Goal: Information Seeking & Learning: Learn about a topic

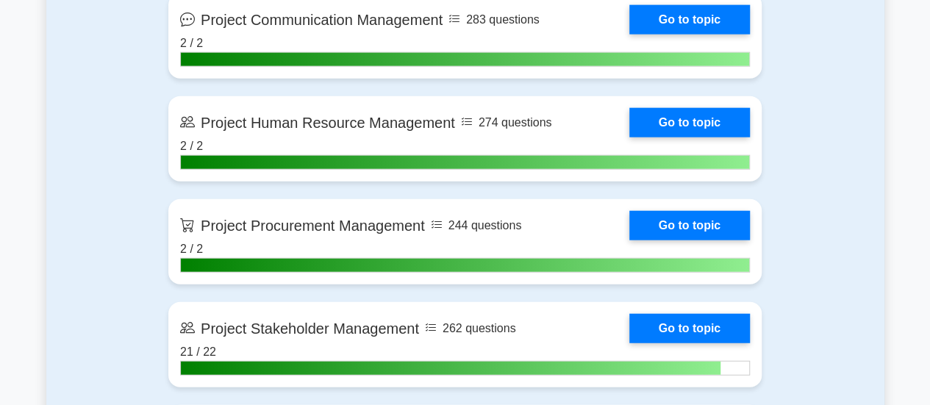
scroll to position [1748, 0]
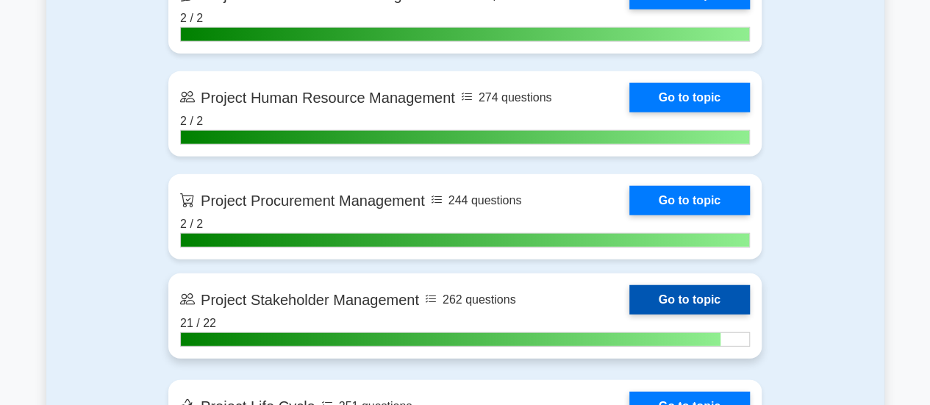
click at [679, 295] on link "Go to topic" at bounding box center [689, 299] width 121 height 29
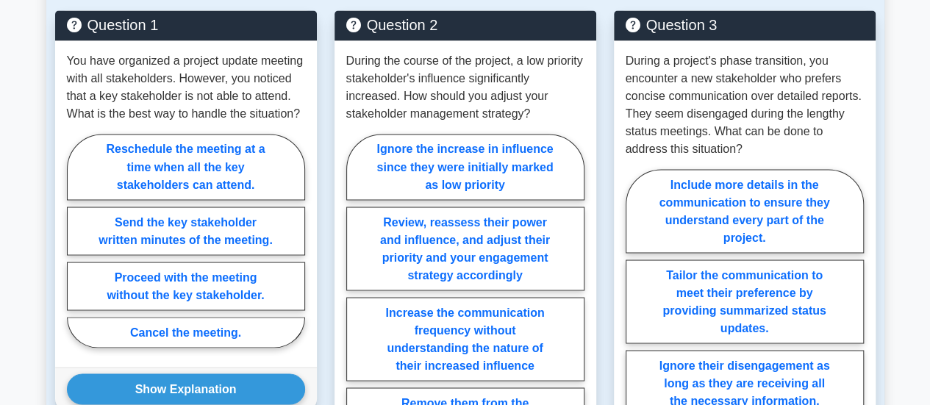
scroll to position [1269, 0]
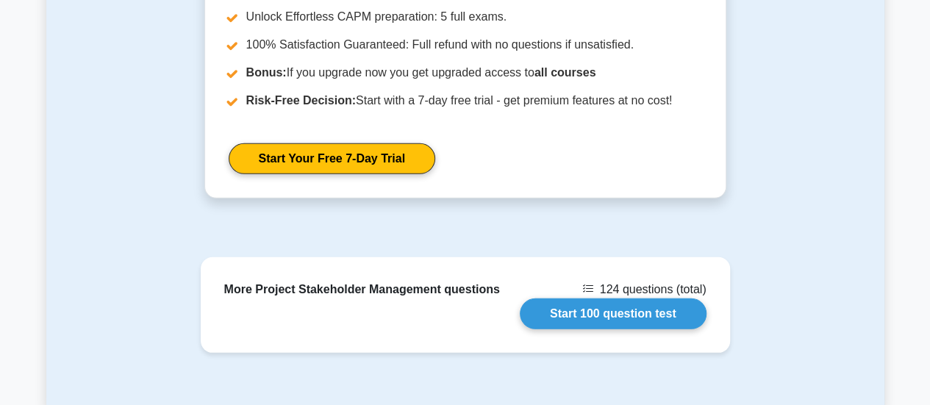
drag, startPoint x: 933, startPoint y: 40, endPoint x: 831, endPoint y: 323, distance: 300.2
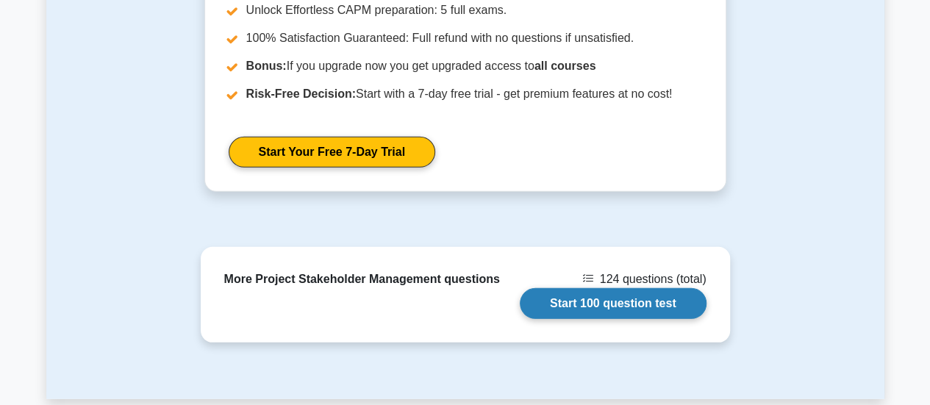
click at [610, 288] on link "Start 100 question test" at bounding box center [613, 303] width 187 height 31
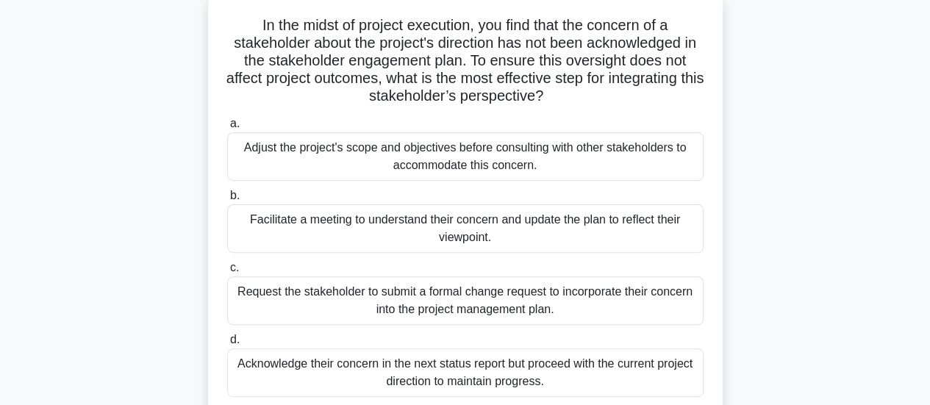
scroll to position [112, 0]
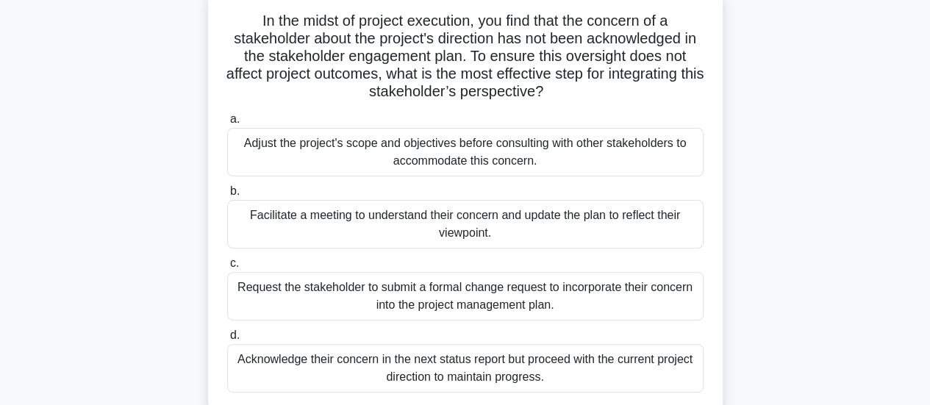
click at [621, 232] on div "Facilitate a meeting to understand their concern and update the plan to reflect…" at bounding box center [465, 224] width 476 height 49
click at [227, 196] on input "b. Facilitate a meeting to understand their concern and update the plan to refl…" at bounding box center [227, 192] width 0 height 10
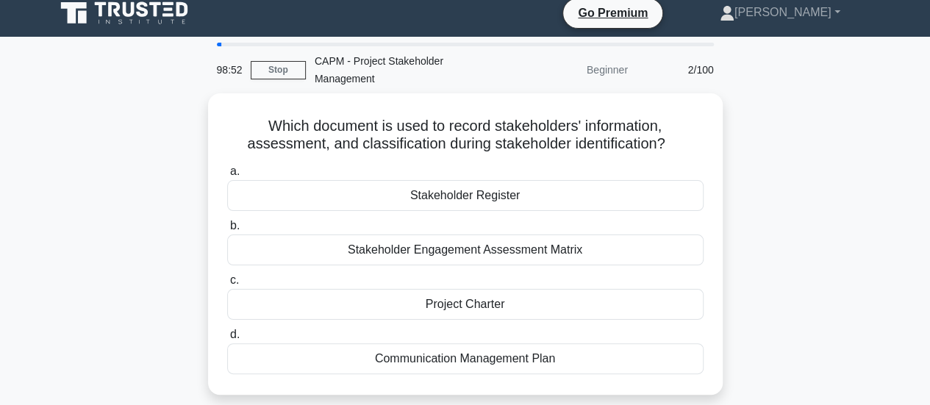
scroll to position [15, 0]
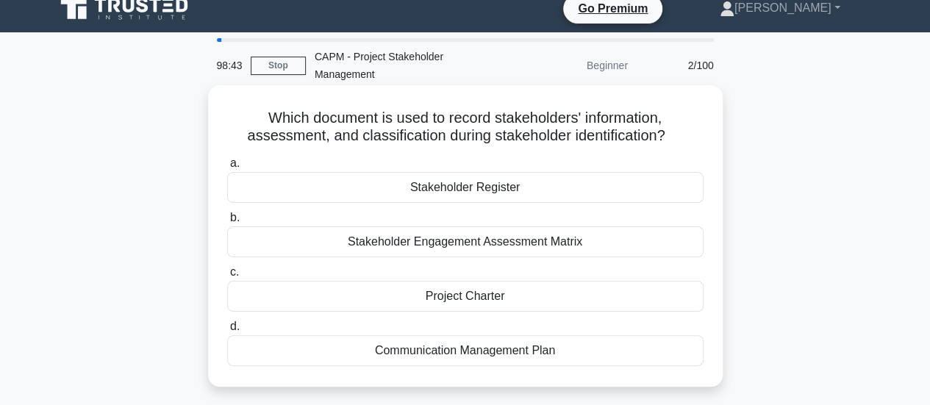
click at [611, 189] on div "Stakeholder Register" at bounding box center [465, 187] width 476 height 31
click at [227, 168] on input "a. Stakeholder Register" at bounding box center [227, 164] width 0 height 10
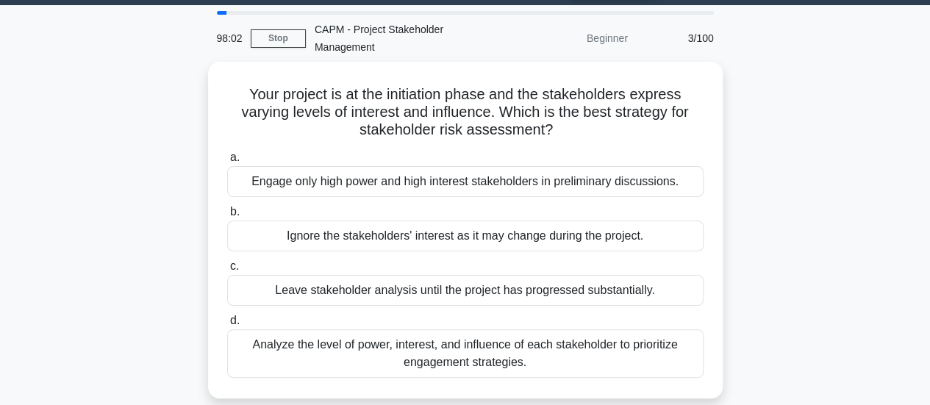
scroll to position [47, 0]
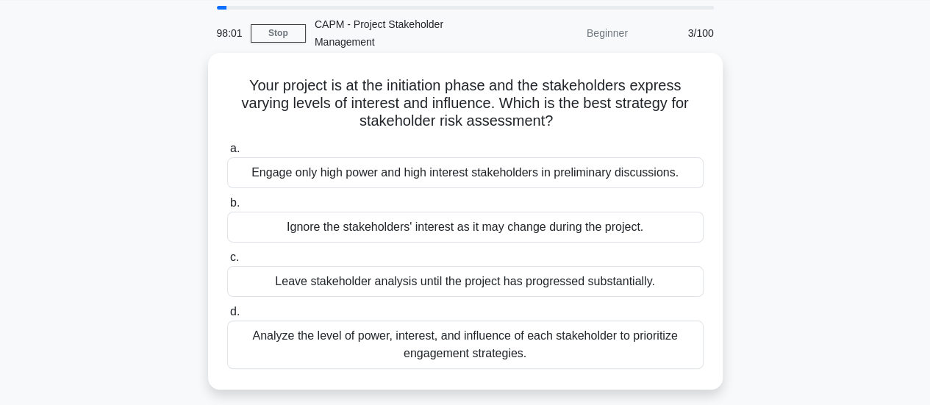
click at [579, 344] on div "Analyze the level of power, interest, and influence of each stakeholder to prio…" at bounding box center [465, 345] width 476 height 49
click at [227, 317] on input "d. Analyze the level of power, interest, and influence of each stakeholder to p…" at bounding box center [227, 312] width 0 height 10
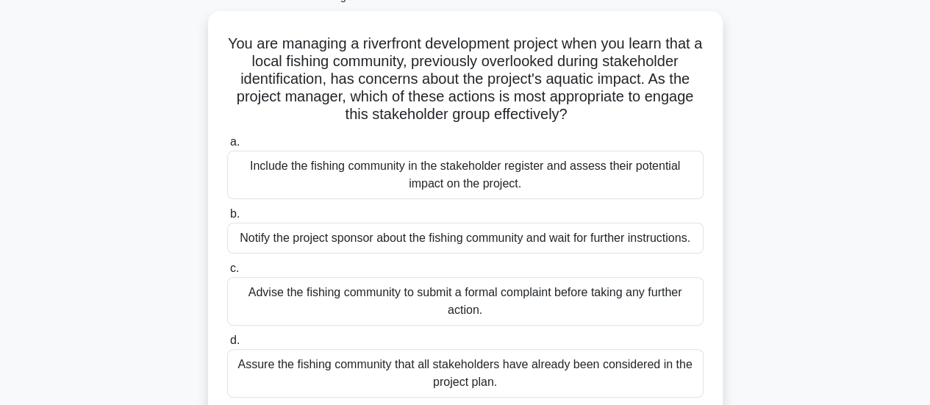
scroll to position [96, 0]
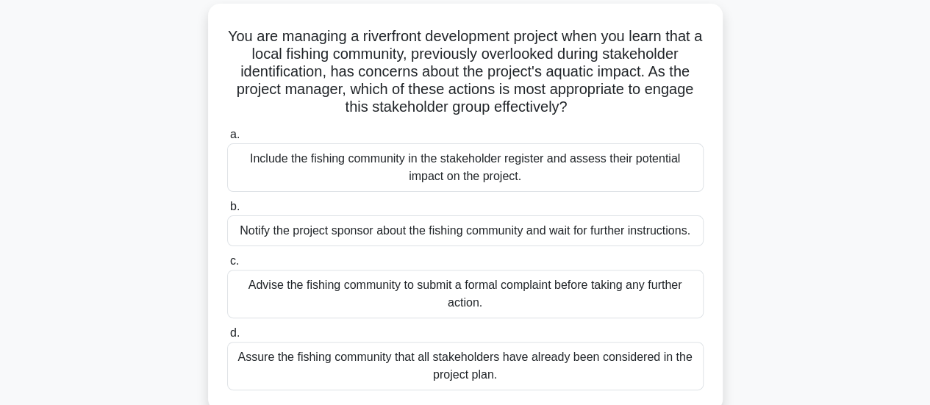
click at [660, 170] on div "Include the fishing community in the stakeholder register and assess their pote…" at bounding box center [465, 167] width 476 height 49
click at [227, 140] on input "a. Include the fishing community in the stakeholder register and assess their p…" at bounding box center [227, 135] width 0 height 10
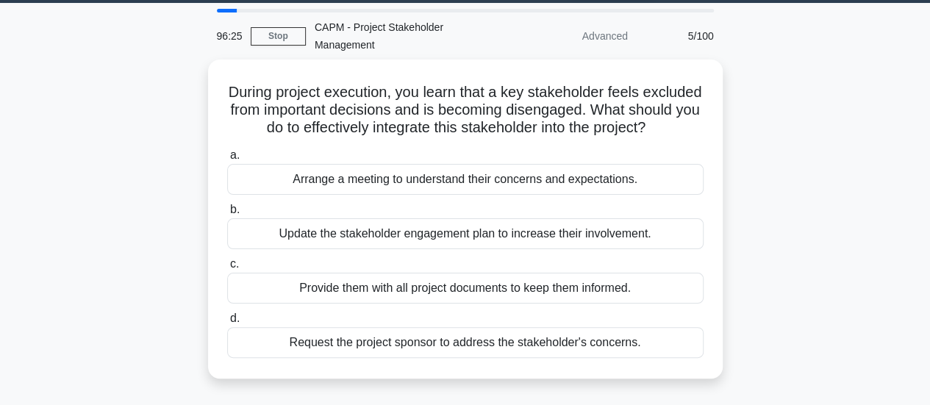
scroll to position [47, 0]
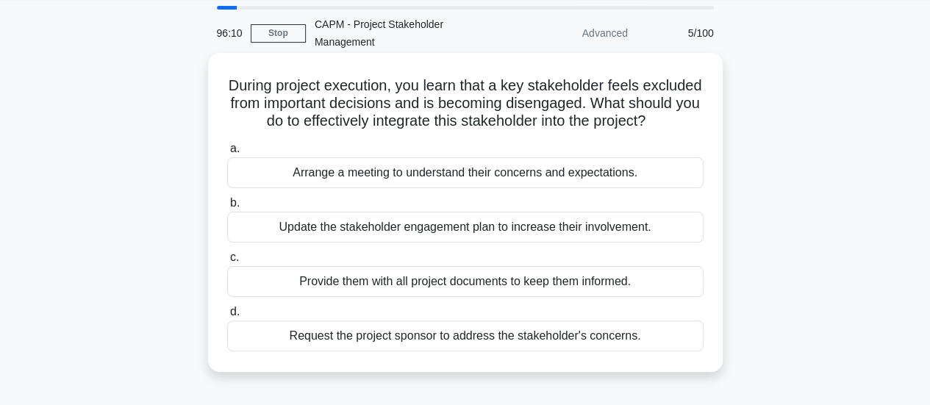
click at [656, 188] on div "Arrange a meeting to understand their concerns and expectations." at bounding box center [465, 172] width 476 height 31
click at [227, 154] on input "a. Arrange a meeting to understand their concerns and expectations." at bounding box center [227, 149] width 0 height 10
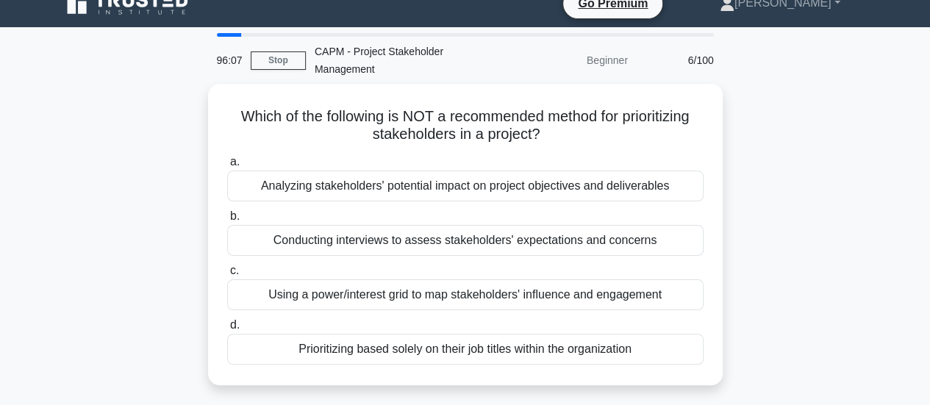
scroll to position [25, 0]
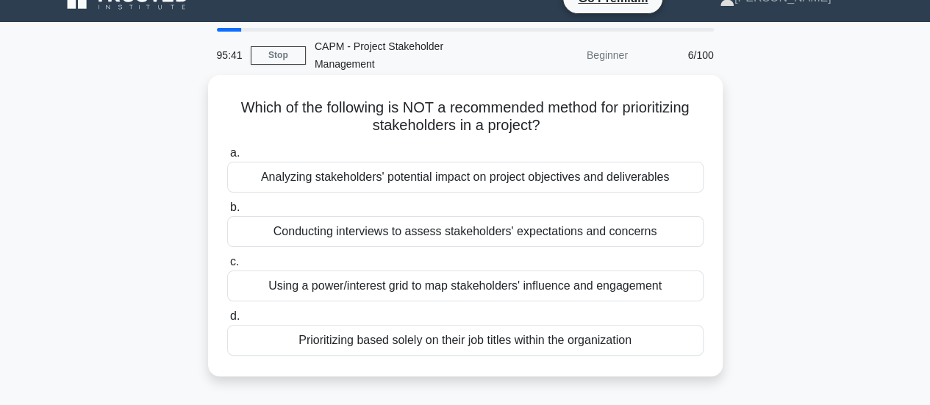
click at [625, 343] on div "Prioritizing based solely on their job titles within the organization" at bounding box center [465, 340] width 476 height 31
click at [227, 321] on input "d. Prioritizing based solely on their job titles within the organization" at bounding box center [227, 317] width 0 height 10
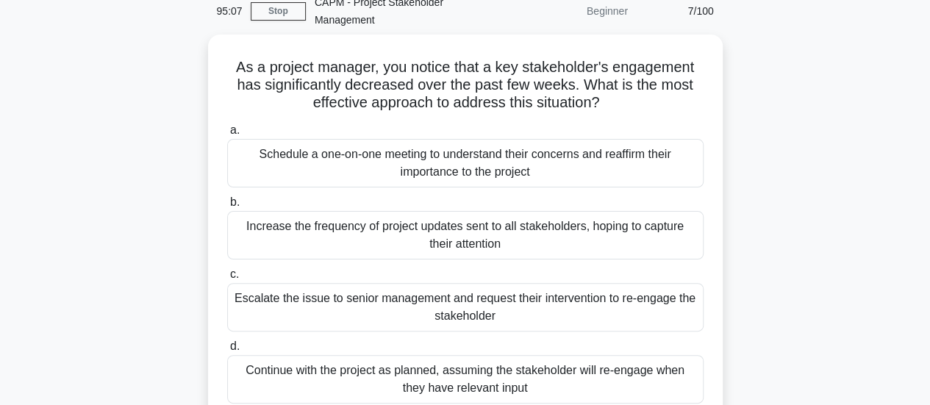
scroll to position [71, 0]
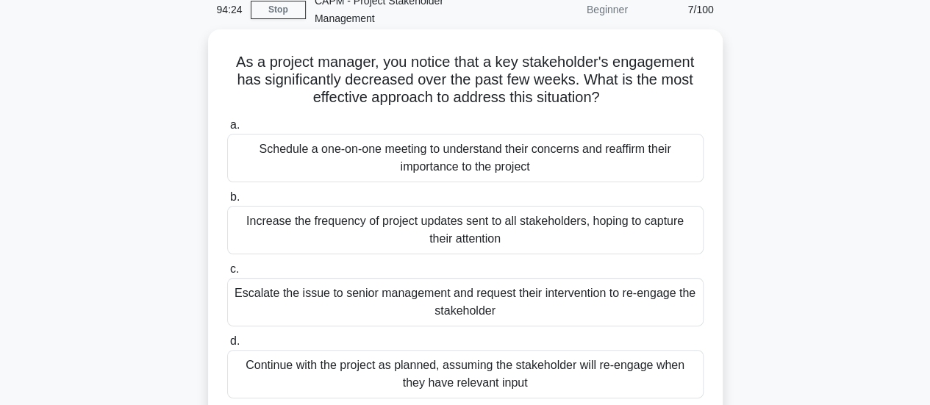
click at [590, 159] on div "Schedule a one-on-one meeting to understand their concerns and reaffirm their i…" at bounding box center [465, 158] width 476 height 49
click at [227, 130] on input "a. Schedule a one-on-one meeting to understand their concerns and reaffirm thei…" at bounding box center [227, 126] width 0 height 10
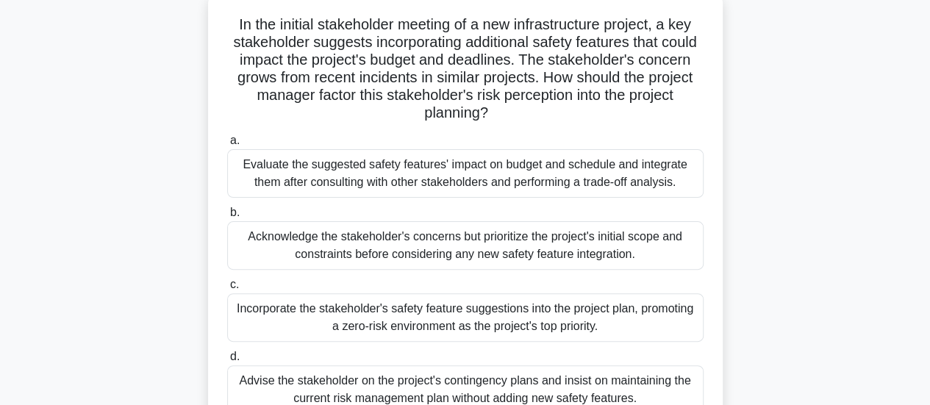
scroll to position [111, 0]
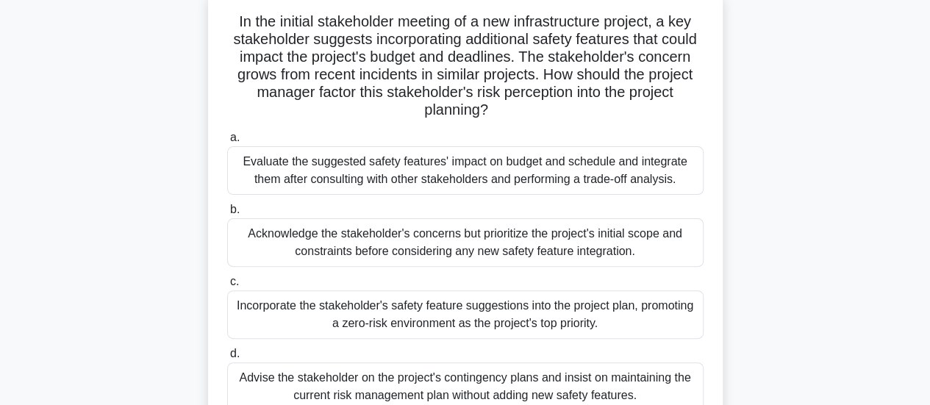
click at [674, 183] on div "Evaluate the suggested safety features' impact on budget and schedule and integ…" at bounding box center [465, 170] width 476 height 49
click at [227, 143] on input "a. Evaluate the suggested safety features' impact on budget and schedule and in…" at bounding box center [227, 138] width 0 height 10
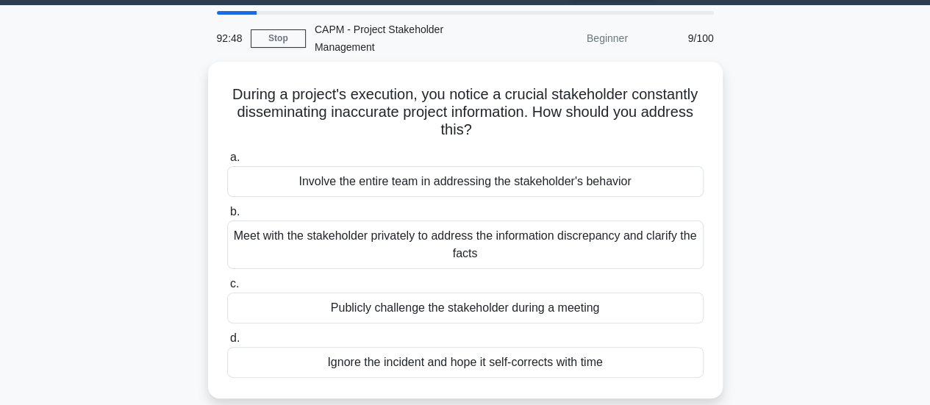
scroll to position [49, 0]
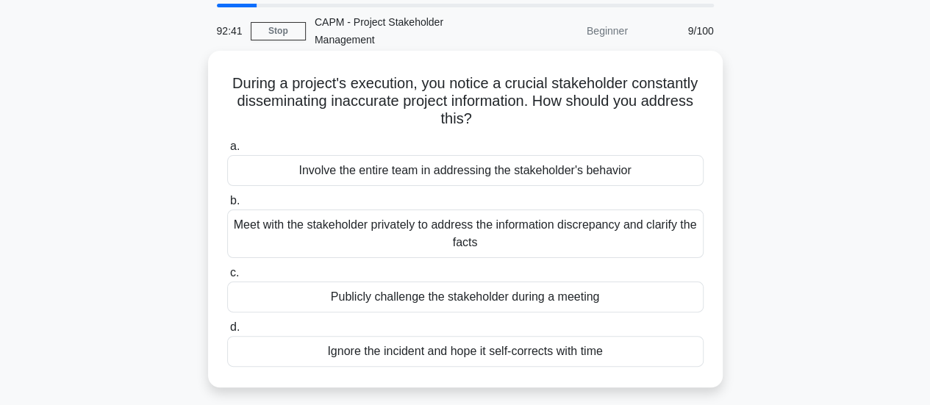
click at [681, 232] on div "Meet with the stakeholder privately to address the information discrepancy and …" at bounding box center [465, 234] width 476 height 49
click at [227, 206] on input "b. Meet with the stakeholder privately to address the information discrepancy a…" at bounding box center [227, 201] width 0 height 10
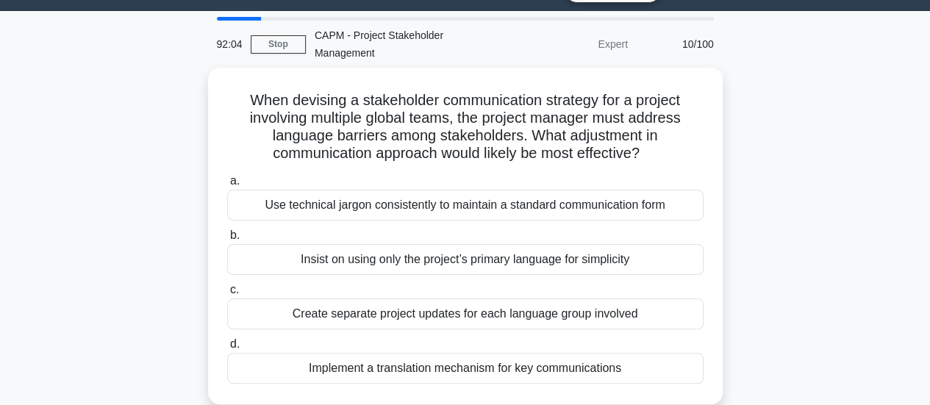
scroll to position [40, 0]
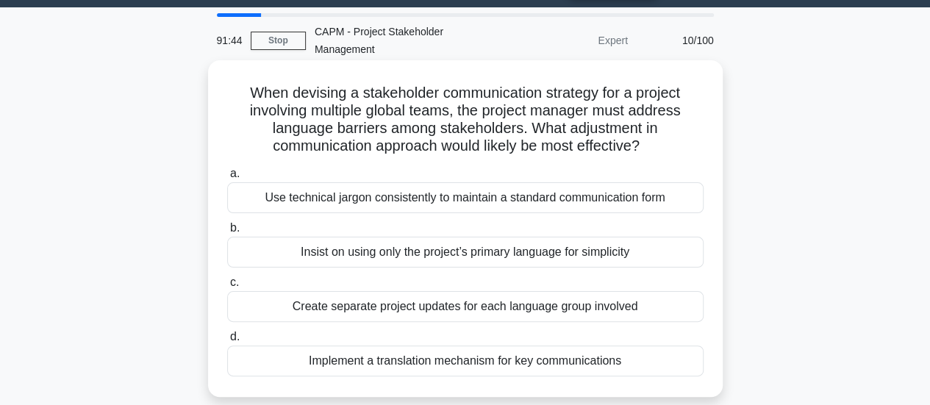
click at [638, 365] on div "Implement a translation mechanism for key communications" at bounding box center [465, 361] width 476 height 31
click at [227, 342] on input "d. Implement a translation mechanism for key communications" at bounding box center [227, 337] width 0 height 10
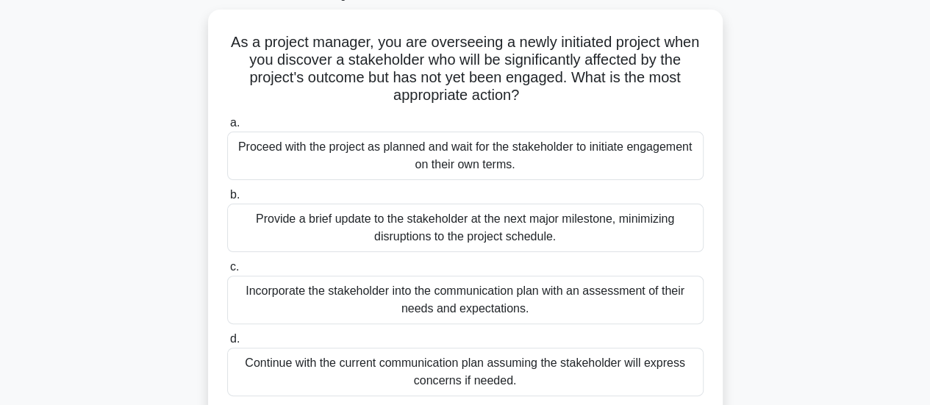
scroll to position [105, 0]
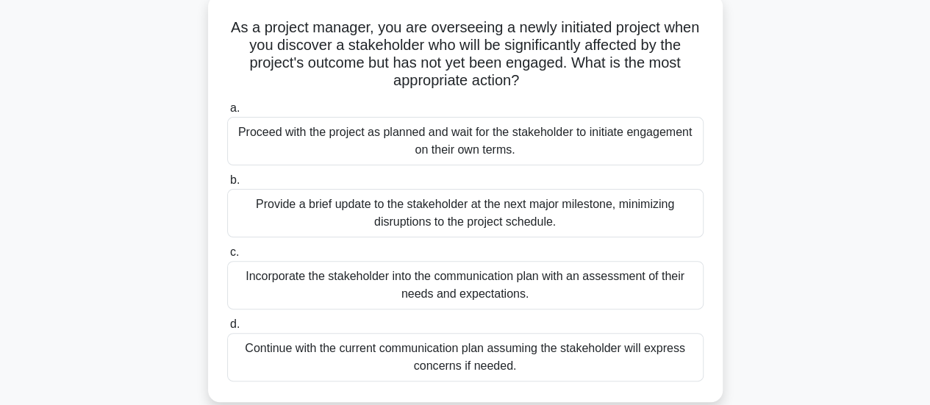
click at [498, 290] on div "Incorporate the stakeholder into the communication plan with an assessment of t…" at bounding box center [465, 285] width 476 height 49
click at [227, 257] on input "c. Incorporate the stakeholder into the communication plan with an assessment o…" at bounding box center [227, 253] width 0 height 10
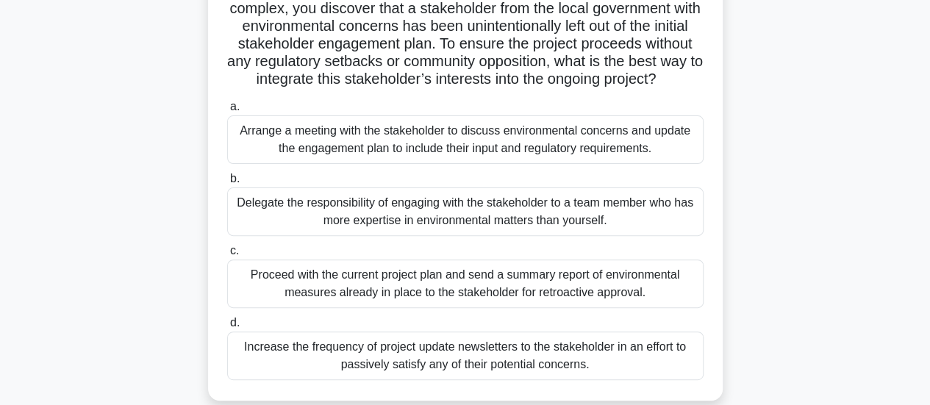
scroll to position [154, 0]
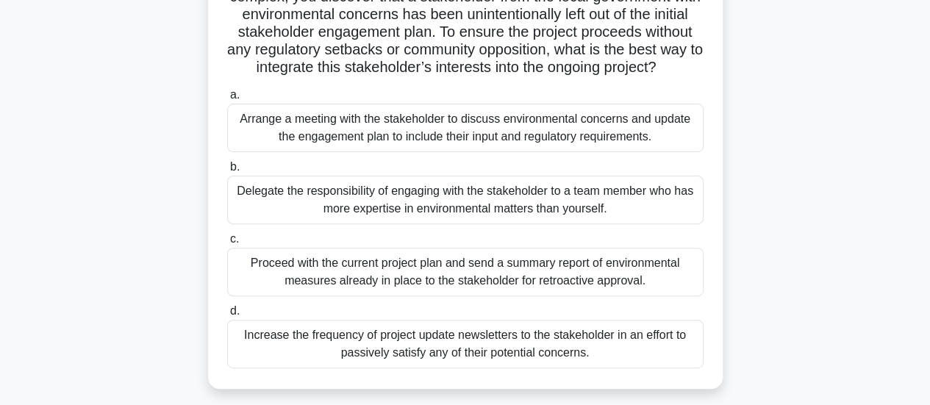
click at [574, 152] on div "Arrange a meeting with the stakeholder to discuss environmental concerns and up…" at bounding box center [465, 128] width 476 height 49
click at [227, 100] on input "a. Arrange a meeting with the stakeholder to discuss environmental concerns and…" at bounding box center [227, 95] width 0 height 10
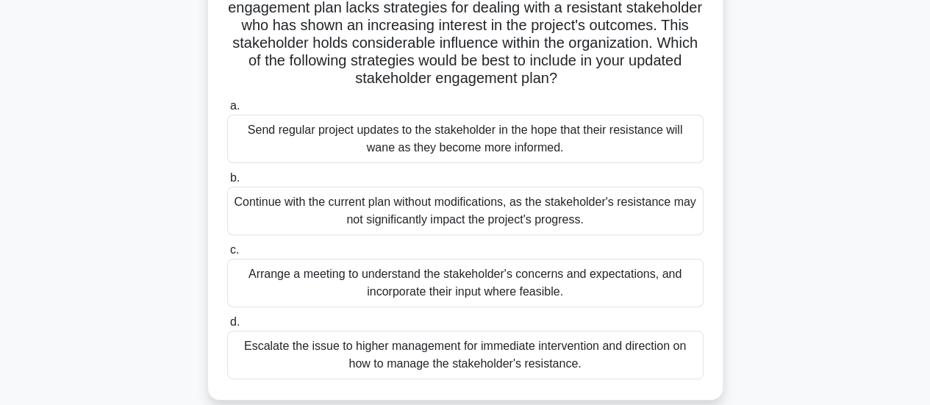
scroll to position [148, 0]
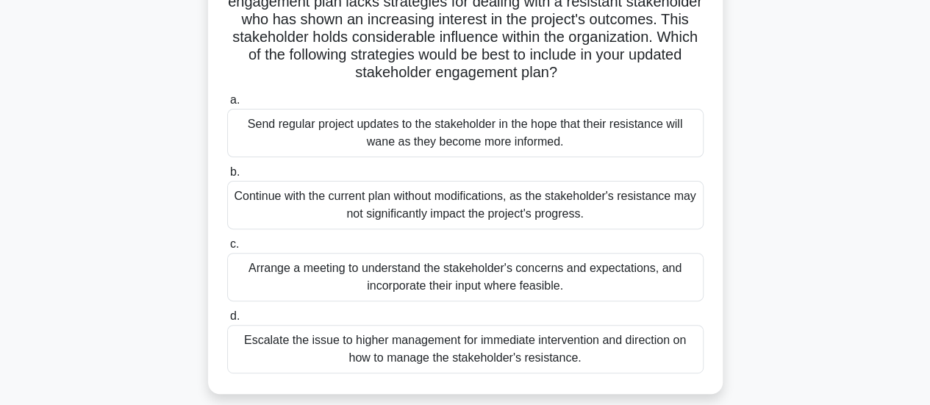
click at [598, 279] on div "Arrange a meeting to understand the stakeholder's concerns and expectations, an…" at bounding box center [465, 277] width 476 height 49
click at [227, 249] on input "c. Arrange a meeting to understand the stakeholder's concerns and expectations,…" at bounding box center [227, 245] width 0 height 10
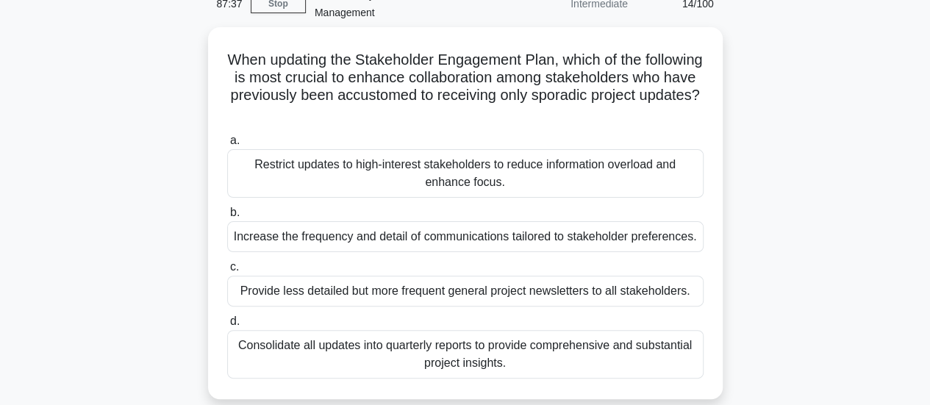
scroll to position [78, 0]
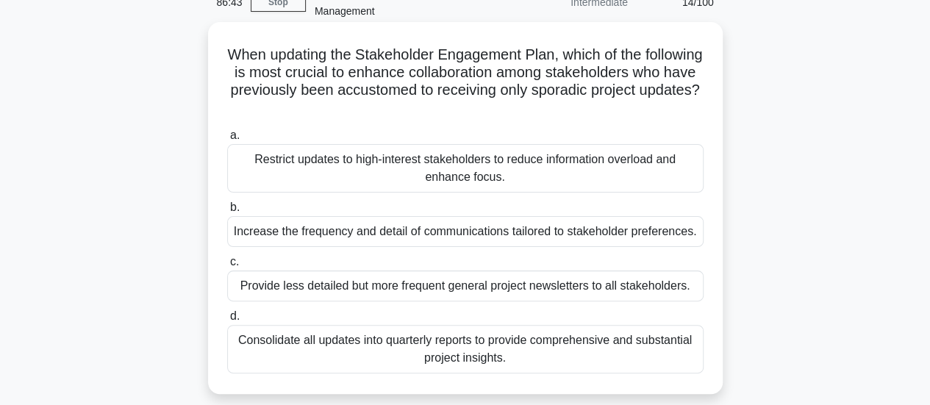
click at [576, 236] on div "Increase the frequency and detail of communications tailored to stakeholder pre…" at bounding box center [465, 231] width 476 height 31
click at [227, 212] on input "b. Increase the frequency and detail of communications tailored to stakeholder …" at bounding box center [227, 208] width 0 height 10
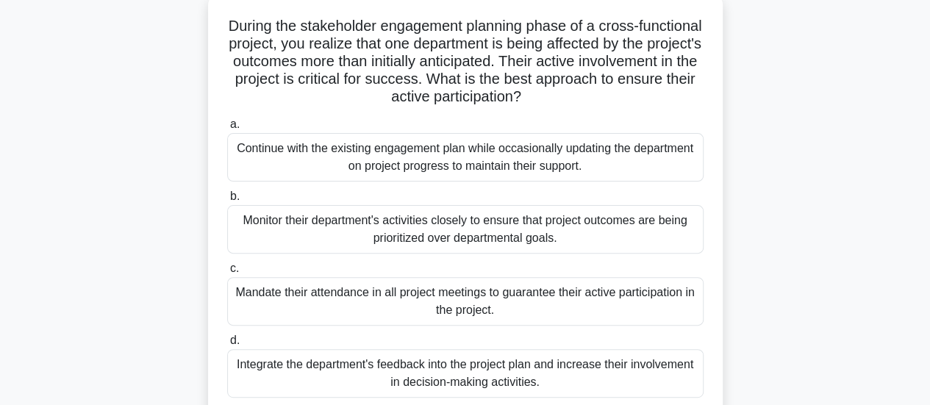
scroll to position [115, 0]
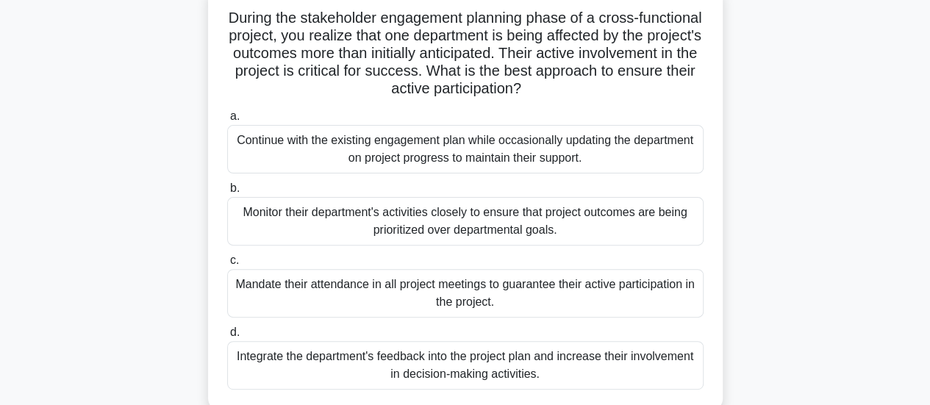
click at [473, 368] on div "Integrate the department's feedback into the project plan and increase their in…" at bounding box center [465, 365] width 476 height 49
click at [227, 337] on input "d. Integrate the department's feedback into the project plan and increase their…" at bounding box center [227, 333] width 0 height 10
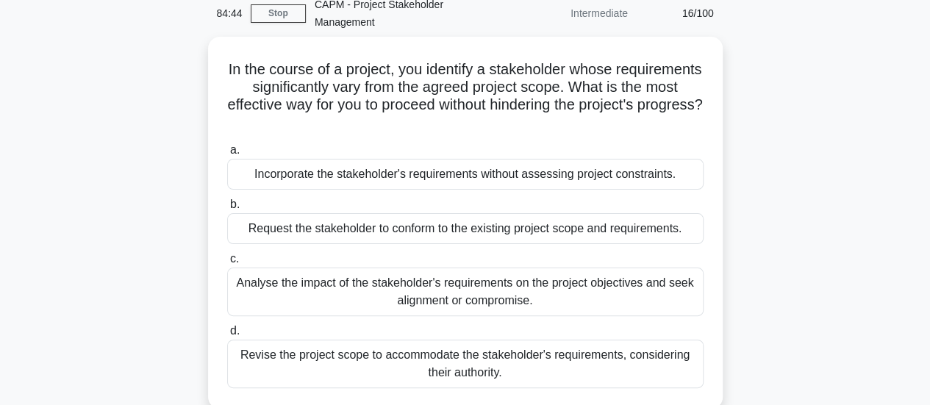
scroll to position [71, 0]
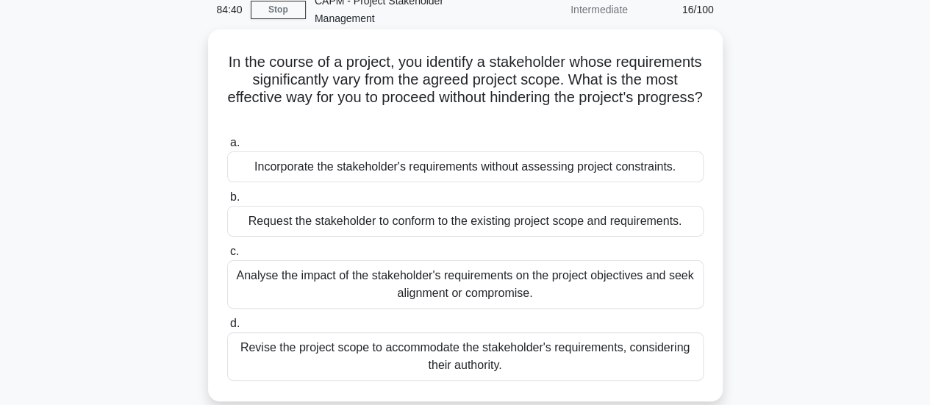
click at [618, 296] on div "Analyse the impact of the stakeholder's requirements on the project objectives …" at bounding box center [465, 284] width 476 height 49
click at [227, 257] on input "c. Analyse the impact of the stakeholder's requirements on the project objectiv…" at bounding box center [227, 252] width 0 height 10
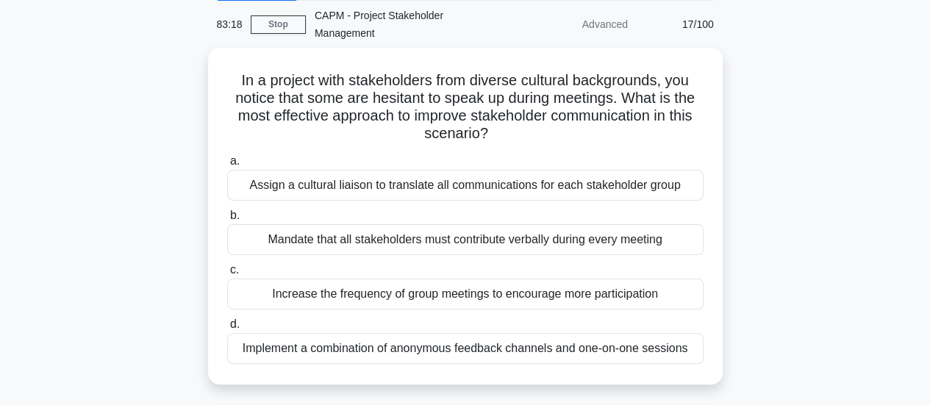
scroll to position [72, 0]
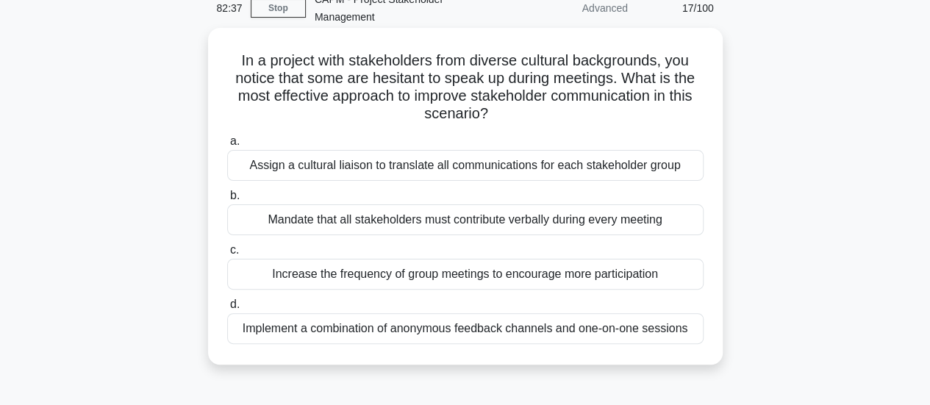
click at [587, 165] on div "Assign a cultural liaison to translate all communications for each stakeholder …" at bounding box center [465, 165] width 476 height 31
click at [227, 146] on input "a. Assign a cultural liaison to translate all communications for each stakehold…" at bounding box center [227, 142] width 0 height 10
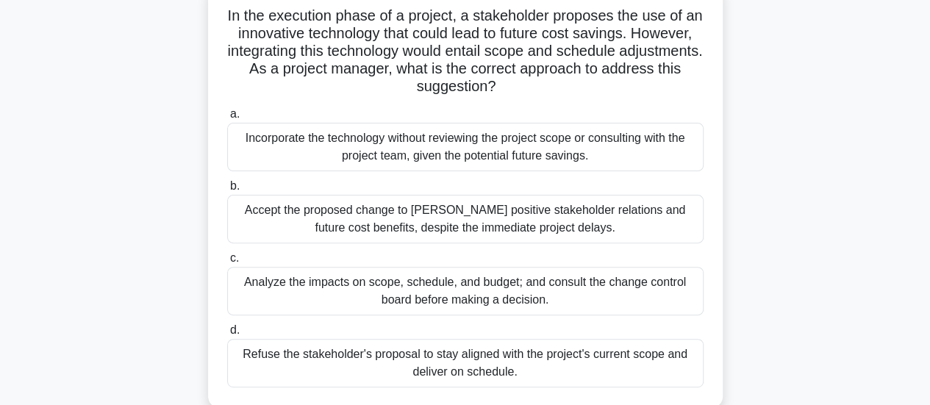
scroll to position [121, 0]
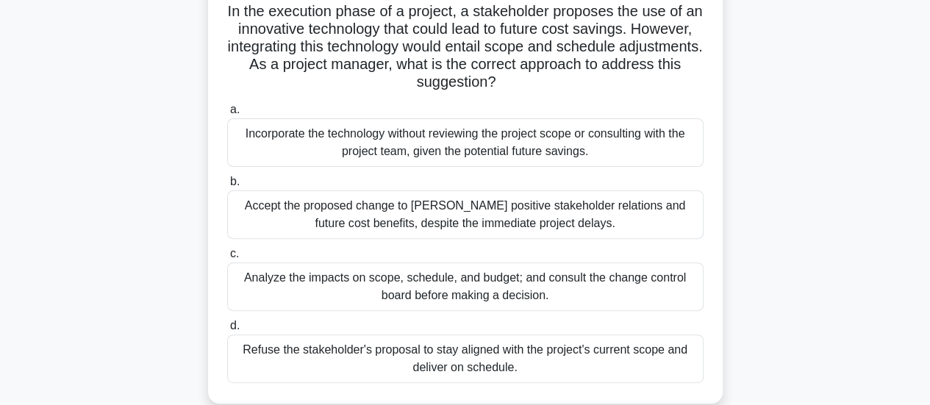
click at [569, 280] on div "Analyze the impacts on scope, schedule, and budget; and consult the change cont…" at bounding box center [465, 286] width 476 height 49
click at [227, 259] on input "c. Analyze the impacts on scope, schedule, and budget; and consult the change c…" at bounding box center [227, 254] width 0 height 10
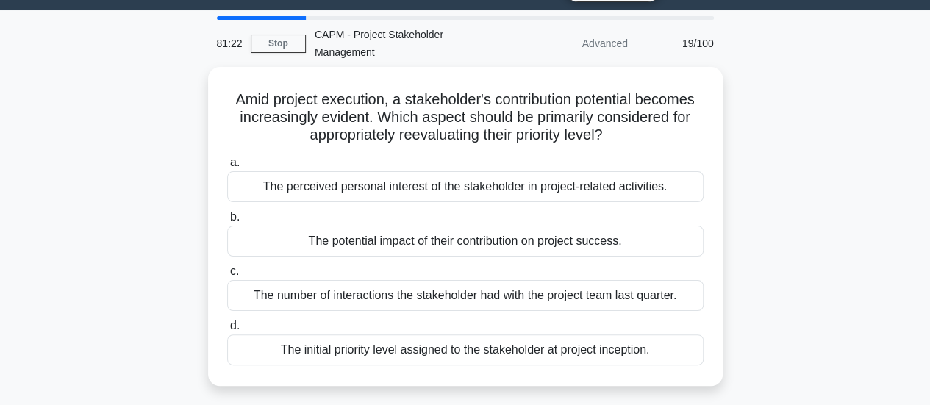
scroll to position [40, 0]
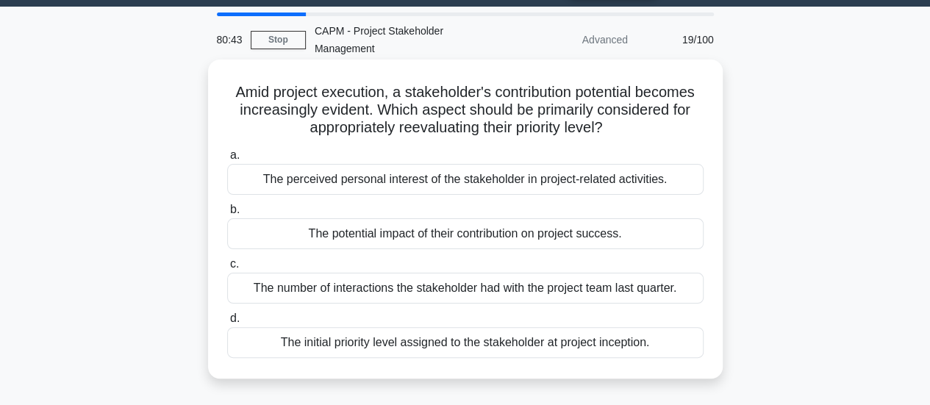
click at [573, 239] on div "The potential impact of their contribution on project success." at bounding box center [465, 233] width 476 height 31
click at [227, 215] on input "b. The potential impact of their contribution on project success." at bounding box center [227, 210] width 0 height 10
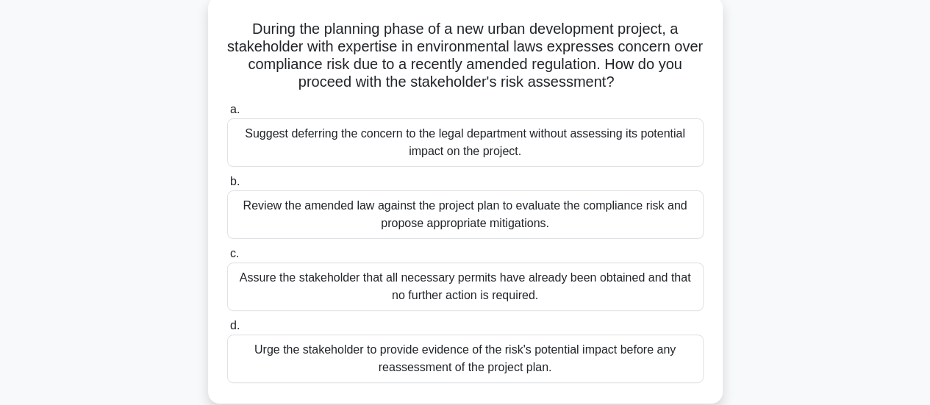
scroll to position [109, 0]
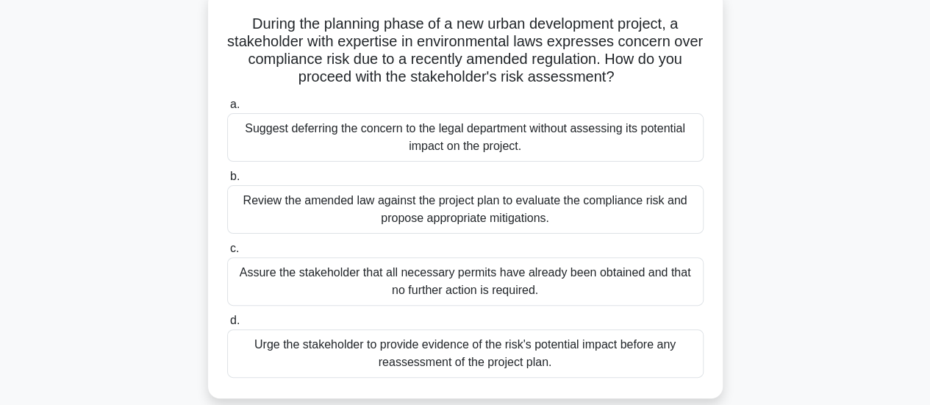
click at [574, 207] on div "Review the amended law against the project plan to evaluate the compliance risk…" at bounding box center [465, 209] width 476 height 49
click at [227, 182] on input "b. Review the amended law against the project plan to evaluate the compliance r…" at bounding box center [227, 177] width 0 height 10
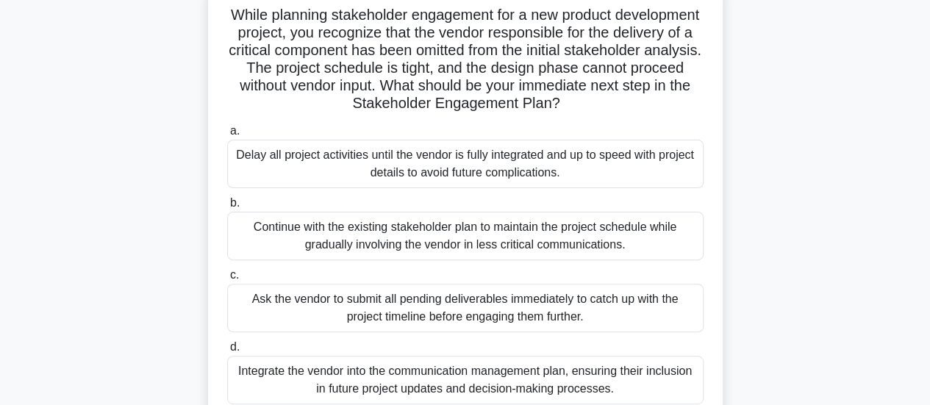
scroll to position [138, 0]
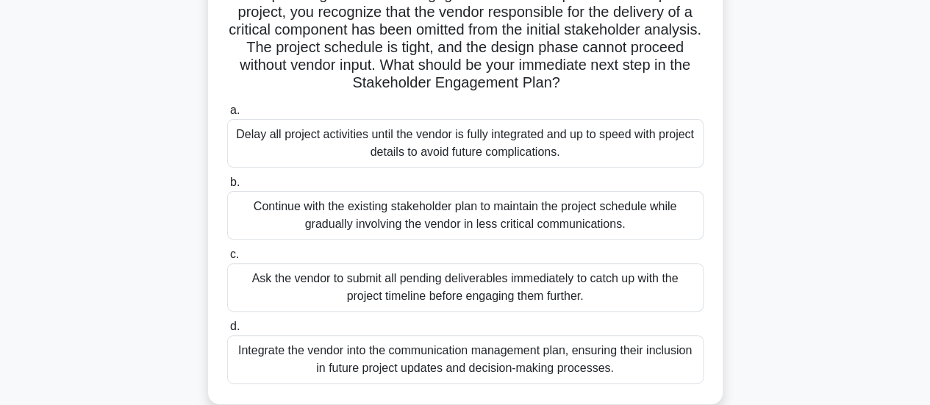
click at [629, 359] on div "Integrate the vendor into the communication management plan, ensuring their inc…" at bounding box center [465, 359] width 476 height 49
click at [227, 332] on input "d. Integrate the vendor into the communication management plan, ensuring their …" at bounding box center [227, 327] width 0 height 10
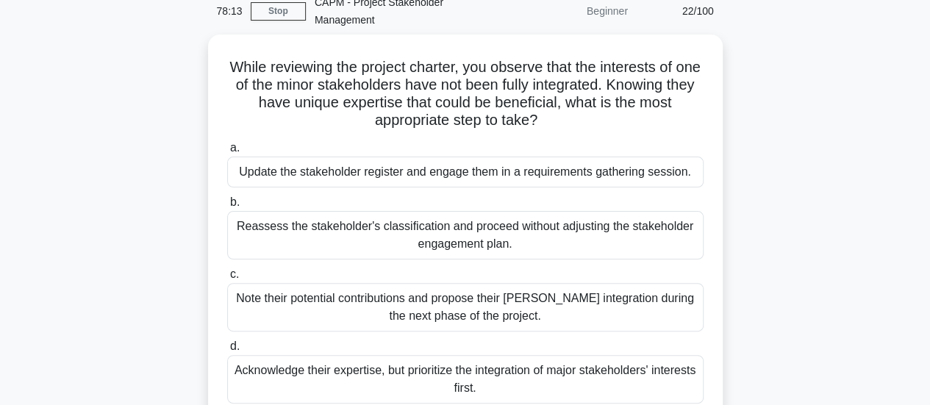
scroll to position [62, 0]
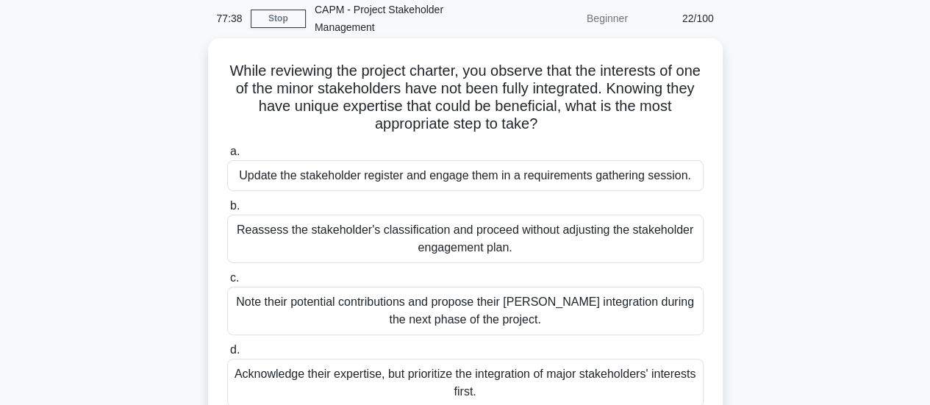
click at [612, 185] on div "Update the stakeholder register and engage them in a requirements gathering ses…" at bounding box center [465, 175] width 476 height 31
click at [227, 157] on input "a. Update the stakeholder register and engage them in a requirements gathering …" at bounding box center [227, 152] width 0 height 10
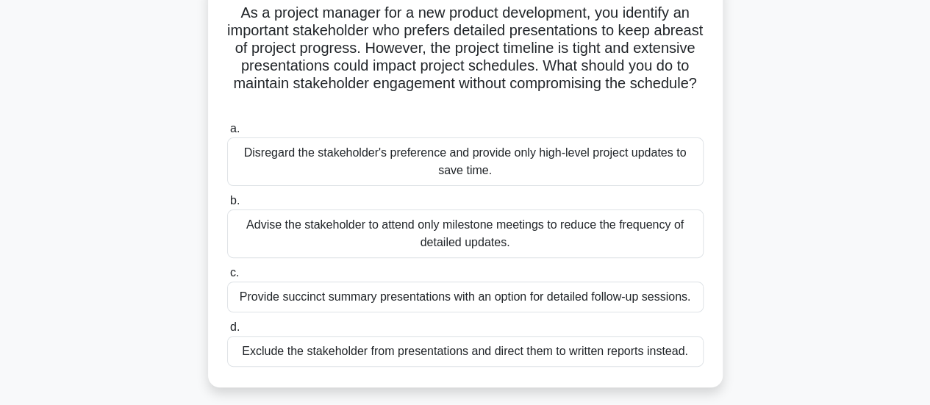
scroll to position [128, 0]
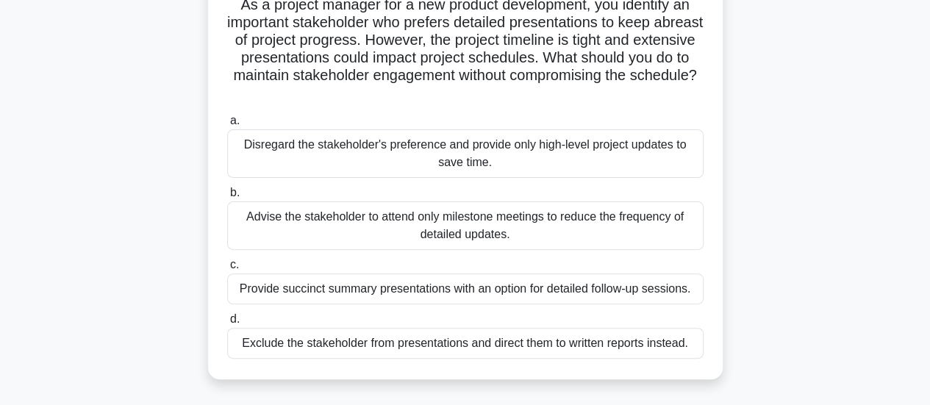
click at [306, 291] on div "Provide succinct summary presentations with an option for detailed follow-up se…" at bounding box center [465, 288] width 476 height 31
click at [227, 270] on input "c. Provide succinct summary presentations with an option for detailed follow-up…" at bounding box center [227, 265] width 0 height 10
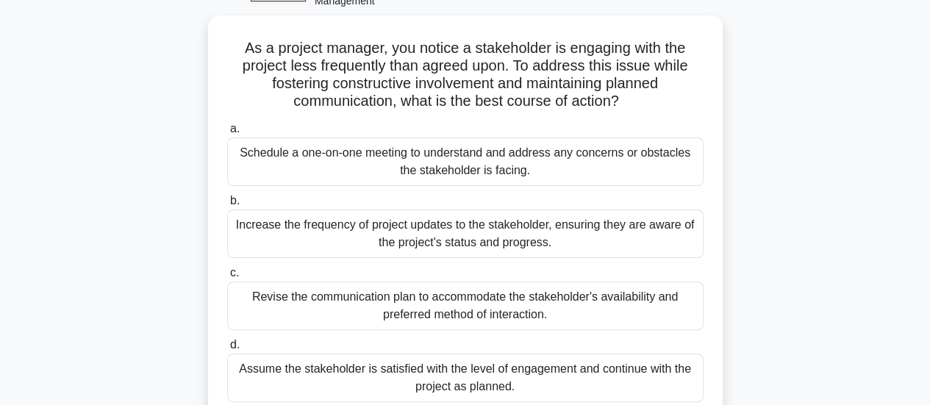
scroll to position [96, 0]
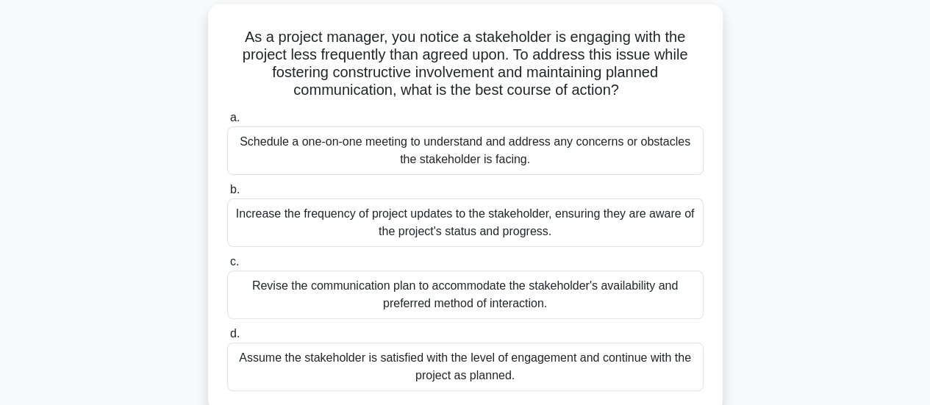
click at [619, 151] on div "Schedule a one-on-one meeting to understand and address any concerns or obstacl…" at bounding box center [465, 150] width 476 height 49
click at [227, 123] on input "a. Schedule a one-on-one meeting to understand and address any concerns or obst…" at bounding box center [227, 118] width 0 height 10
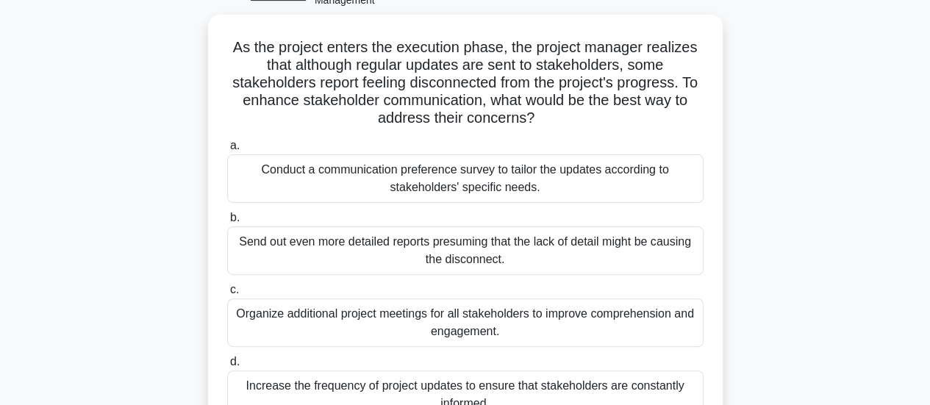
scroll to position [102, 0]
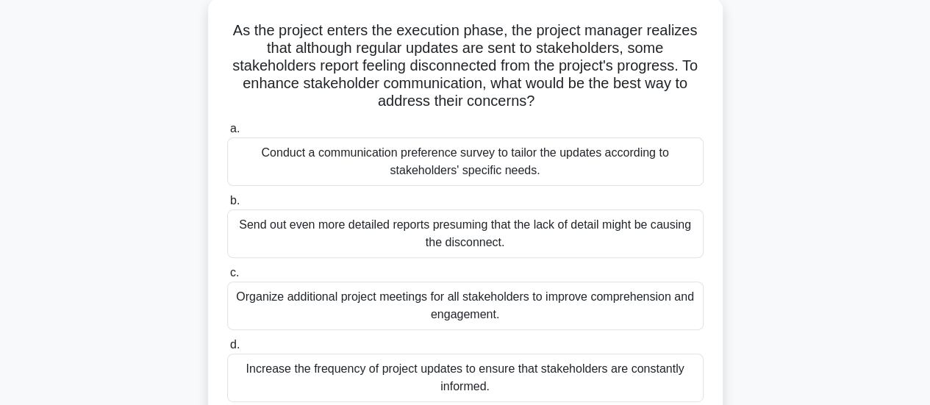
click at [601, 175] on div "Conduct a communication preference survey to tailor the updates according to st…" at bounding box center [465, 161] width 476 height 49
click at [227, 134] on input "a. Conduct a communication preference survey to tailor the updates according to…" at bounding box center [227, 129] width 0 height 10
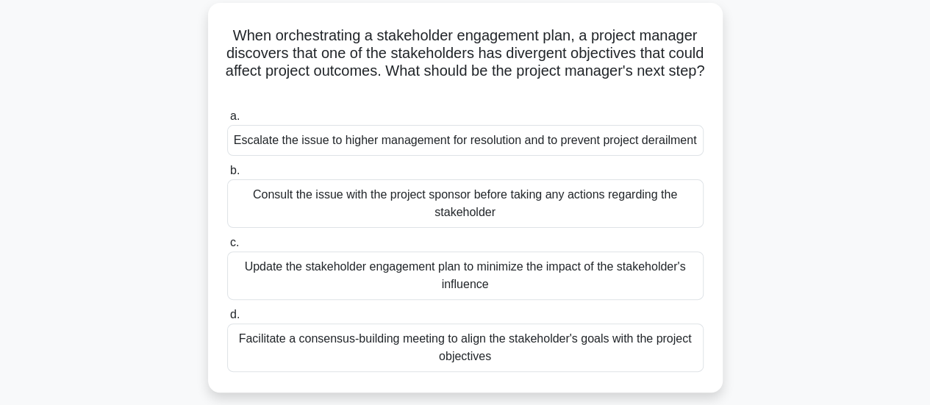
scroll to position [101, 0]
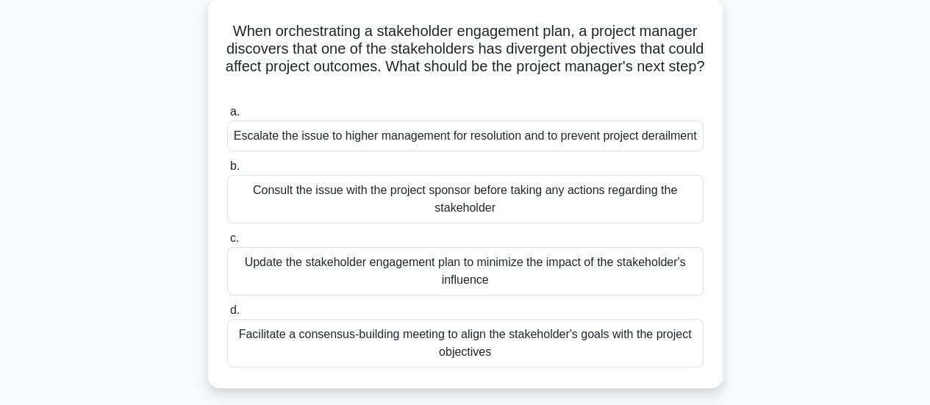
click at [525, 368] on div "Facilitate a consensus-building meeting to align the stakeholder's goals with t…" at bounding box center [465, 343] width 476 height 49
click at [227, 315] on input "d. Facilitate a consensus-building meeting to align the stakeholder's goals wit…" at bounding box center [227, 311] width 0 height 10
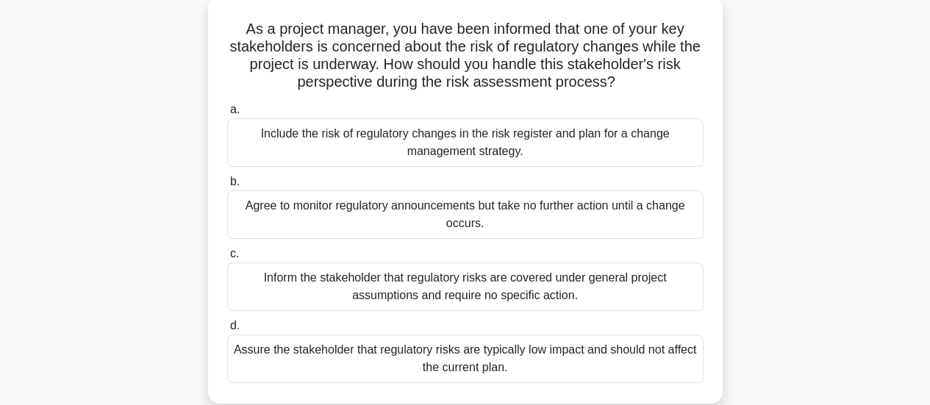
scroll to position [106, 0]
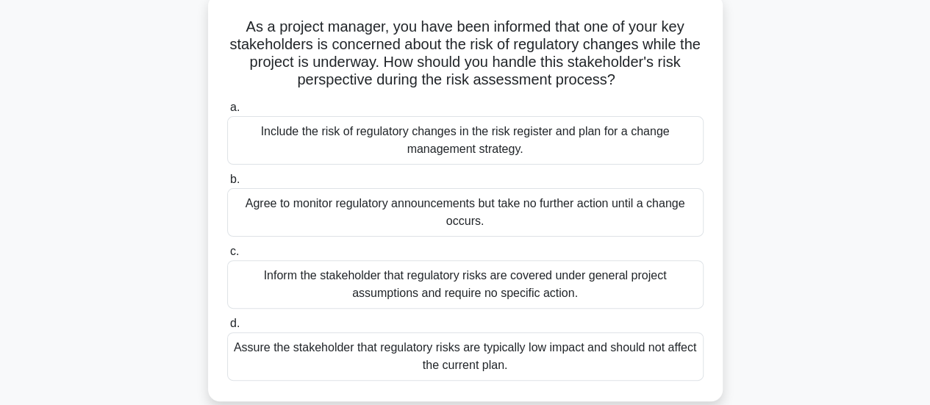
click at [618, 150] on div "Include the risk of regulatory changes in the risk register and plan for a chan…" at bounding box center [465, 140] width 476 height 49
click at [227, 112] on input "a. Include the risk of regulatory changes in the risk register and plan for a c…" at bounding box center [227, 108] width 0 height 10
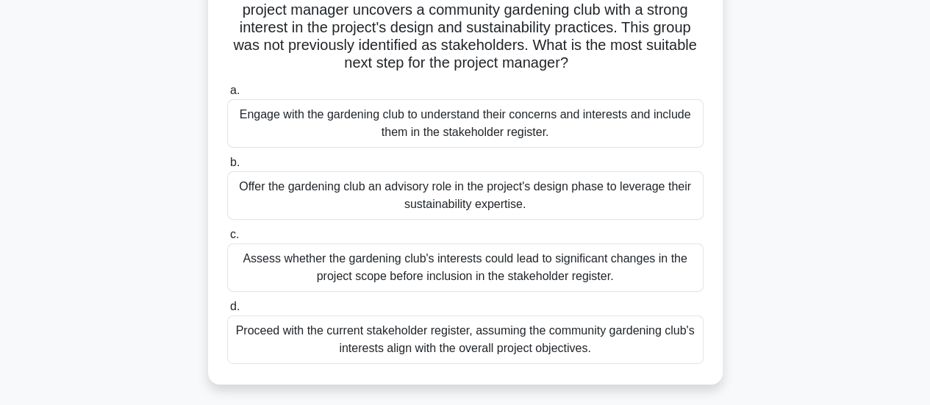
scroll to position [146, 0]
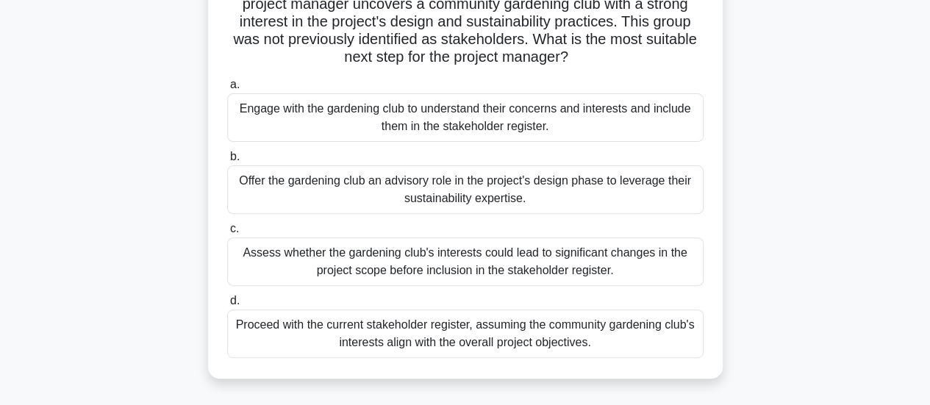
click at [559, 266] on div "Assess whether the gardening club's interests could lead to significant changes…" at bounding box center [465, 261] width 476 height 49
click at [227, 234] on input "c. Assess whether the gardening club's interests could lead to significant chan…" at bounding box center [227, 229] width 0 height 10
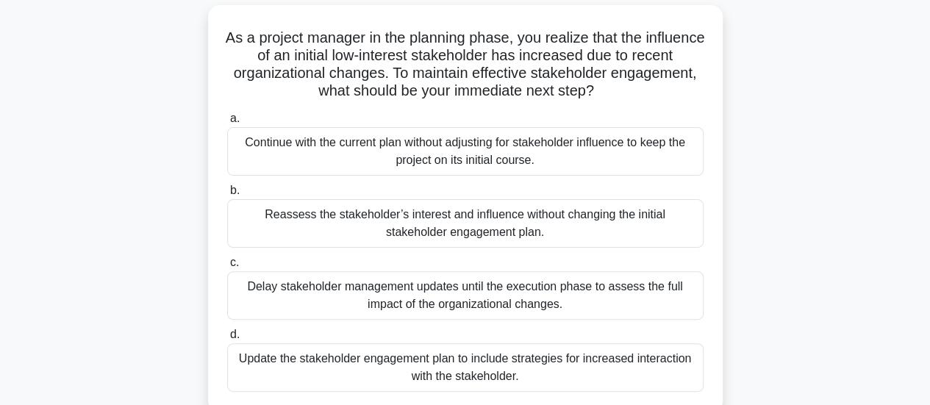
scroll to position [100, 0]
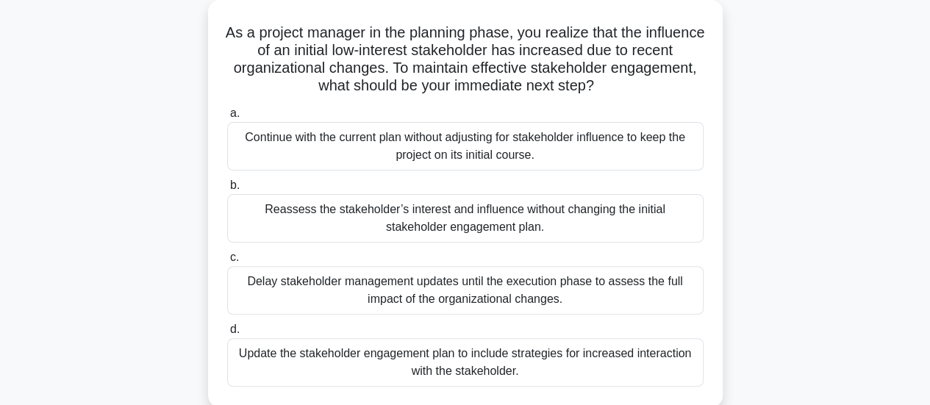
click at [639, 210] on div "Reassess the stakeholder’s interest and influence without changing the initial …" at bounding box center [465, 218] width 476 height 49
click at [227, 190] on input "b. Reassess the stakeholder’s interest and influence without changing the initi…" at bounding box center [227, 186] width 0 height 10
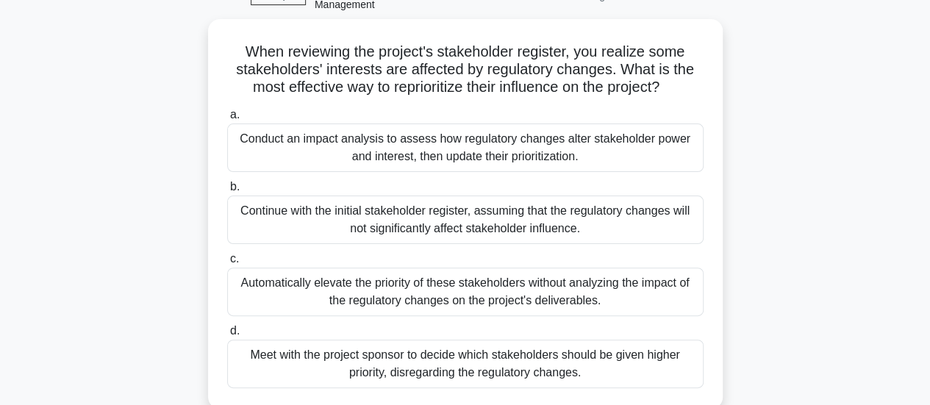
scroll to position [85, 0]
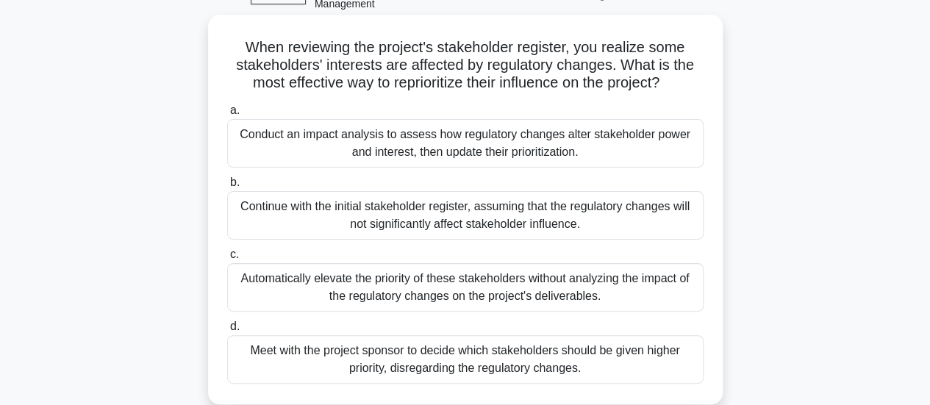
click at [573, 151] on div "Conduct an impact analysis to assess how regulatory changes alter stakeholder p…" at bounding box center [465, 143] width 476 height 49
click at [227, 115] on input "a. Conduct an impact analysis to assess how regulatory changes alter stakeholde…" at bounding box center [227, 111] width 0 height 10
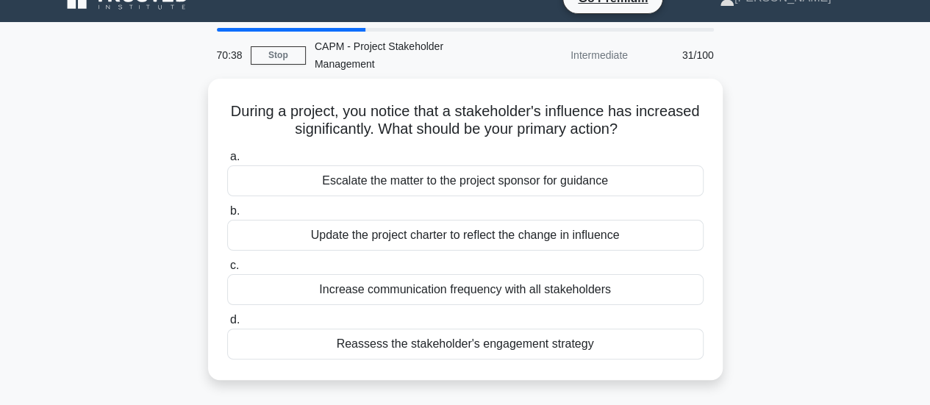
scroll to position [26, 0]
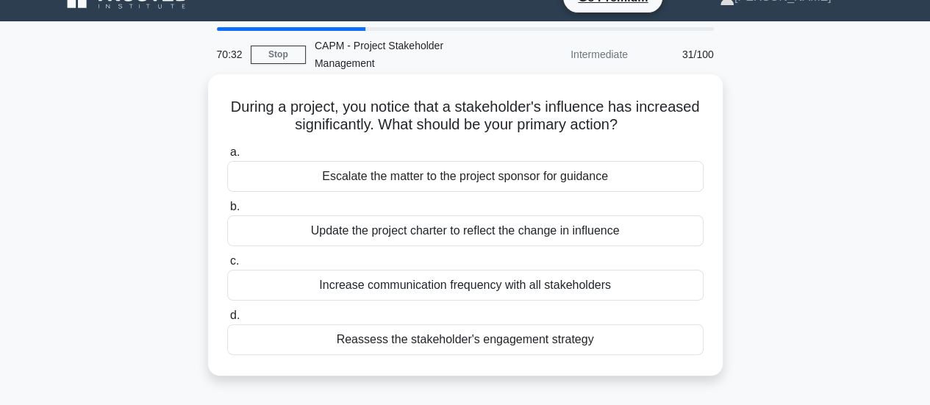
click at [531, 340] on div "Reassess the stakeholder's engagement strategy" at bounding box center [465, 339] width 476 height 31
click at [227, 321] on input "d. Reassess the stakeholder's engagement strategy" at bounding box center [227, 316] width 0 height 10
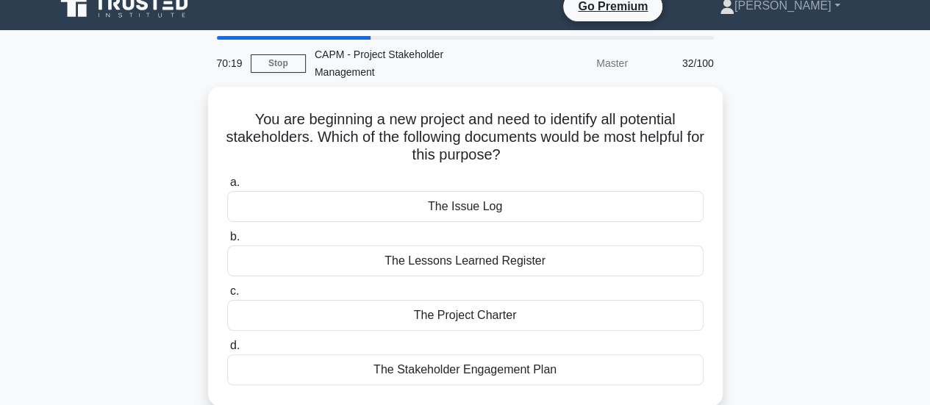
scroll to position [19, 0]
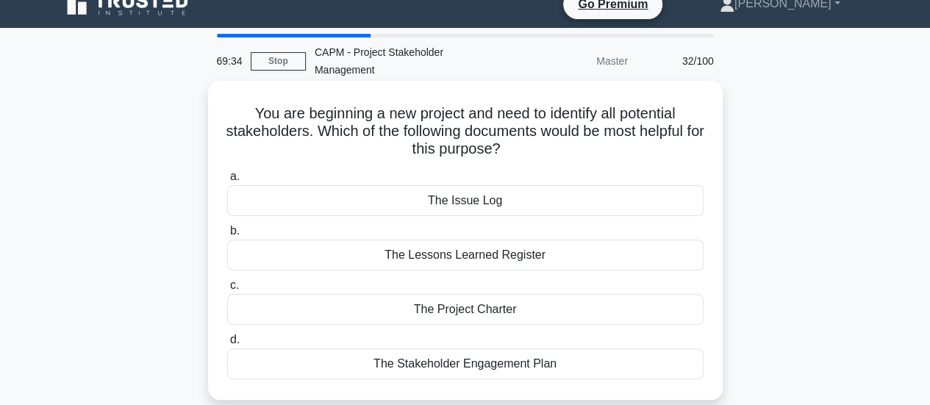
click at [532, 365] on div "The Stakeholder Engagement Plan" at bounding box center [465, 363] width 476 height 31
click at [227, 345] on input "d. The Stakeholder Engagement Plan" at bounding box center [227, 340] width 0 height 10
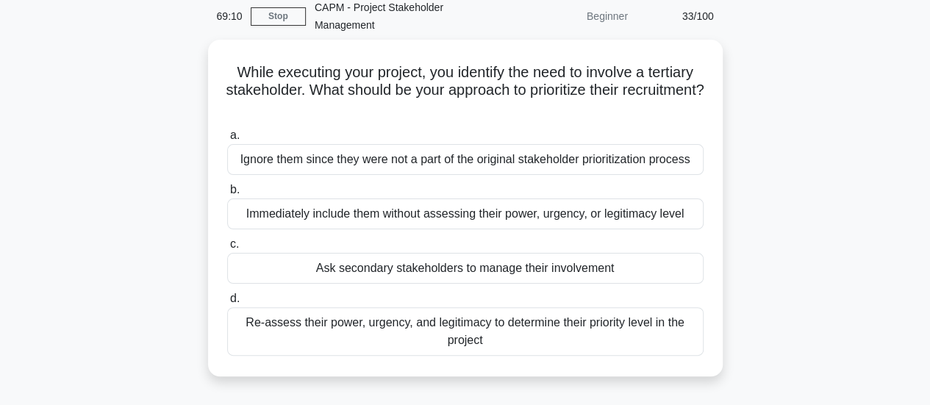
scroll to position [65, 0]
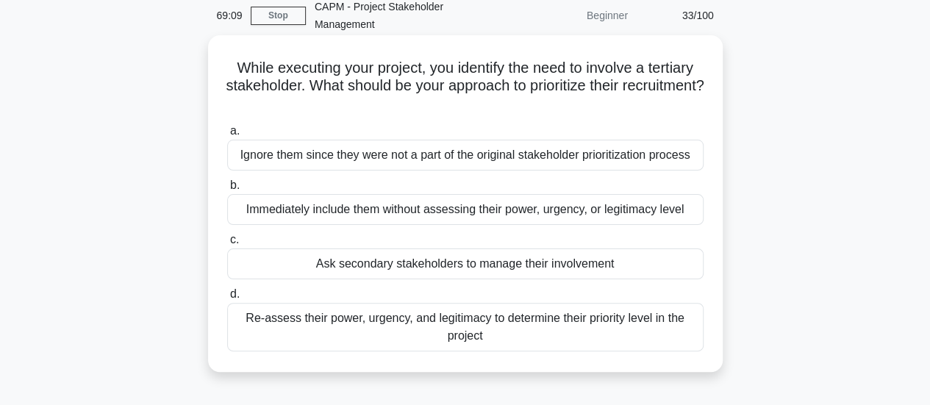
click at [632, 331] on div "Re-assess their power, urgency, and legitimacy to determine their priority leve…" at bounding box center [465, 327] width 476 height 49
click at [227, 299] on input "d. Re-assess their power, urgency, and legitimacy to determine their priority l…" at bounding box center [227, 295] width 0 height 10
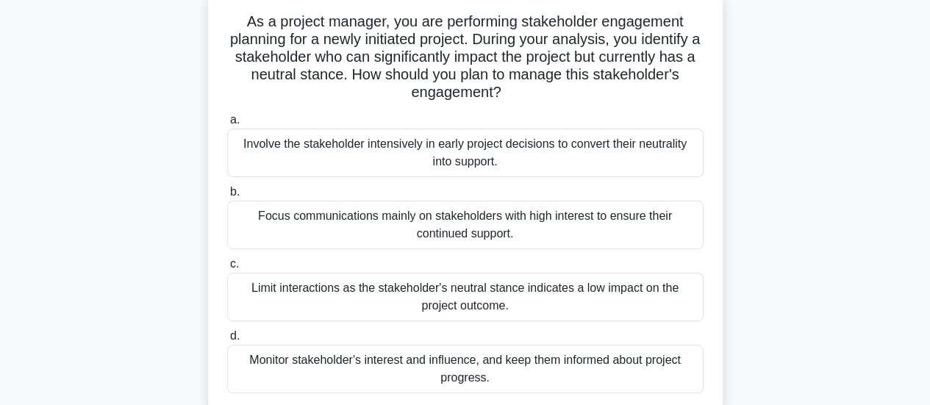
scroll to position [116, 0]
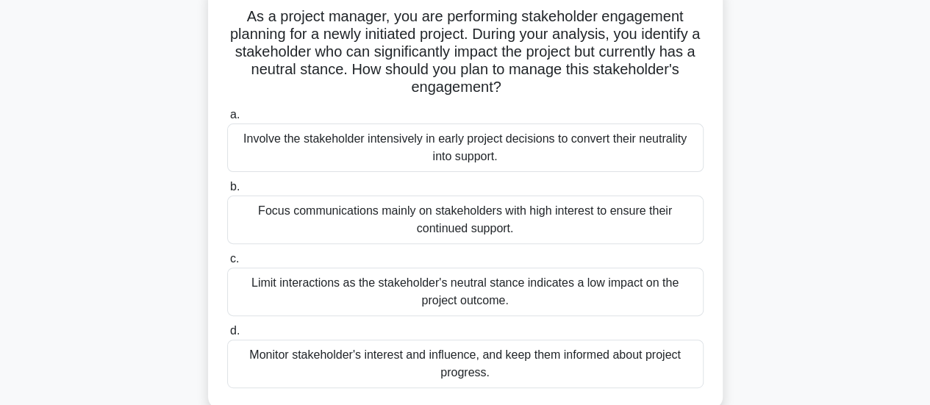
click at [523, 363] on div "Monitor stakeholder's interest and influence, and keep them informed about proj…" at bounding box center [465, 364] width 476 height 49
click at [227, 336] on input "d. Monitor stakeholder's interest and influence, and keep them informed about p…" at bounding box center [227, 331] width 0 height 10
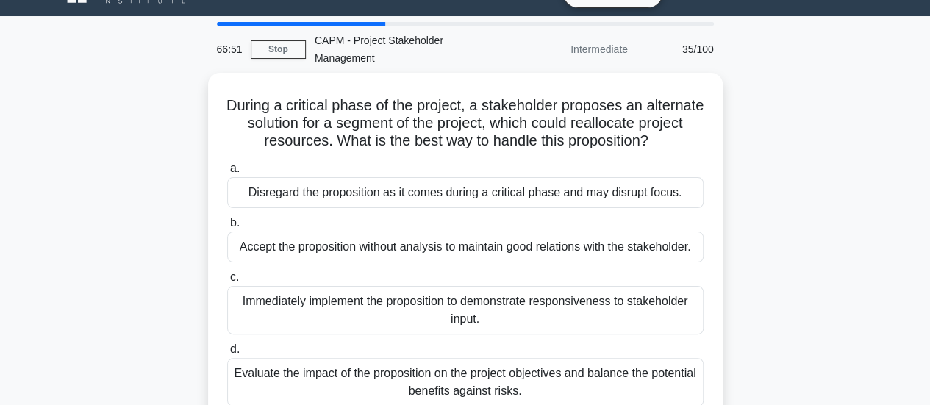
scroll to position [34, 0]
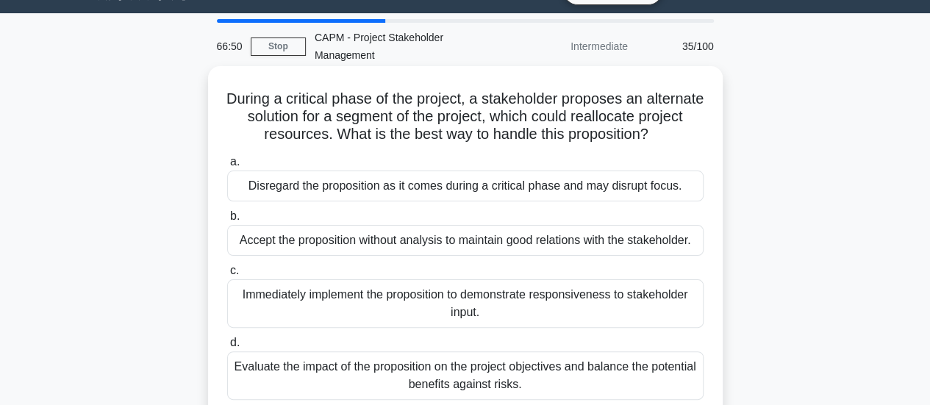
click at [603, 379] on div "Evaluate the impact of the proposition on the project objectives and balance th…" at bounding box center [465, 375] width 476 height 49
click at [227, 348] on input "d. Evaluate the impact of the proposition on the project objectives and balance…" at bounding box center [227, 343] width 0 height 10
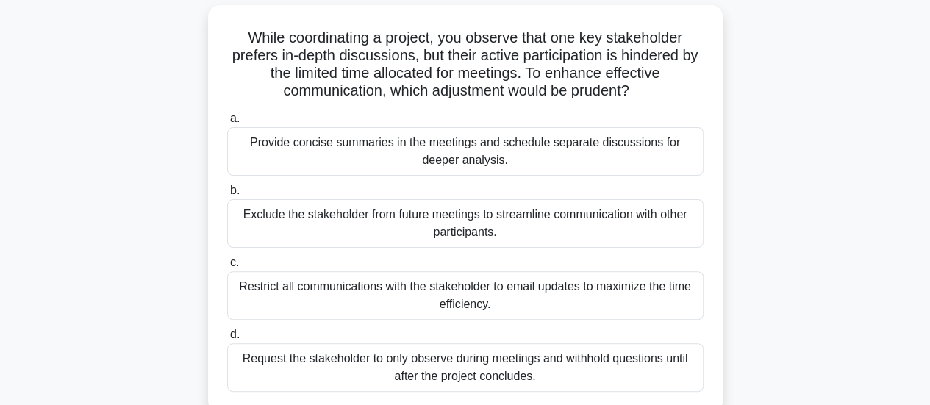
scroll to position [100, 0]
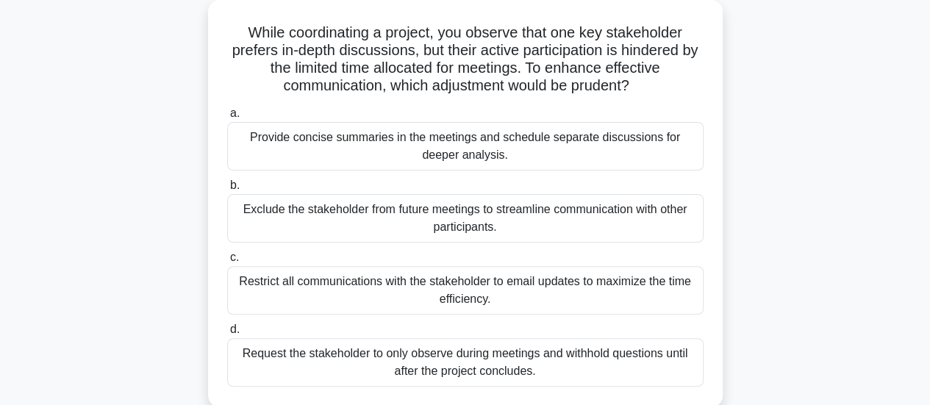
click at [573, 146] on div "Provide concise summaries in the meetings and schedule separate discussions for…" at bounding box center [465, 146] width 476 height 49
click at [227, 118] on input "a. Provide concise summaries in the meetings and schedule separate discussions …" at bounding box center [227, 114] width 0 height 10
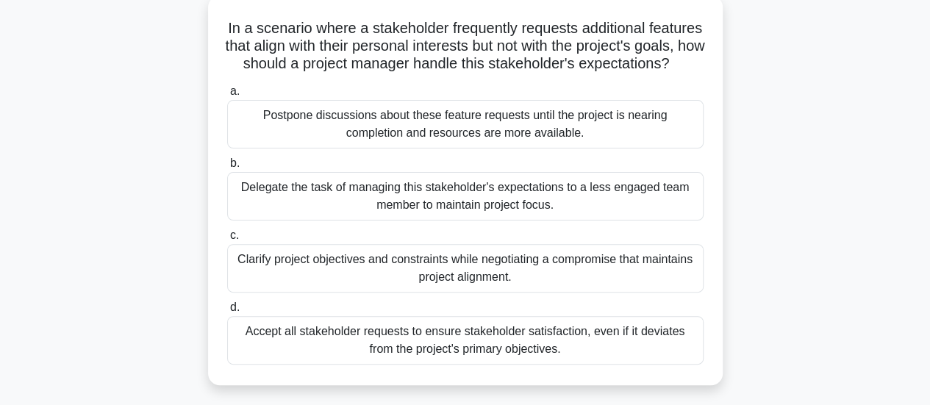
scroll to position [112, 0]
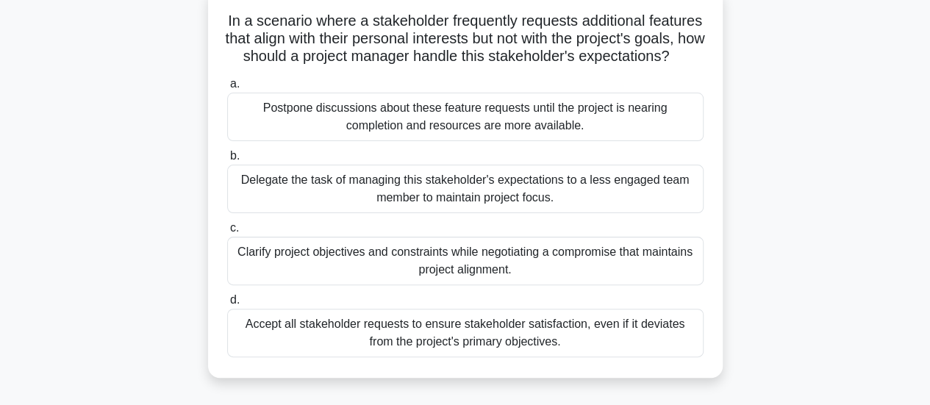
click at [528, 285] on div "Clarify project objectives and constraints while negotiating a compromise that …" at bounding box center [465, 261] width 476 height 49
click at [227, 233] on input "c. Clarify project objectives and constraints while negotiating a compromise th…" at bounding box center [227, 228] width 0 height 10
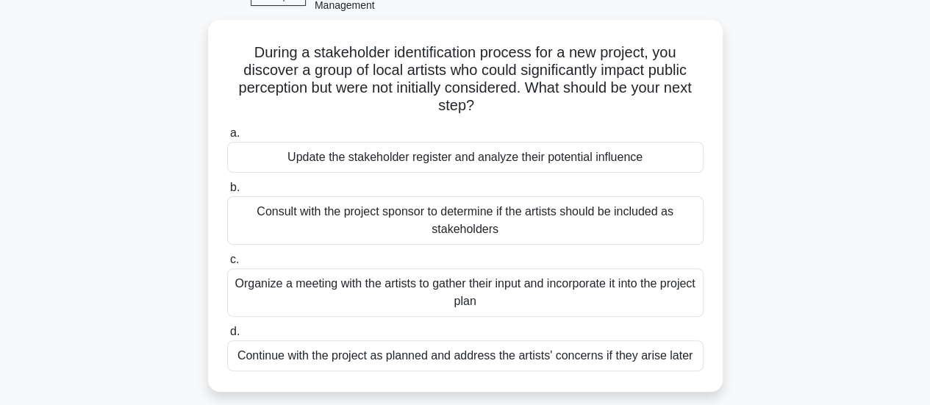
scroll to position [85, 0]
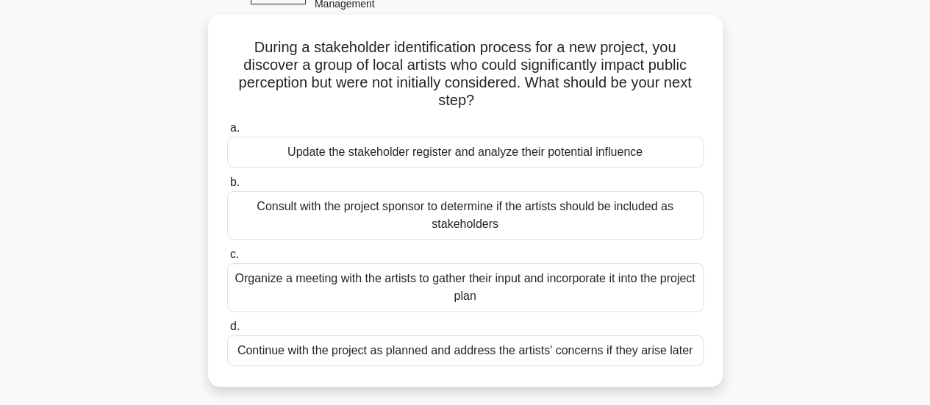
click at [570, 154] on div "Update the stakeholder register and analyze their potential influence" at bounding box center [465, 152] width 476 height 31
click at [227, 133] on input "a. Update the stakeholder register and analyze their potential influence" at bounding box center [227, 129] width 0 height 10
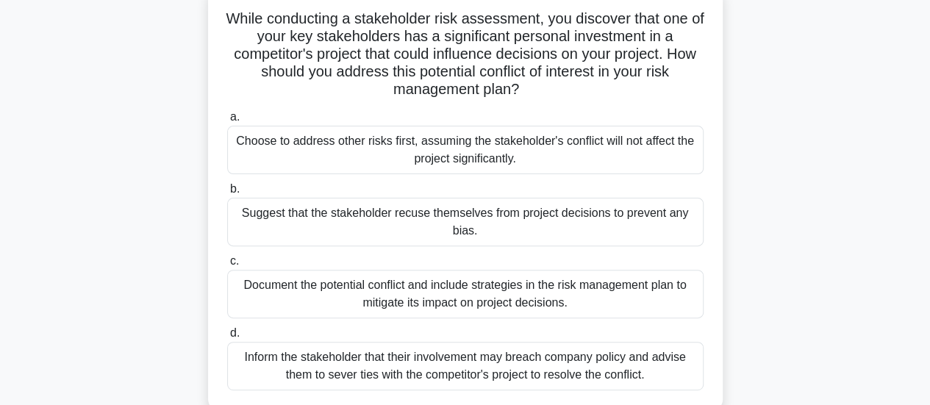
scroll to position [121, 0]
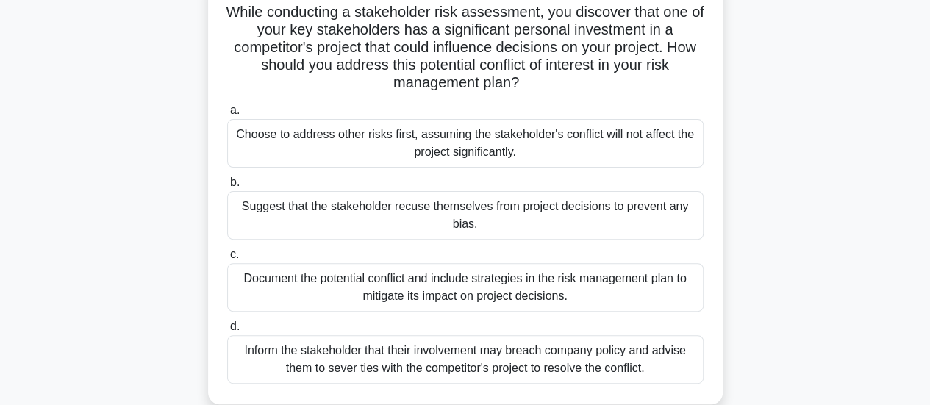
click at [510, 288] on div "Document the potential conflict and include strategies in the risk management p…" at bounding box center [465, 287] width 476 height 49
click at [227, 260] on input "c. Document the potential conflict and include strategies in the risk managemen…" at bounding box center [227, 255] width 0 height 10
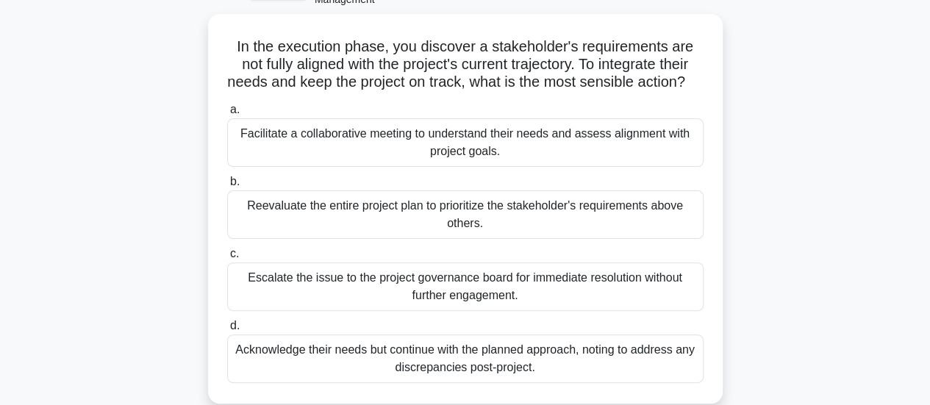
scroll to position [90, 0]
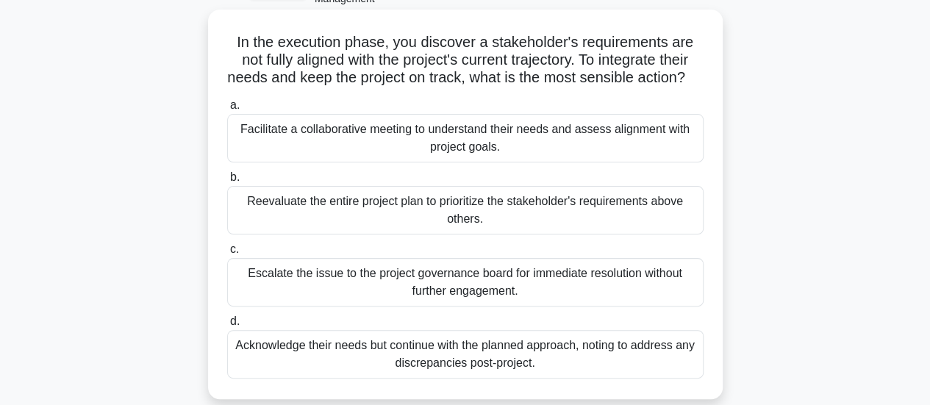
click at [631, 157] on div "Facilitate a collaborative meeting to understand their needs and assess alignme…" at bounding box center [465, 138] width 476 height 49
click at [227, 110] on input "a. Facilitate a collaborative meeting to understand their needs and assess alig…" at bounding box center [227, 106] width 0 height 10
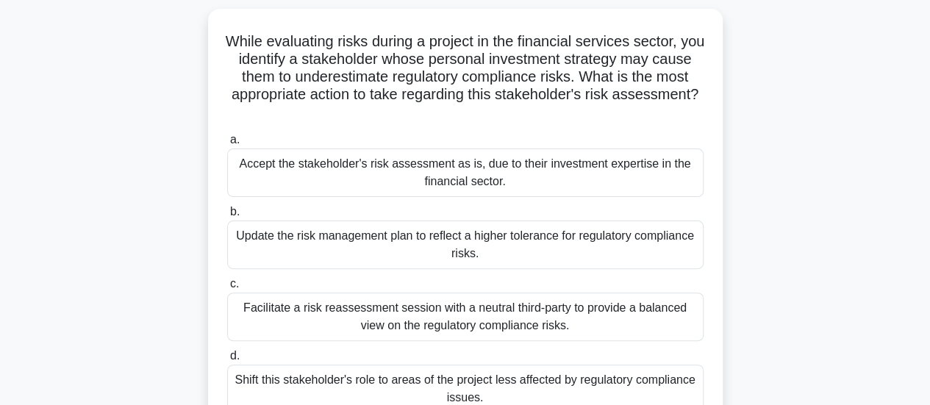
scroll to position [90, 0]
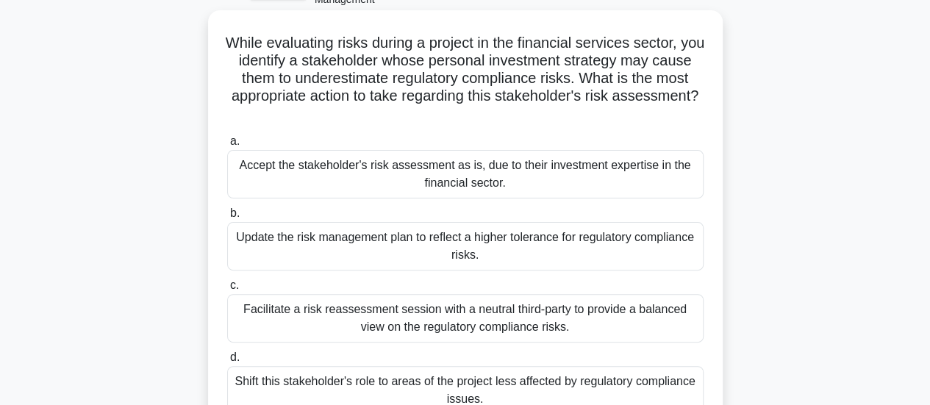
click at [629, 313] on div "Facilitate a risk reassessment session with a neutral third-party to provide a …" at bounding box center [465, 318] width 476 height 49
click at [227, 290] on input "c. Facilitate a risk reassessment session with a neutral third-party to provide…" at bounding box center [227, 286] width 0 height 10
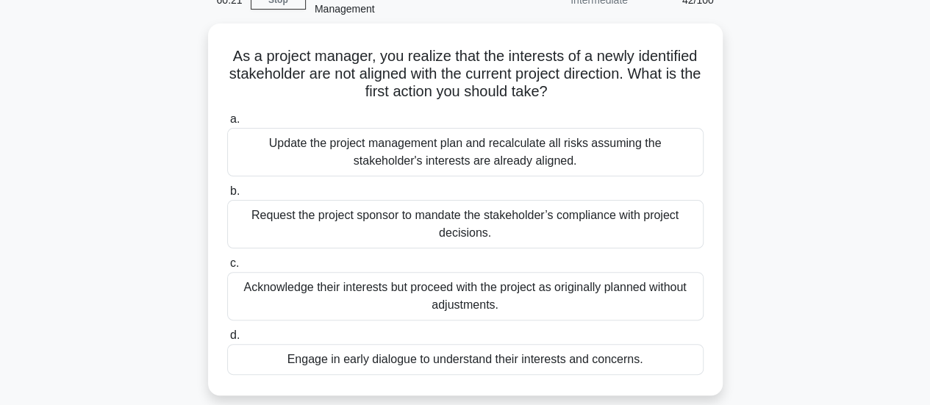
scroll to position [82, 0]
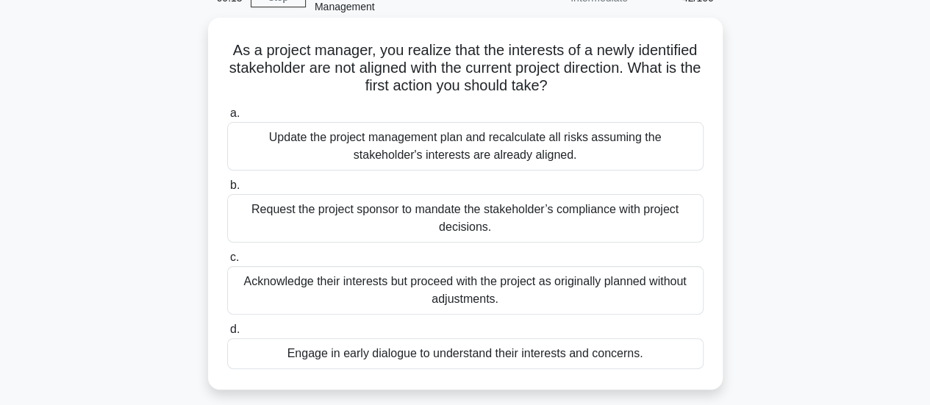
click at [596, 358] on div "Engage in early dialogue to understand their interests and concerns." at bounding box center [465, 353] width 476 height 31
click at [227, 334] on input "d. Engage in early dialogue to understand their interests and concerns." at bounding box center [227, 330] width 0 height 10
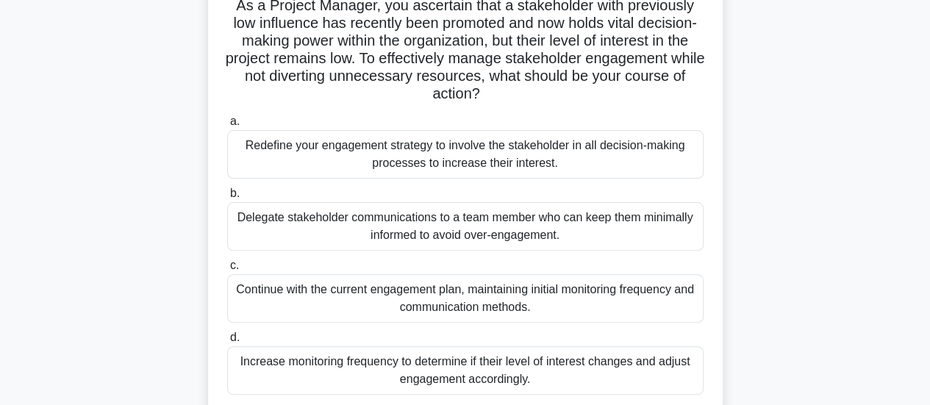
scroll to position [134, 0]
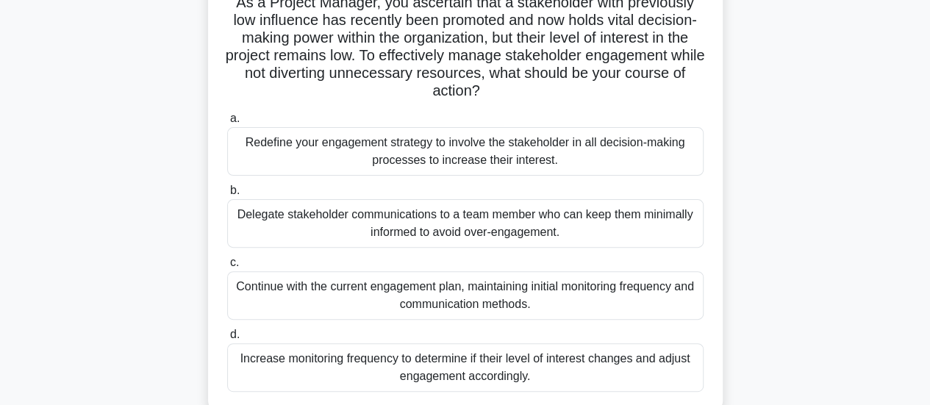
click at [625, 371] on div "Increase monitoring frequency to determine if their level of interest changes a…" at bounding box center [465, 367] width 476 height 49
click at [227, 340] on input "d. Increase monitoring frequency to determine if their level of interest change…" at bounding box center [227, 335] width 0 height 10
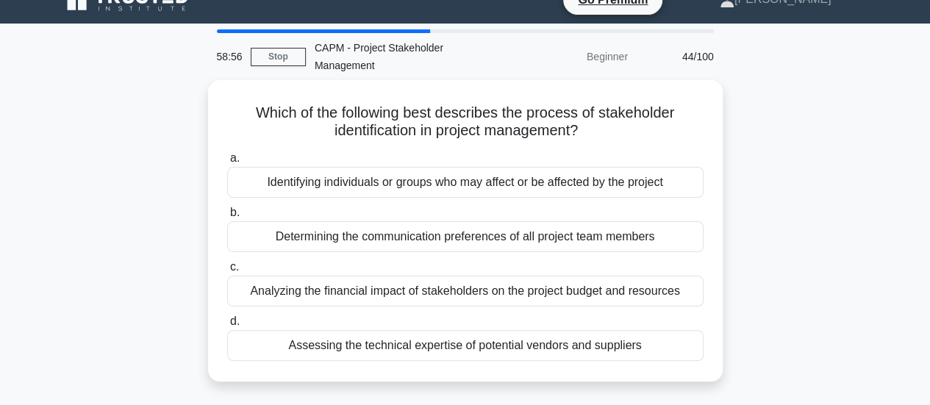
scroll to position [25, 0]
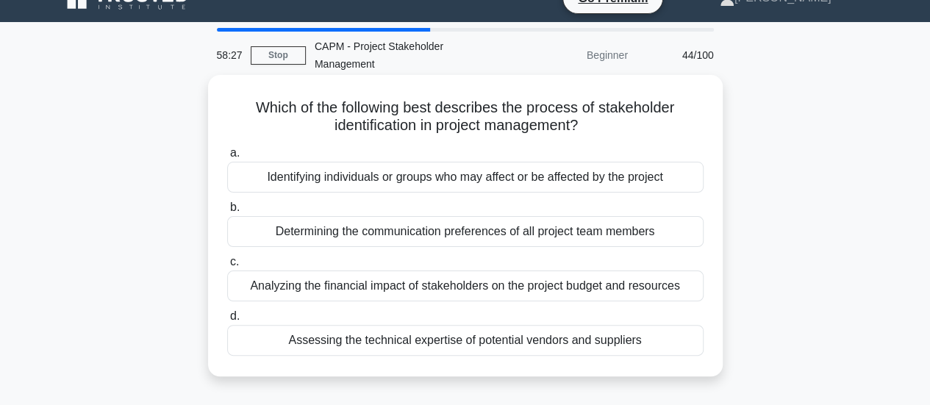
click at [548, 182] on div "Identifying individuals or groups who may affect or be affected by the project" at bounding box center [465, 177] width 476 height 31
click at [227, 158] on input "a. Identifying individuals or groups who may affect or be affected by the proje…" at bounding box center [227, 153] width 0 height 10
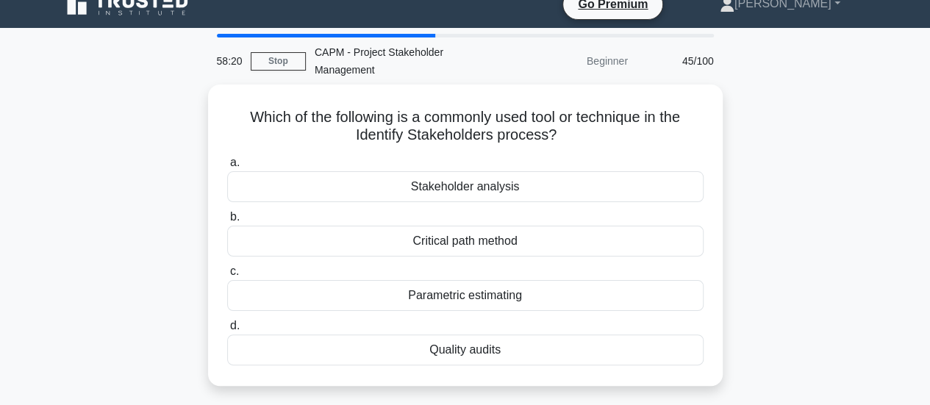
scroll to position [20, 0]
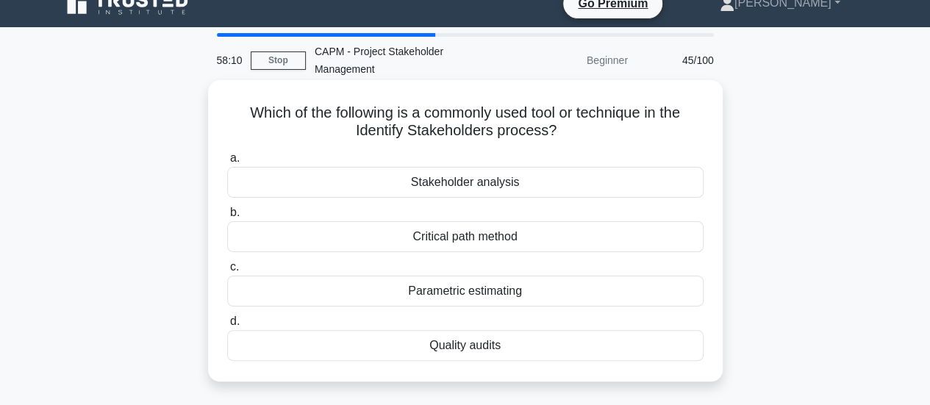
click at [523, 180] on div "Stakeholder analysis" at bounding box center [465, 182] width 476 height 31
click at [227, 163] on input "a. Stakeholder analysis" at bounding box center [227, 159] width 0 height 10
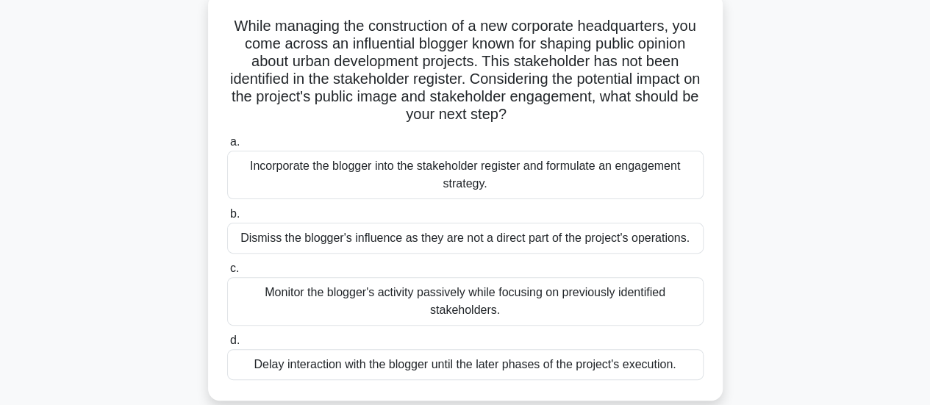
scroll to position [113, 0]
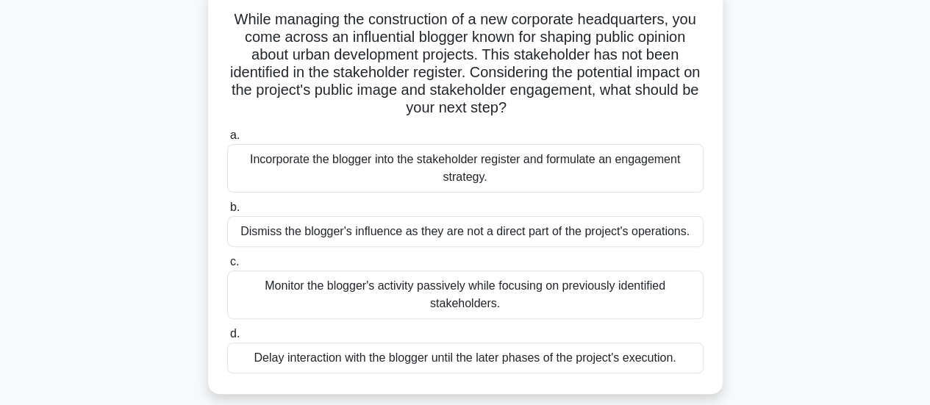
click at [526, 286] on div "Monitor the blogger's activity passively while focusing on previously identifie…" at bounding box center [465, 295] width 476 height 49
click at [227, 267] on input "c. Monitor the blogger's activity passively while focusing on previously identi…" at bounding box center [227, 262] width 0 height 10
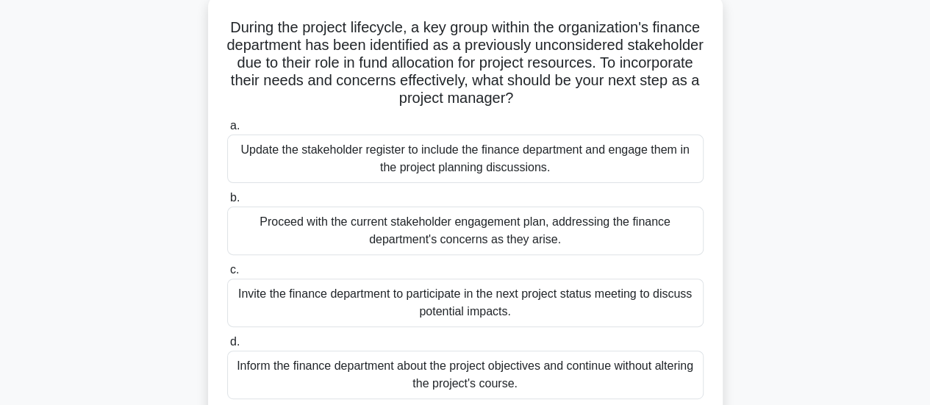
scroll to position [112, 0]
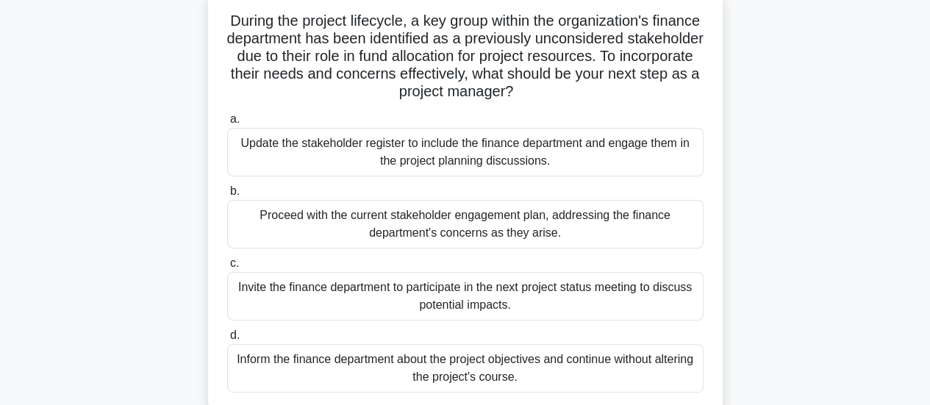
click at [515, 232] on div "Proceed with the current stakeholder engagement plan, addressing the finance de…" at bounding box center [465, 224] width 476 height 49
click at [227, 196] on input "b. Proceed with the current stakeholder engagement plan, addressing the finance…" at bounding box center [227, 192] width 0 height 10
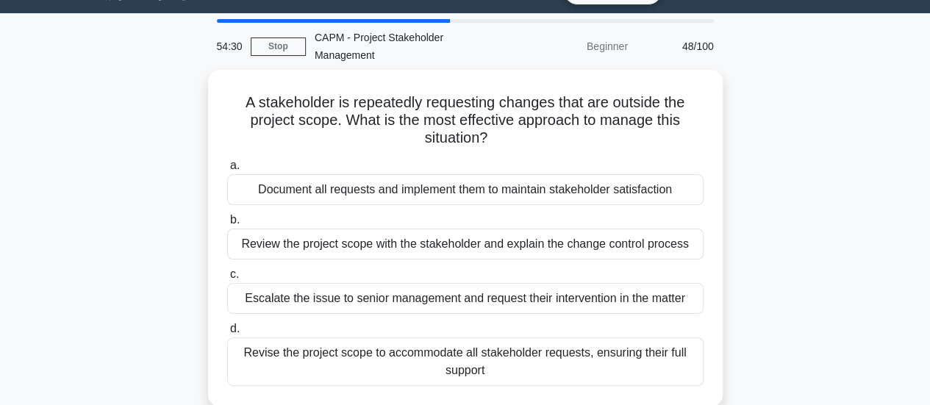
scroll to position [36, 0]
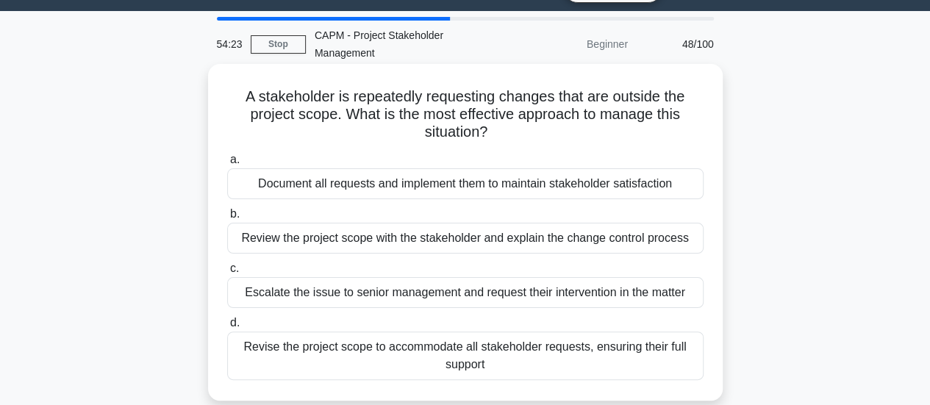
click at [437, 237] on div "Review the project scope with the stakeholder and explain the change control pr…" at bounding box center [465, 238] width 476 height 31
click at [227, 219] on input "b. Review the project scope with the stakeholder and explain the change control…" at bounding box center [227, 215] width 0 height 10
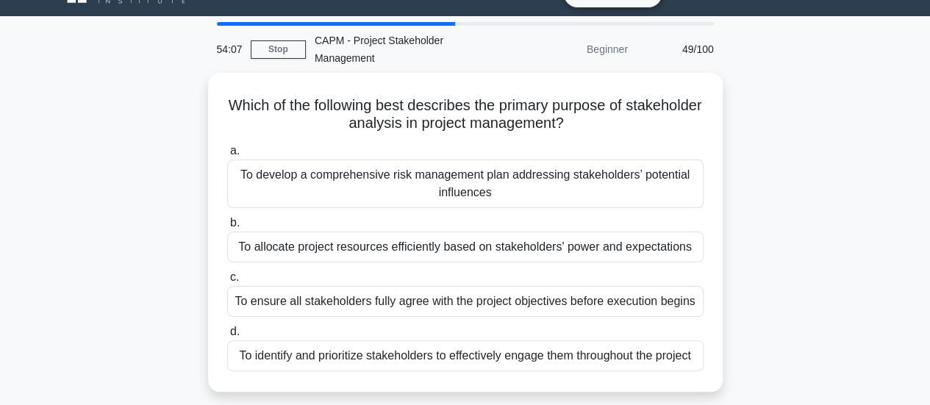
scroll to position [32, 0]
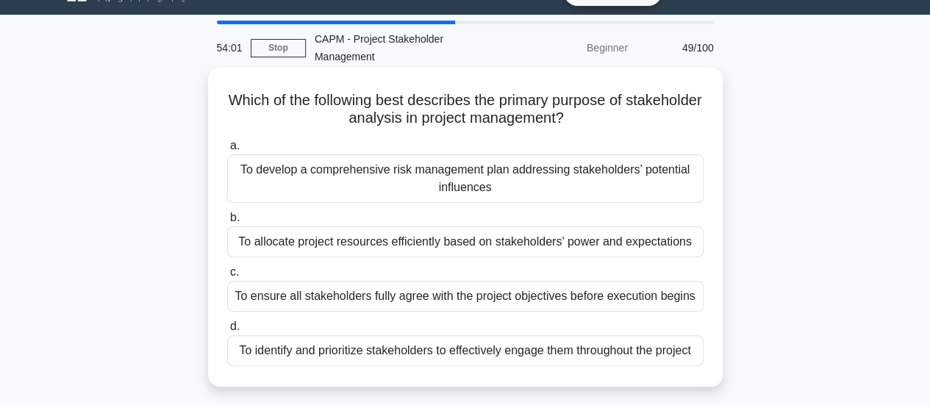
click at [612, 345] on div "To identify and prioritize stakeholders to effectively engage them throughout t…" at bounding box center [465, 350] width 476 height 31
click at [227, 332] on input "d. To identify and prioritize stakeholders to effectively engage them throughou…" at bounding box center [227, 327] width 0 height 10
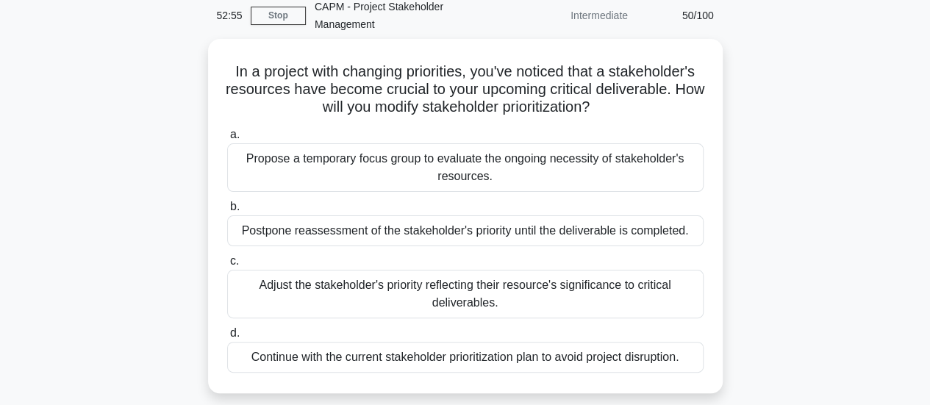
scroll to position [69, 0]
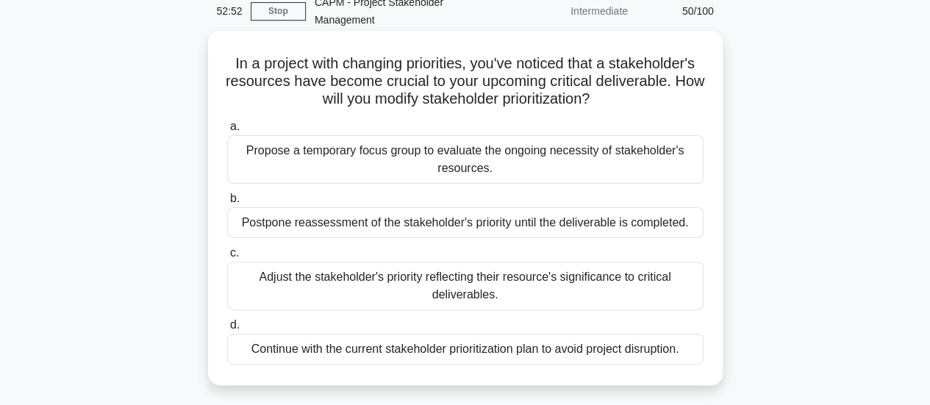
click at [629, 154] on div "Propose a temporary focus group to evaluate the ongoing necessity of stakeholde…" at bounding box center [465, 159] width 476 height 49
click at [227, 132] on input "a. Propose a temporary focus group to evaluate the ongoing necessity of stakeho…" at bounding box center [227, 127] width 0 height 10
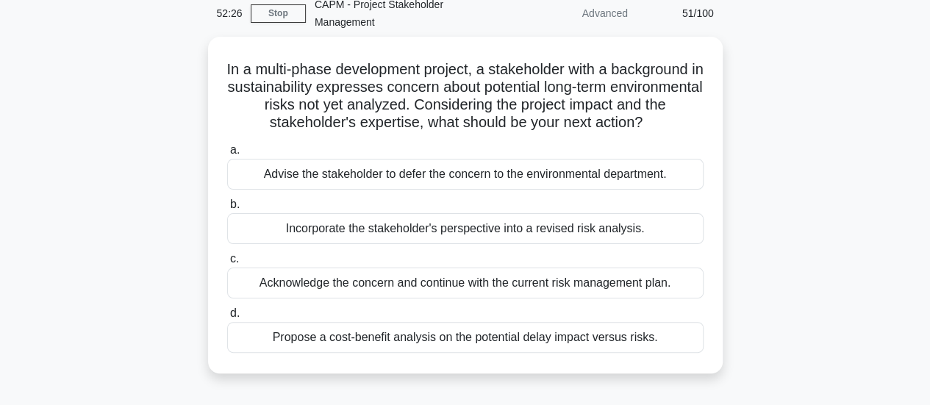
scroll to position [71, 0]
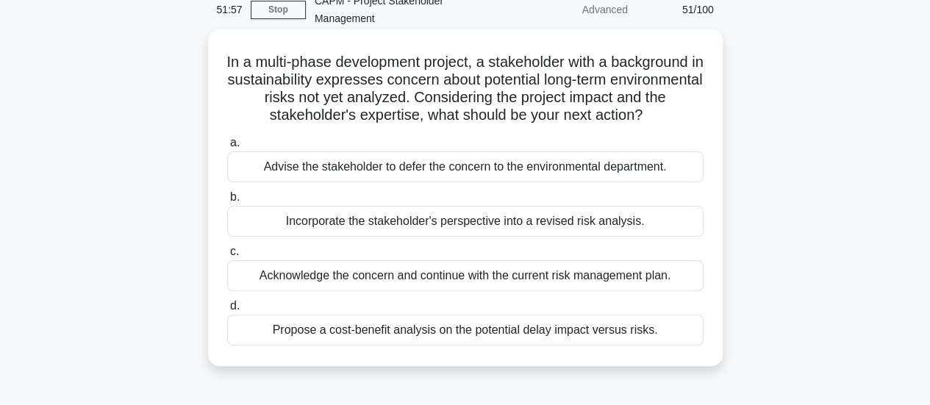
click at [579, 221] on div "Incorporate the stakeholder's perspective into a revised risk analysis." at bounding box center [465, 221] width 476 height 31
click at [227, 202] on input "b. Incorporate the stakeholder's perspective into a revised risk analysis." at bounding box center [227, 198] width 0 height 10
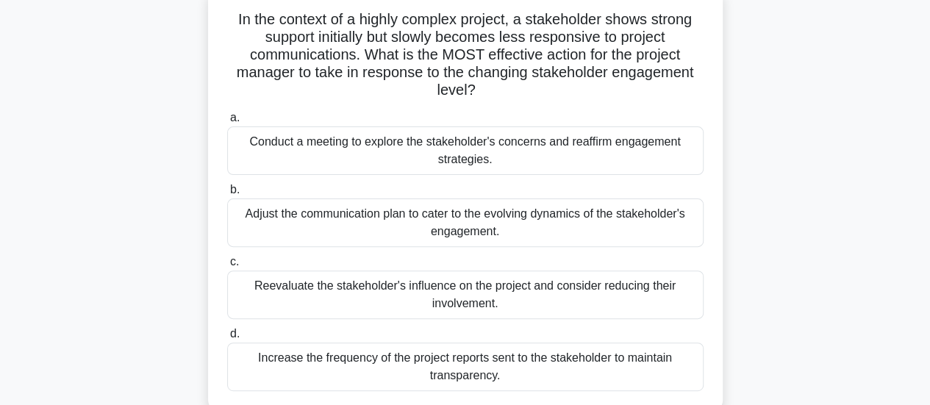
scroll to position [112, 0]
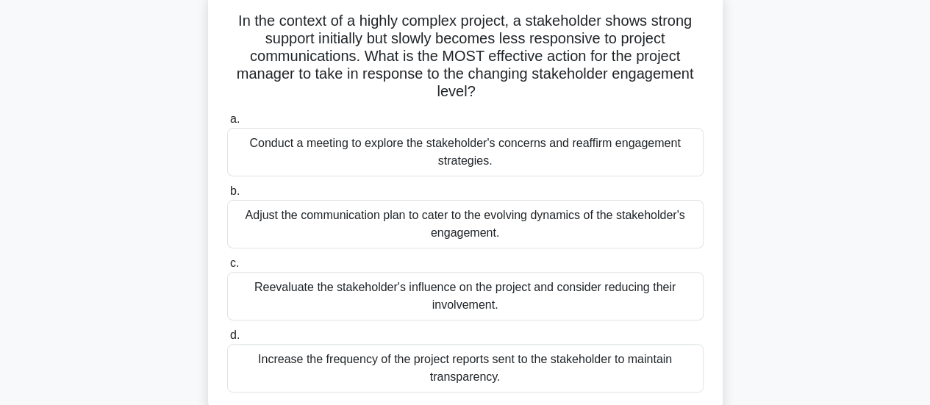
click at [562, 161] on div "Conduct a meeting to explore the stakeholder's concerns and reaffirm engagement…" at bounding box center [465, 152] width 476 height 49
click at [227, 124] on input "a. Conduct a meeting to explore the stakeholder's concerns and reaffirm engagem…" at bounding box center [227, 120] width 0 height 10
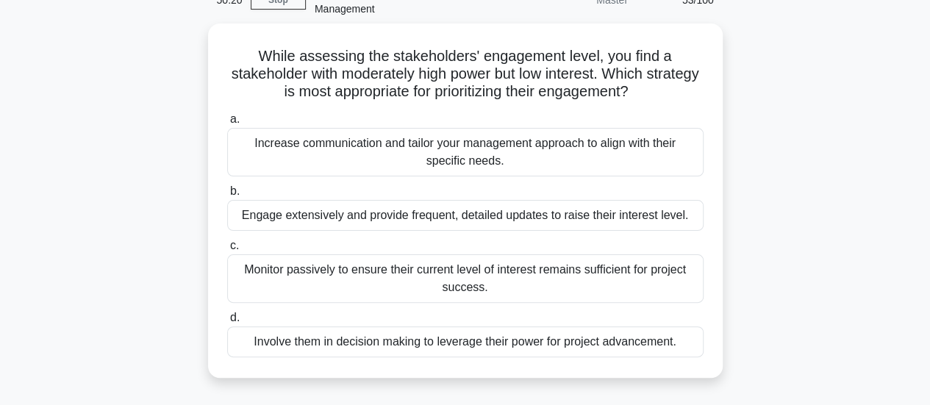
scroll to position [82, 0]
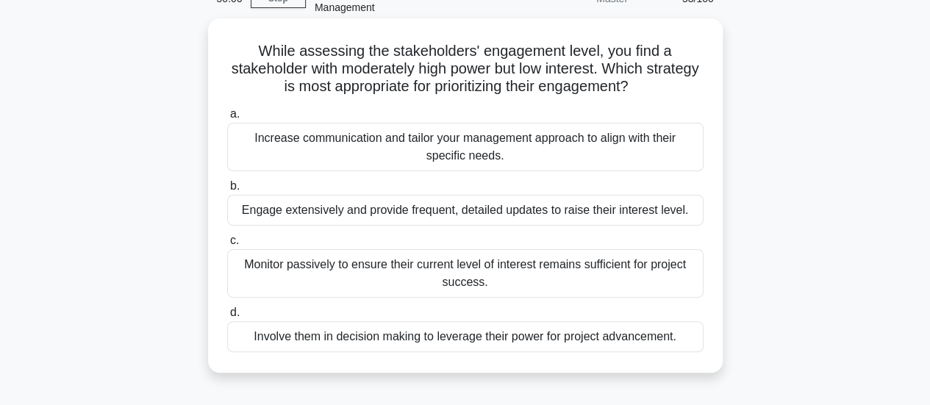
click at [393, 274] on div "Monitor passively to ensure their current level of interest remains sufficient …" at bounding box center [465, 273] width 476 height 49
click at [227, 246] on input "c. Monitor passively to ensure their current level of interest remains sufficie…" at bounding box center [227, 241] width 0 height 10
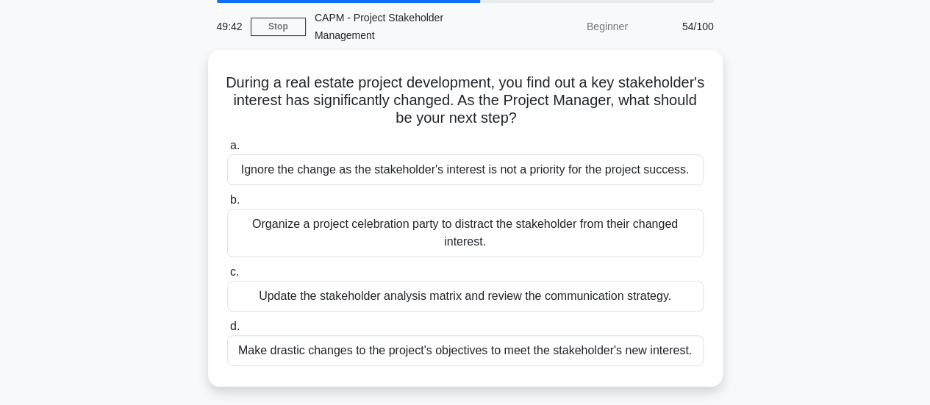
scroll to position [54, 0]
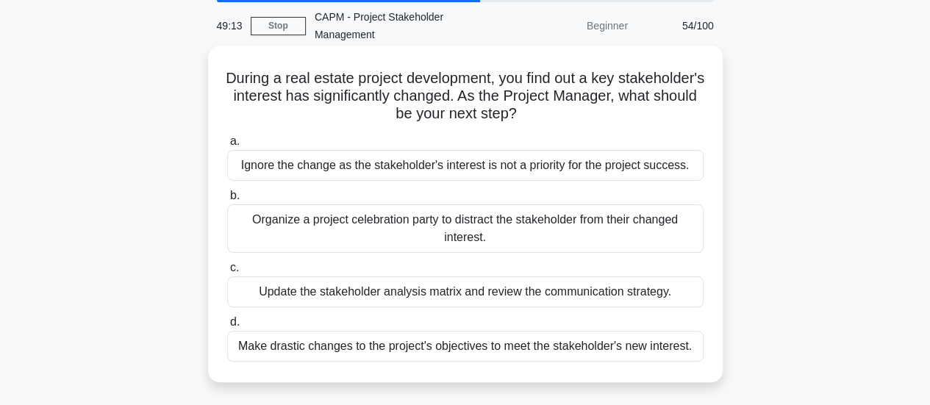
click at [501, 294] on div "Update the stakeholder analysis matrix and review the communication strategy." at bounding box center [465, 291] width 476 height 31
click at [227, 273] on input "c. Update the stakeholder analysis matrix and review the communication strategy." at bounding box center [227, 268] width 0 height 10
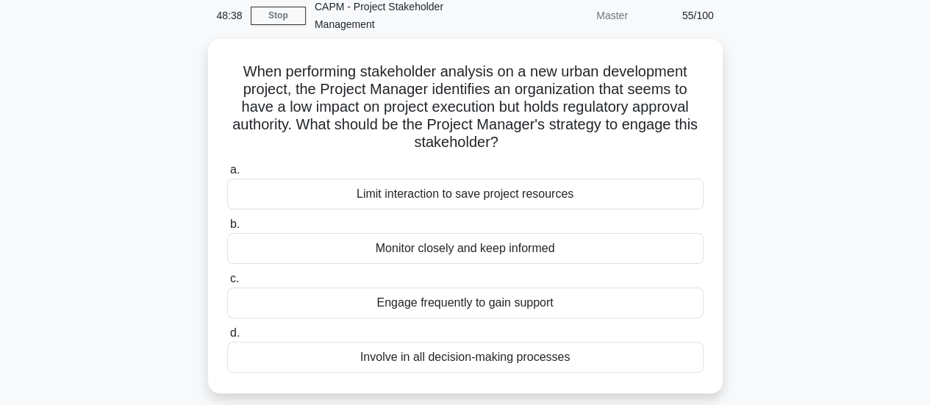
scroll to position [71, 0]
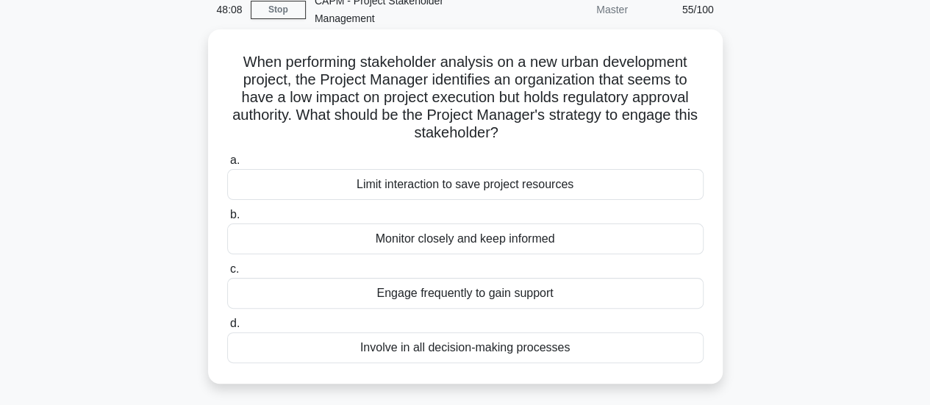
click at [503, 245] on div "Monitor closely and keep informed" at bounding box center [465, 238] width 476 height 31
click at [227, 220] on input "b. Monitor closely and keep informed" at bounding box center [227, 215] width 0 height 10
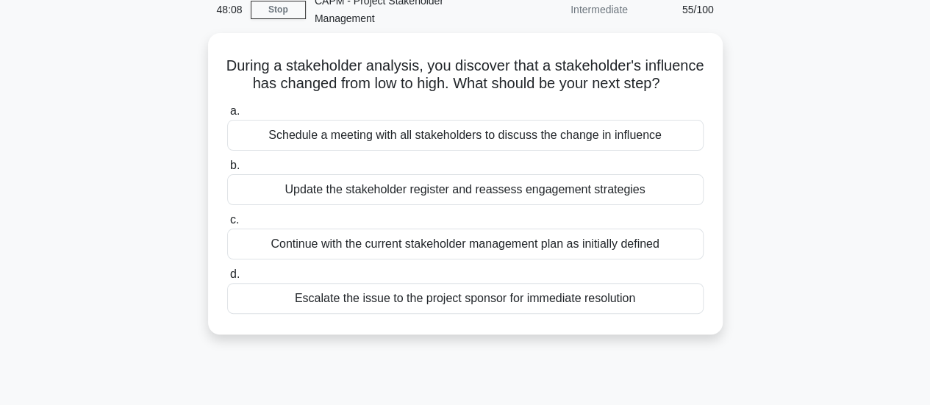
click at [503, 245] on label "c. Continue with the current stakeholder management plan as initially defined" at bounding box center [465, 235] width 476 height 49
click at [227, 225] on input "c. Continue with the current stakeholder management plan as initially defined" at bounding box center [227, 220] width 0 height 10
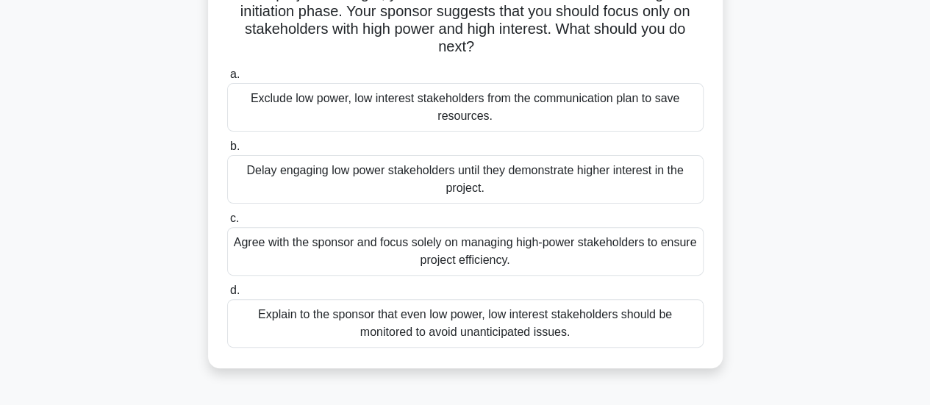
scroll to position [145, 0]
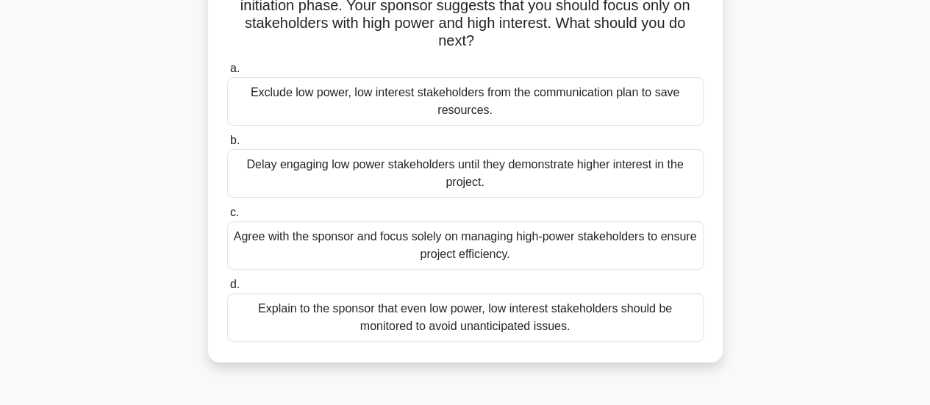
click at [587, 328] on div "Explain to the sponsor that even low power, low interest stakeholders should be…" at bounding box center [465, 317] width 476 height 49
click at [227, 290] on input "d. Explain to the sponsor that even low power, low interest stakeholders should…" at bounding box center [227, 285] width 0 height 10
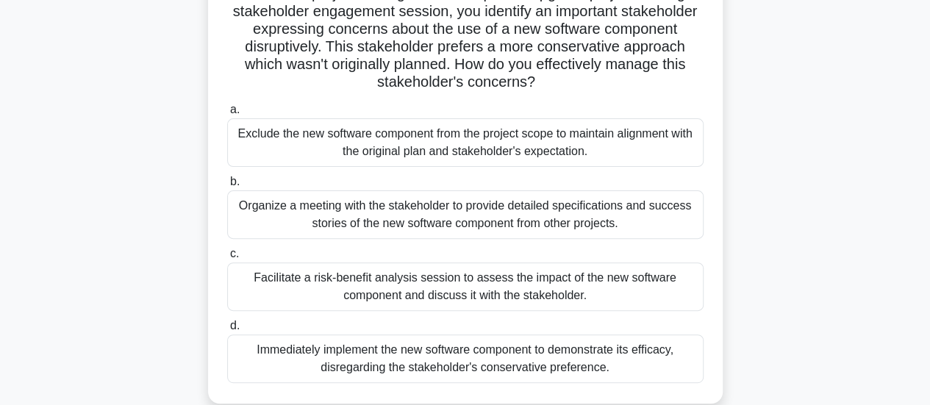
scroll to position [147, 0]
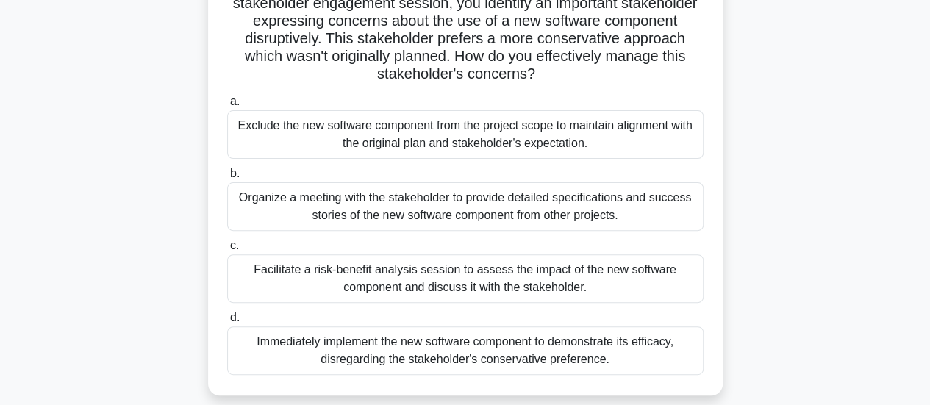
click at [470, 277] on div "Facilitate a risk-benefit analysis session to assess the impact of the new soft…" at bounding box center [465, 278] width 476 height 49
click at [227, 251] on input "c. Facilitate a risk-benefit analysis session to assess the impact of the new s…" at bounding box center [227, 246] width 0 height 10
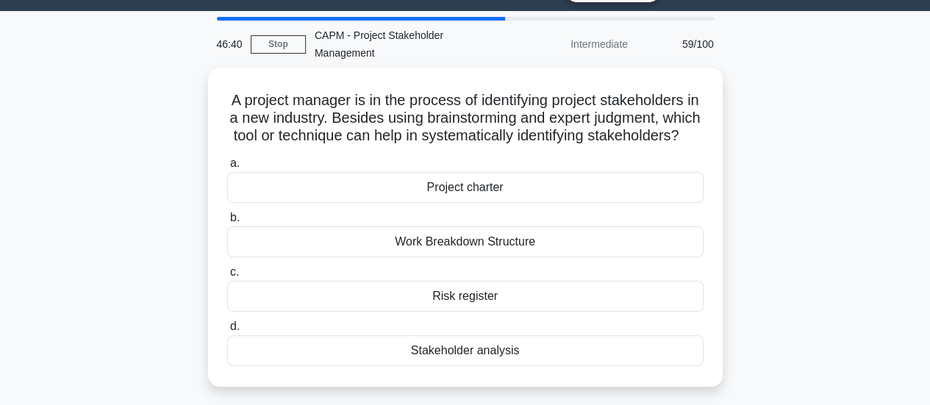
scroll to position [40, 0]
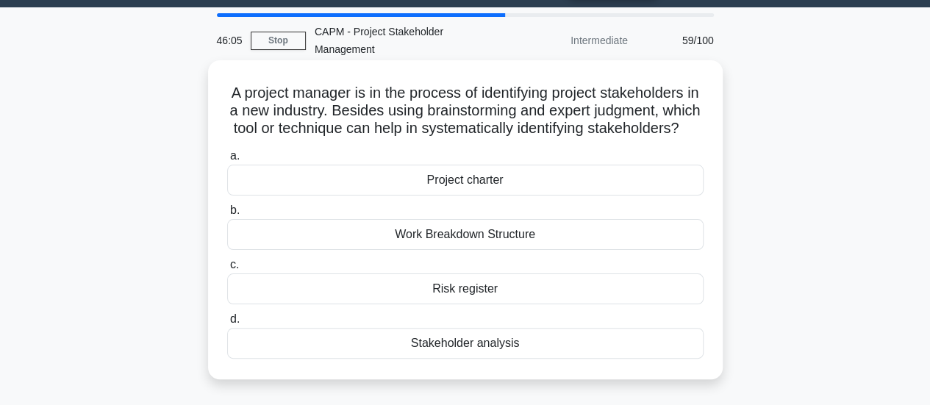
click at [512, 359] on div "Stakeholder analysis" at bounding box center [465, 343] width 476 height 31
click at [227, 324] on input "d. Stakeholder analysis" at bounding box center [227, 320] width 0 height 10
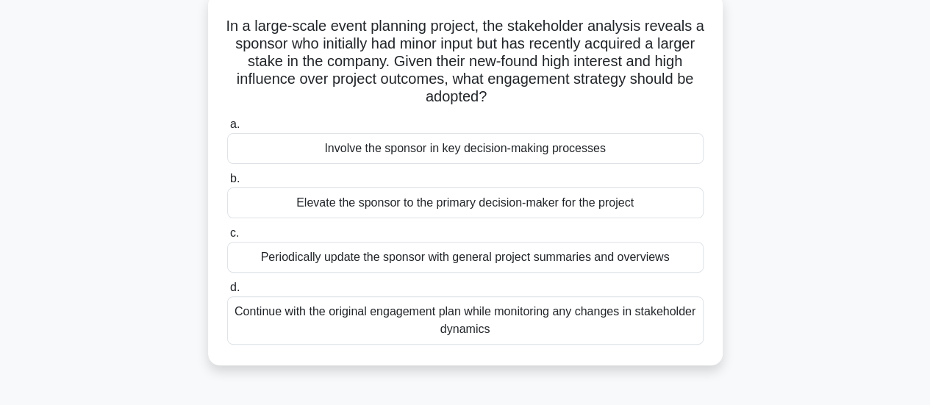
scroll to position [111, 0]
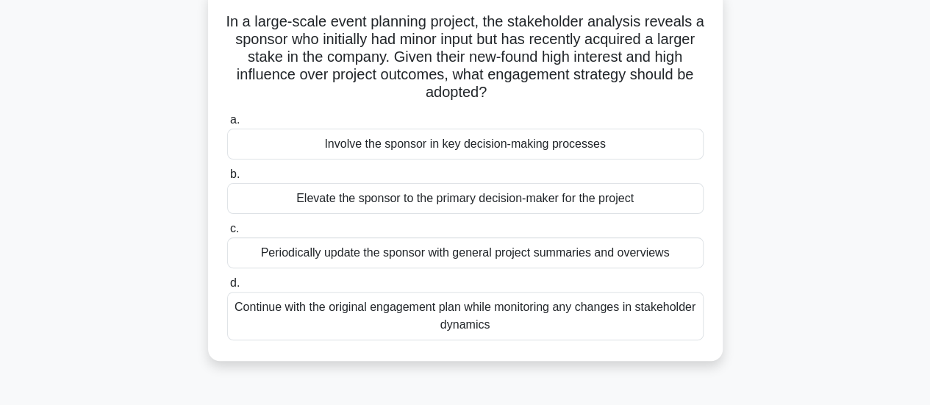
click at [582, 143] on div "Involve the sponsor in key decision-making processes" at bounding box center [465, 144] width 476 height 31
click at [227, 125] on input "a. Involve the sponsor in key decision-making processes" at bounding box center [227, 120] width 0 height 10
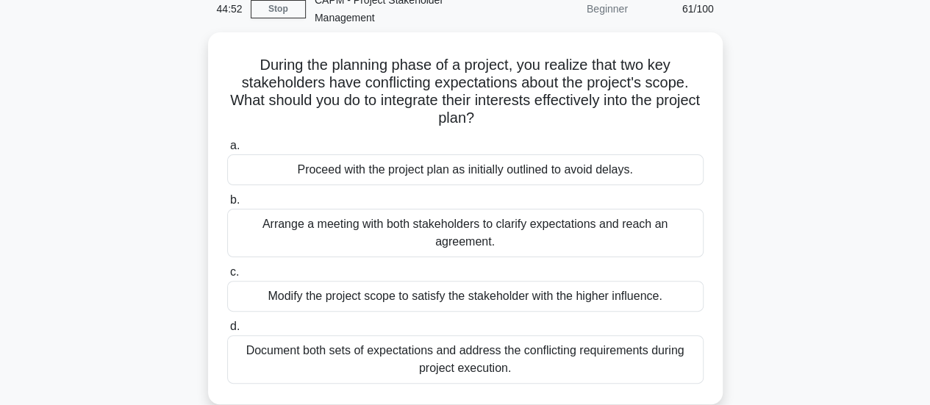
scroll to position [79, 0]
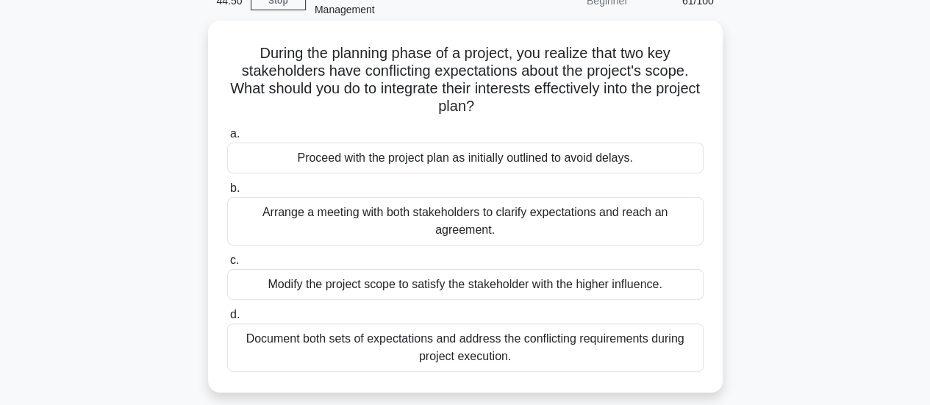
click at [548, 220] on div "Arrange a meeting with both stakeholders to clarify expectations and reach an a…" at bounding box center [465, 221] width 476 height 49
click at [227, 193] on input "b. Arrange a meeting with both stakeholders to clarify expectations and reach a…" at bounding box center [227, 189] width 0 height 10
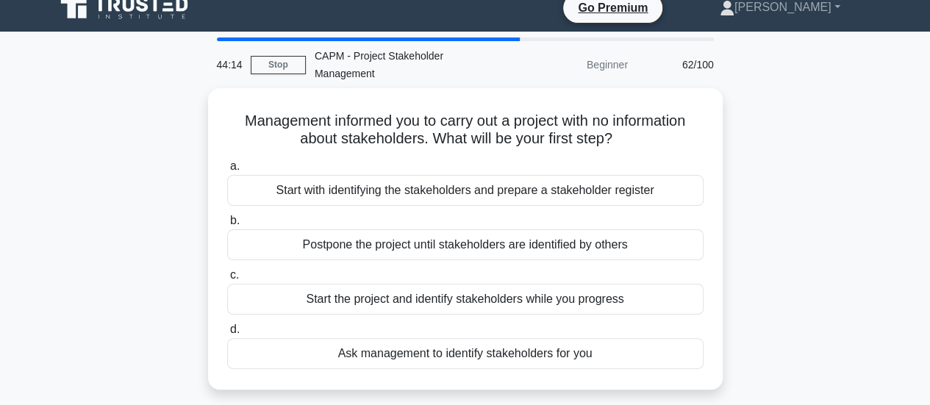
scroll to position [17, 0]
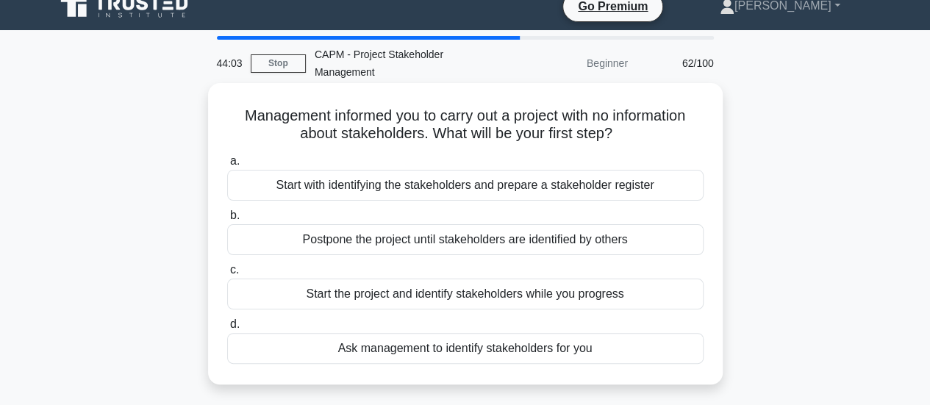
click at [509, 190] on div "Start with identifying the stakeholders and prepare a stakeholder register" at bounding box center [465, 185] width 476 height 31
click at [227, 166] on input "a. Start with identifying the stakeholders and prepare a stakeholder register" at bounding box center [227, 162] width 0 height 10
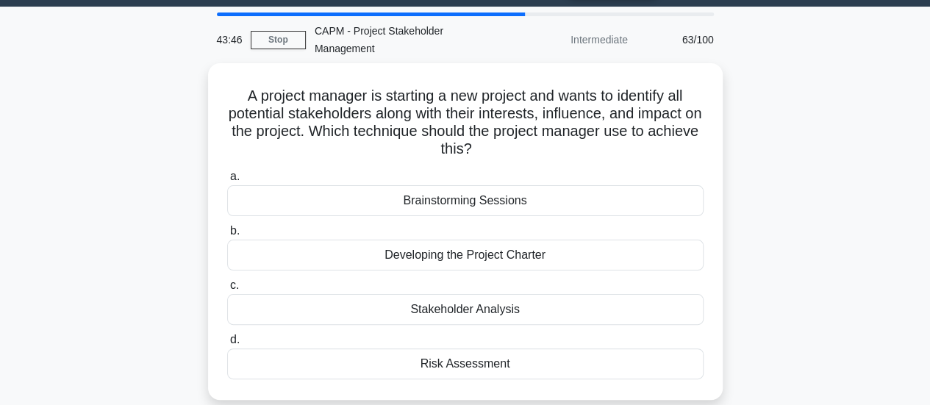
scroll to position [41, 0]
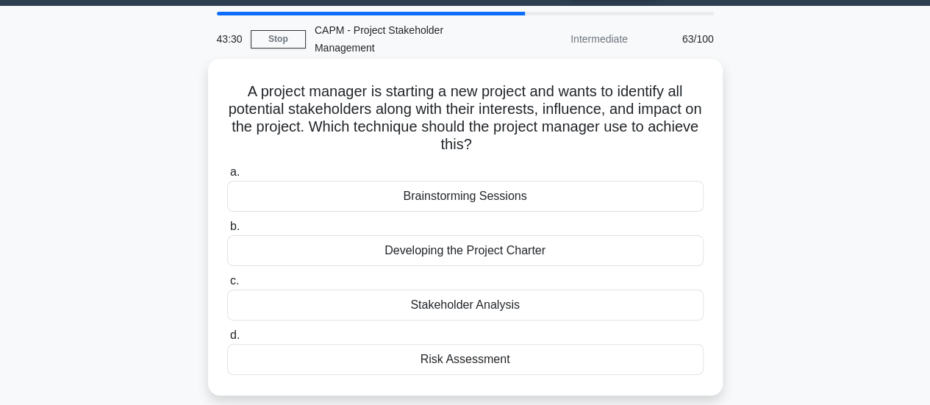
click at [504, 307] on div "Stakeholder Analysis" at bounding box center [465, 305] width 476 height 31
click at [227, 286] on input "c. Stakeholder Analysis" at bounding box center [227, 281] width 0 height 10
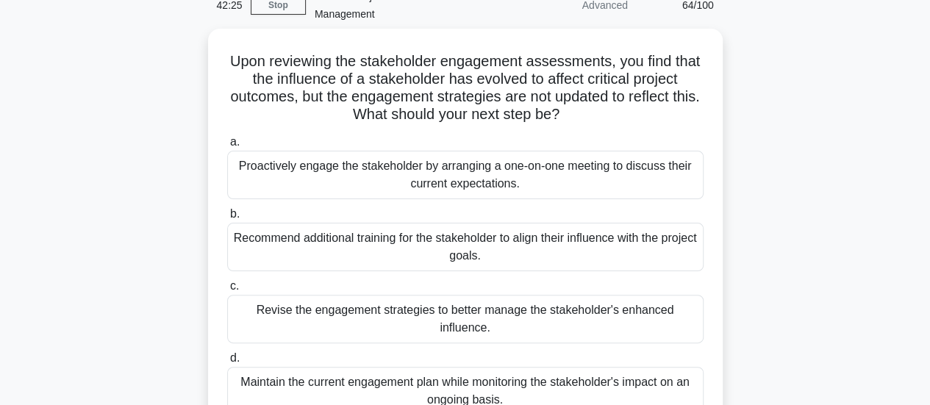
scroll to position [74, 0]
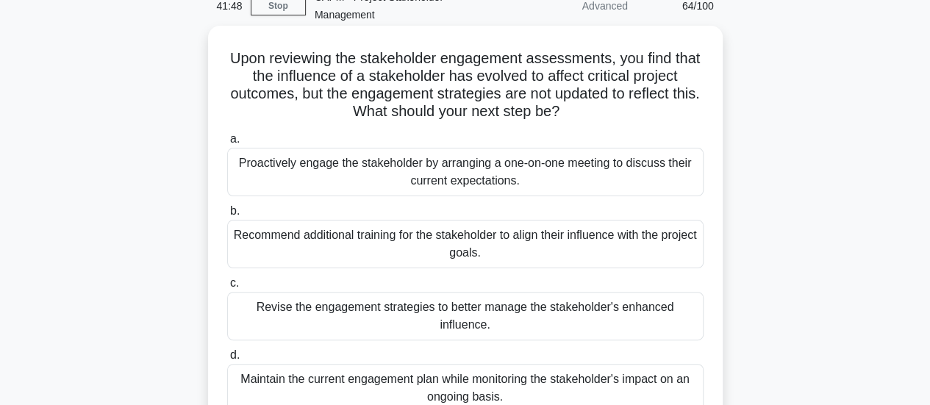
click at [512, 169] on div "Proactively engage the stakeholder by arranging a one-on-one meeting to discuss…" at bounding box center [465, 172] width 476 height 49
click at [227, 144] on input "a. Proactively engage the stakeholder by arranging a one-on-one meeting to disc…" at bounding box center [227, 140] width 0 height 10
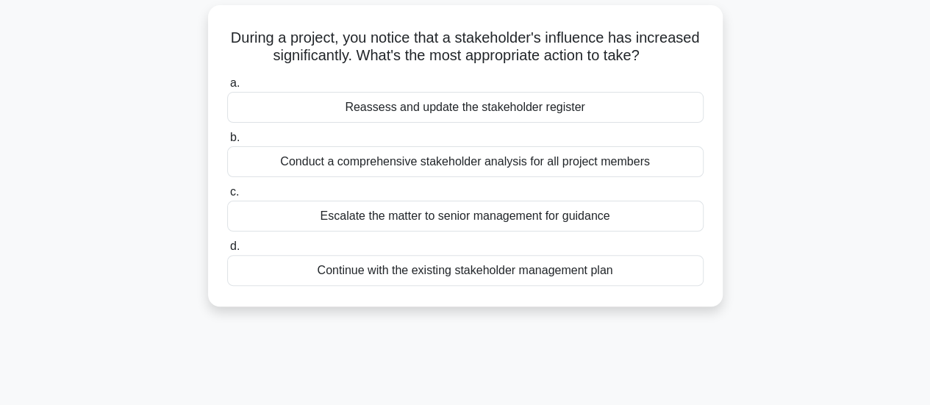
scroll to position [107, 0]
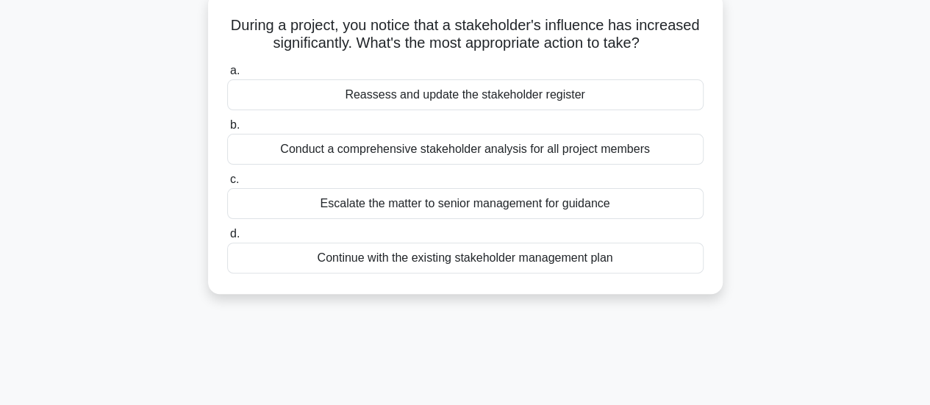
click at [541, 99] on div "Reassess and update the stakeholder register" at bounding box center [465, 94] width 476 height 31
click at [227, 76] on input "a. Reassess and update the stakeholder register" at bounding box center [227, 71] width 0 height 10
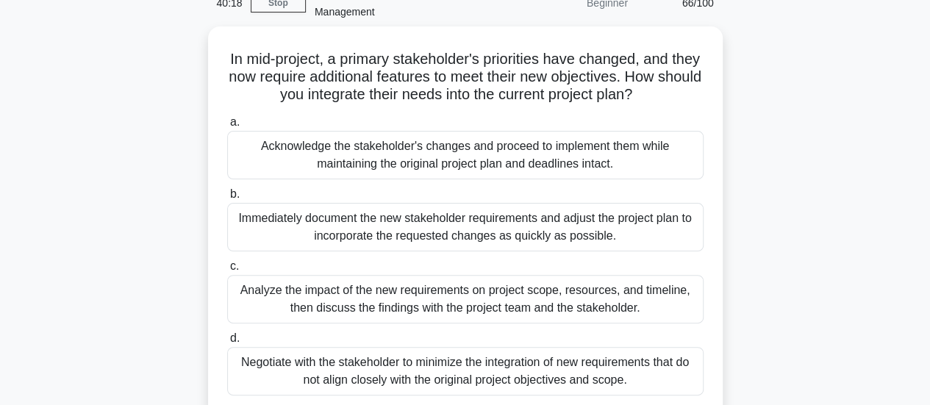
scroll to position [78, 0]
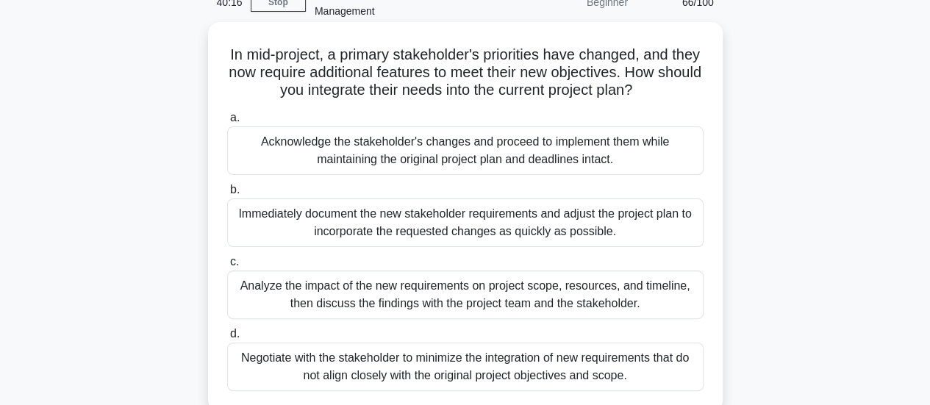
click at [590, 292] on div "Analyze the impact of the new requirements on project scope, resources, and tim…" at bounding box center [465, 295] width 476 height 49
click at [227, 267] on input "c. Analyze the impact of the new requirements on project scope, resources, and …" at bounding box center [227, 262] width 0 height 10
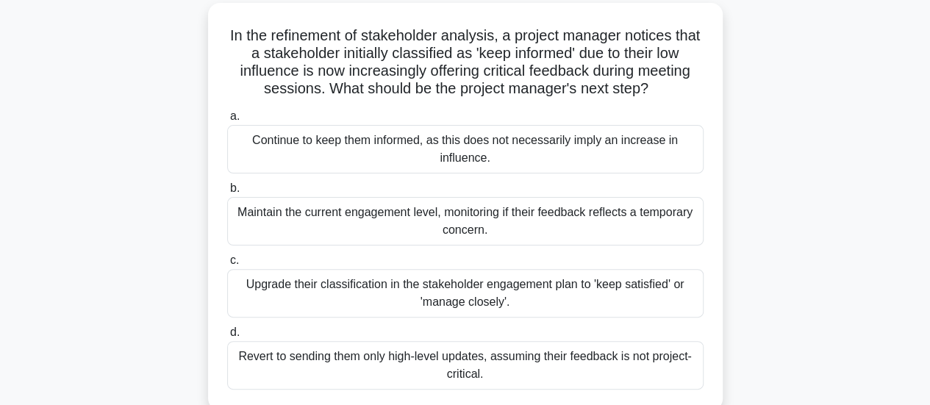
scroll to position [101, 0]
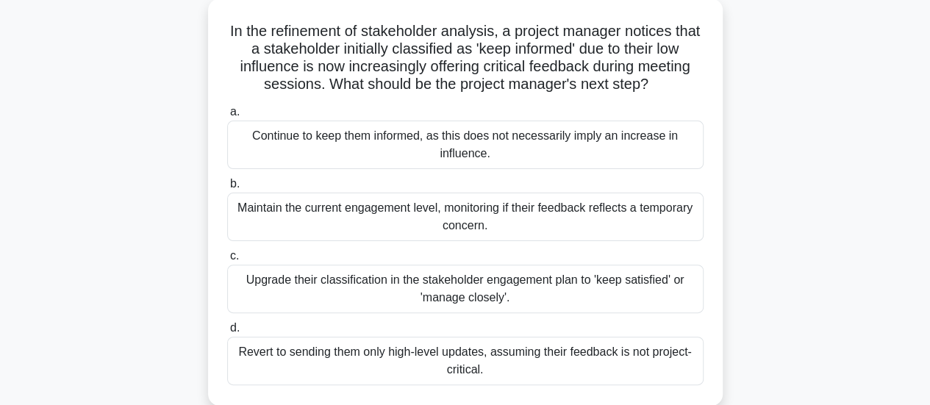
click at [459, 216] on div "Maintain the current engagement level, monitoring if their feedback reflects a …" at bounding box center [465, 217] width 476 height 49
click at [227, 189] on input "b. Maintain the current engagement level, monitoring if their feedback reflects…" at bounding box center [227, 184] width 0 height 10
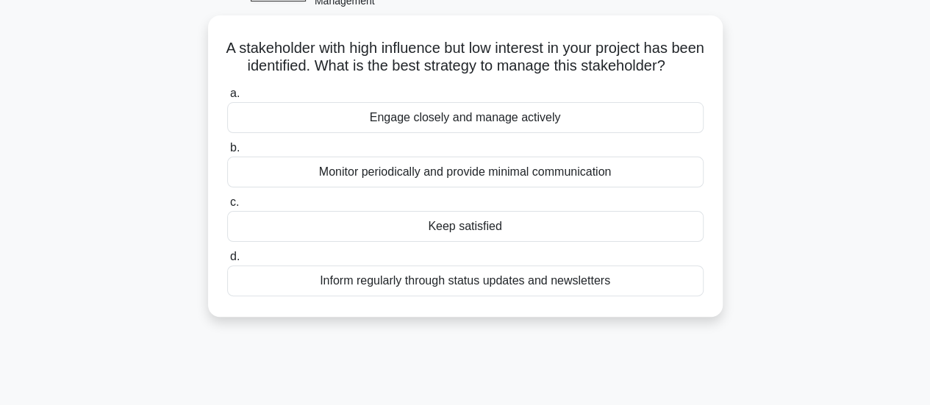
scroll to position [90, 0]
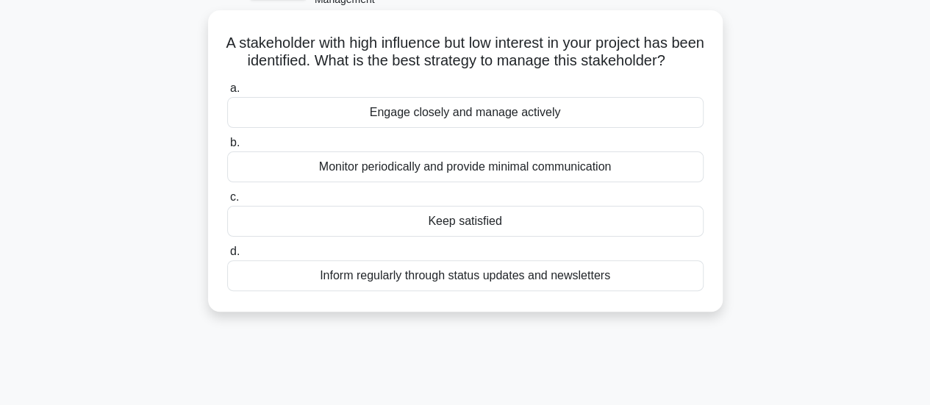
click at [469, 235] on div "Keep satisfied" at bounding box center [465, 221] width 476 height 31
click at [227, 202] on input "c. Keep satisfied" at bounding box center [227, 198] width 0 height 10
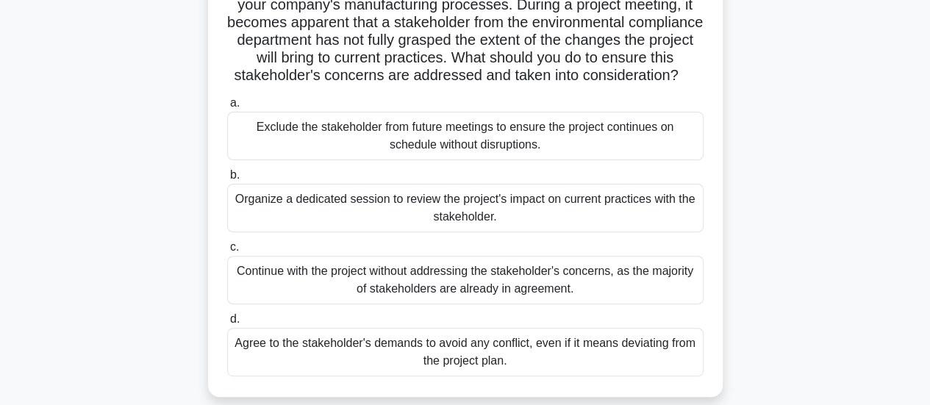
scroll to position [156, 0]
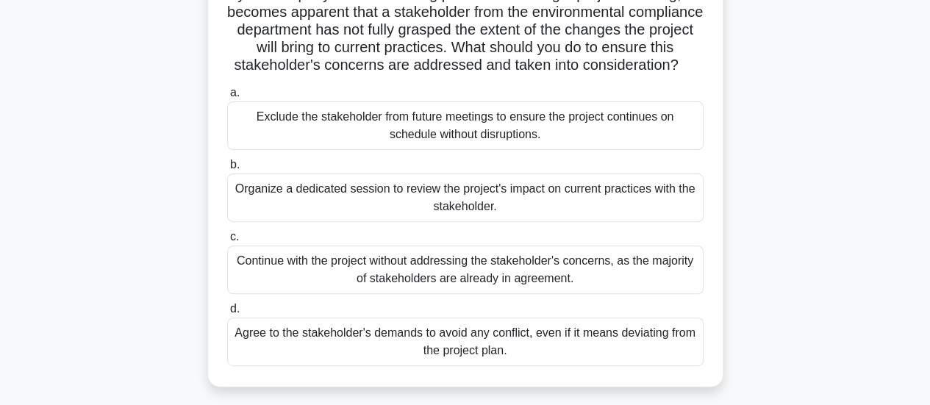
click at [579, 212] on div "Organize a dedicated session to review the project's impact on current practice…" at bounding box center [465, 197] width 476 height 49
click at [227, 170] on input "b. Organize a dedicated session to review the project's impact on current pract…" at bounding box center [227, 165] width 0 height 10
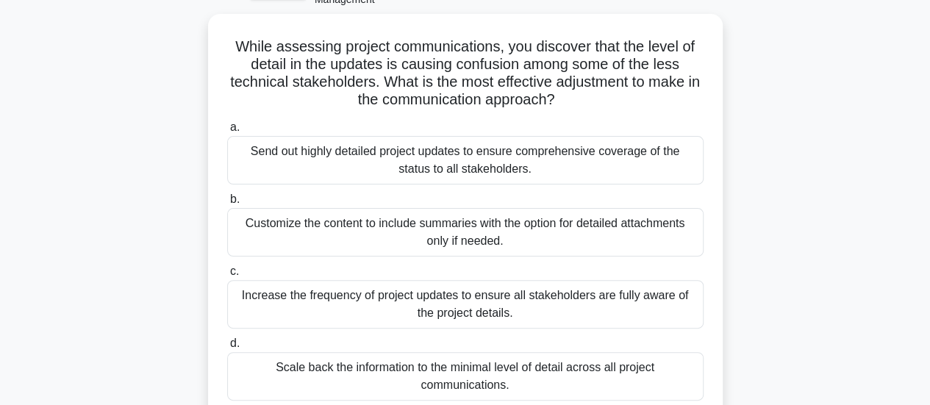
scroll to position [107, 0]
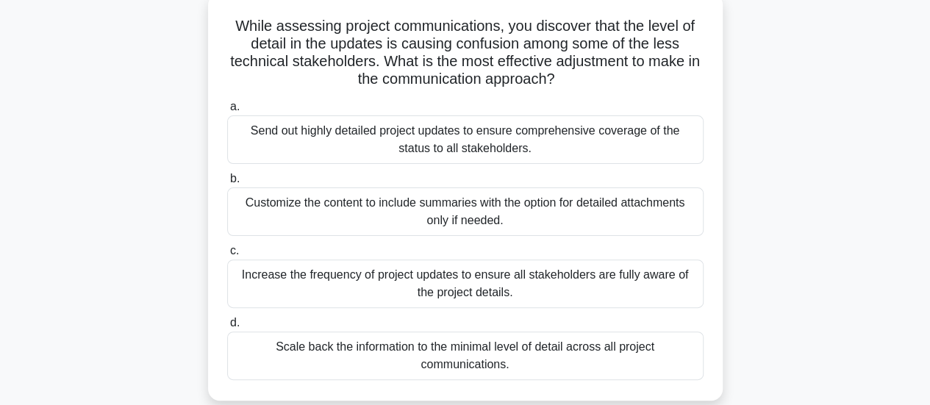
click at [400, 215] on div "Customize the content to include summaries with the option for detailed attachm…" at bounding box center [465, 211] width 476 height 49
click at [227, 184] on input "b. Customize the content to include summaries with the option for detailed atta…" at bounding box center [227, 179] width 0 height 10
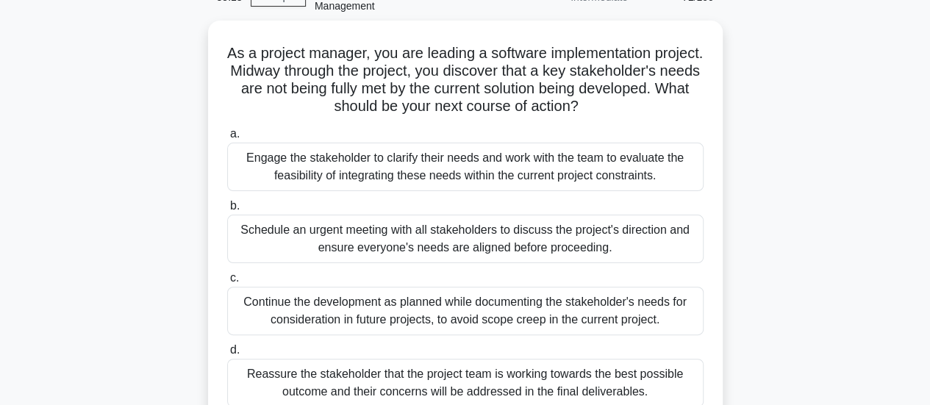
scroll to position [66, 0]
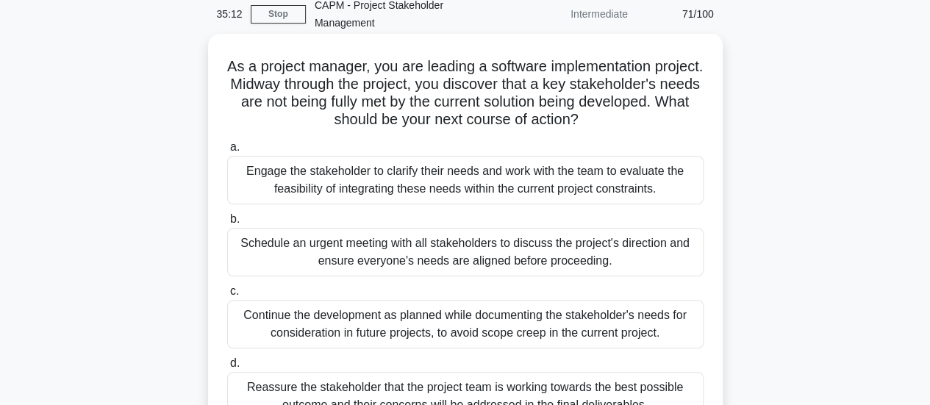
click at [609, 173] on div "Engage the stakeholder to clarify their needs and work with the team to evaluat…" at bounding box center [465, 180] width 476 height 49
click at [227, 152] on input "a. Engage the stakeholder to clarify their needs and work with the team to eval…" at bounding box center [227, 148] width 0 height 10
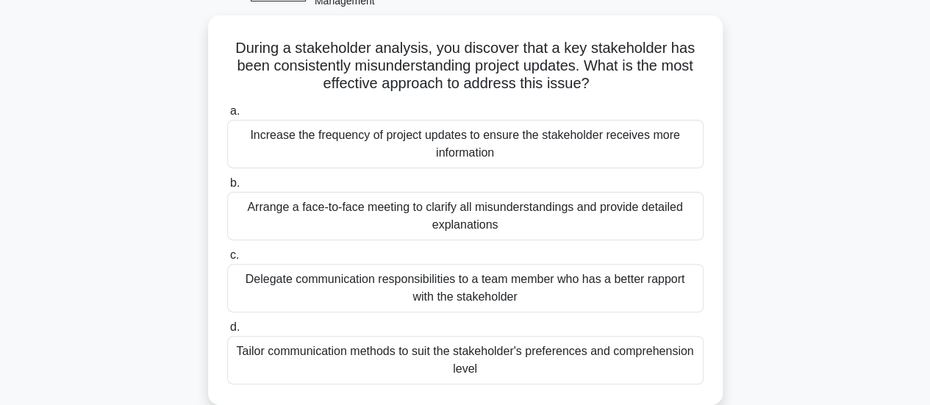
scroll to position [90, 0]
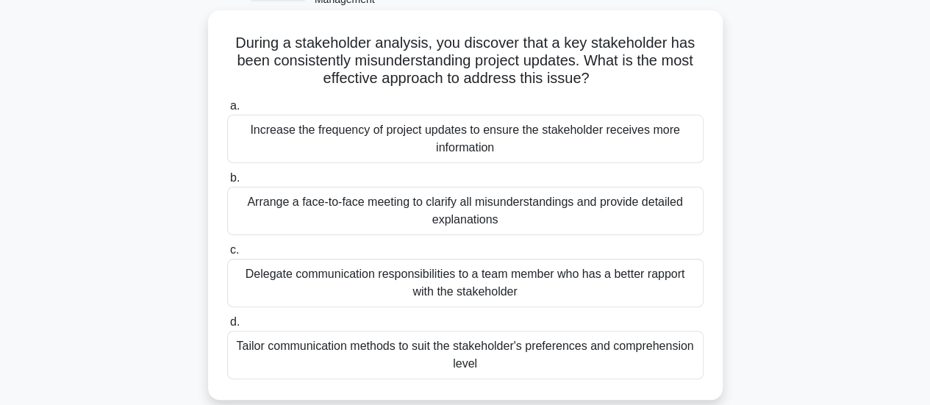
click at [491, 214] on div "Arrange a face-to-face meeting to clarify all misunderstandings and provide det…" at bounding box center [465, 211] width 476 height 49
click at [227, 183] on input "b. Arrange a face-to-face meeting to clarify all misunderstandings and provide …" at bounding box center [227, 178] width 0 height 10
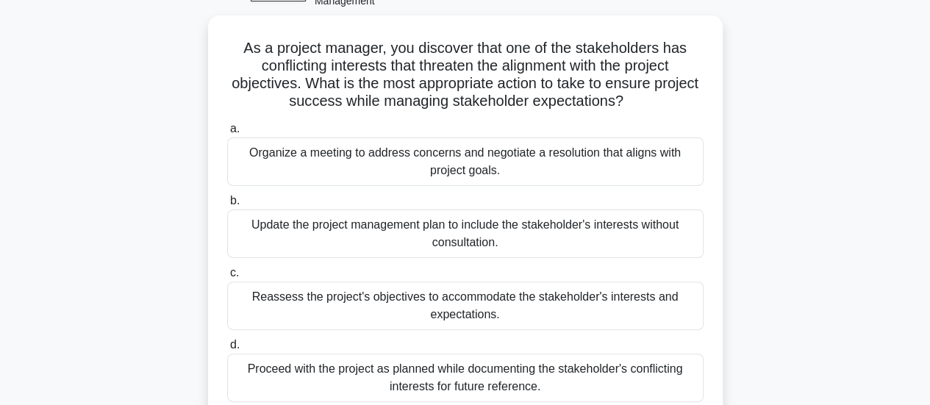
scroll to position [96, 0]
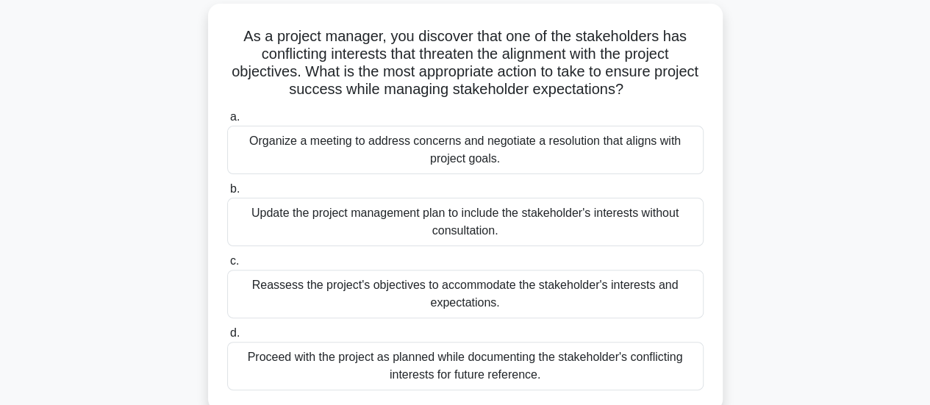
click at [584, 142] on div "Organize a meeting to address concerns and negotiate a resolution that aligns w…" at bounding box center [465, 150] width 476 height 49
click at [227, 122] on input "a. Organize a meeting to address concerns and negotiate a resolution that align…" at bounding box center [227, 117] width 0 height 10
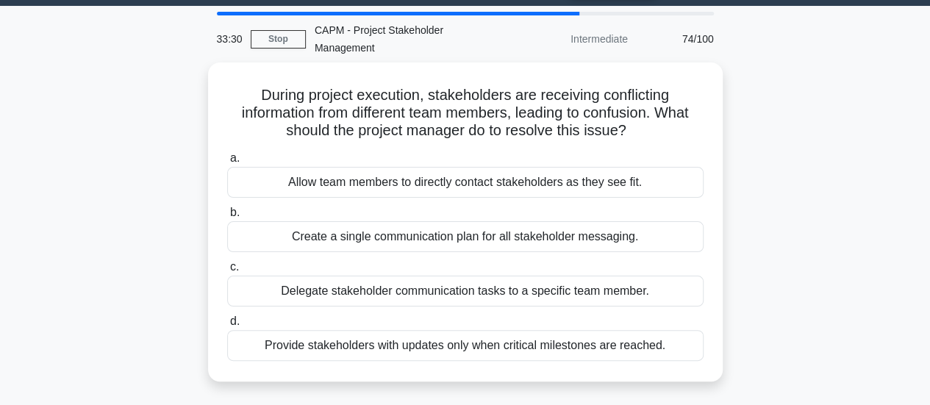
scroll to position [49, 0]
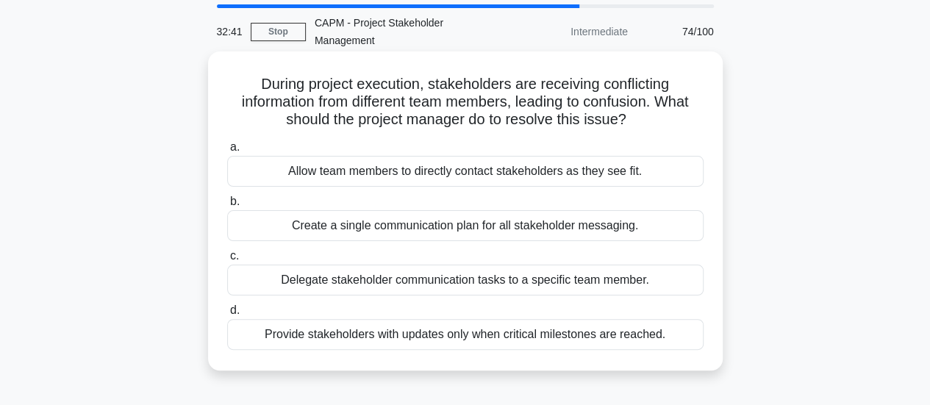
click at [540, 226] on div "Create a single communication plan for all stakeholder messaging." at bounding box center [465, 225] width 476 height 31
click at [227, 207] on input "b. Create a single communication plan for all stakeholder messaging." at bounding box center [227, 202] width 0 height 10
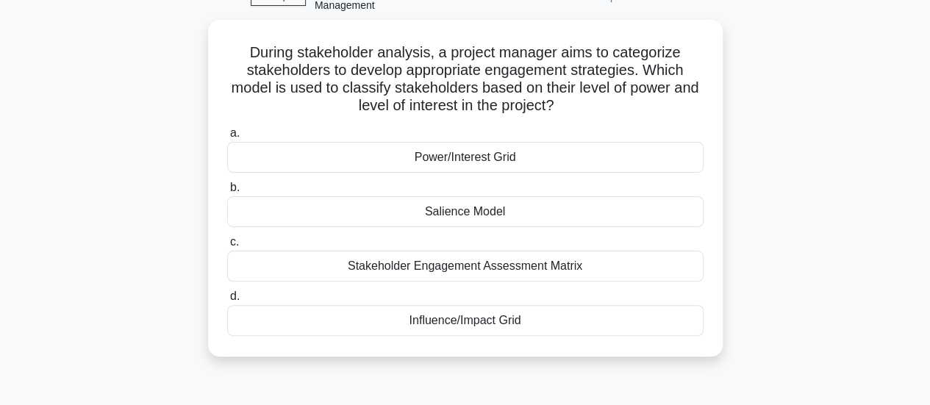
scroll to position [93, 0]
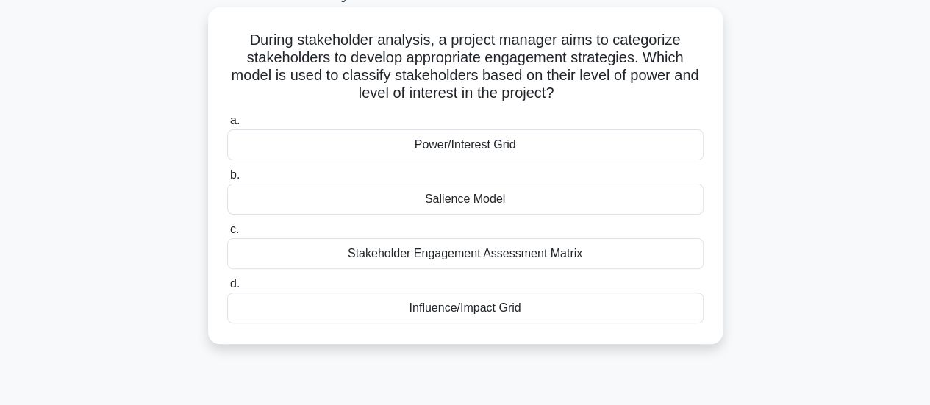
click at [509, 140] on div "Power/Interest Grid" at bounding box center [465, 144] width 476 height 31
click at [227, 126] on input "a. Power/Interest Grid" at bounding box center [227, 121] width 0 height 10
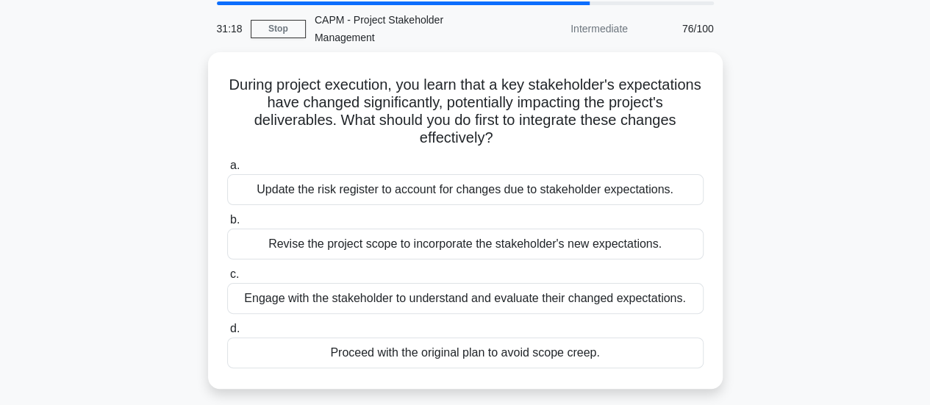
scroll to position [56, 0]
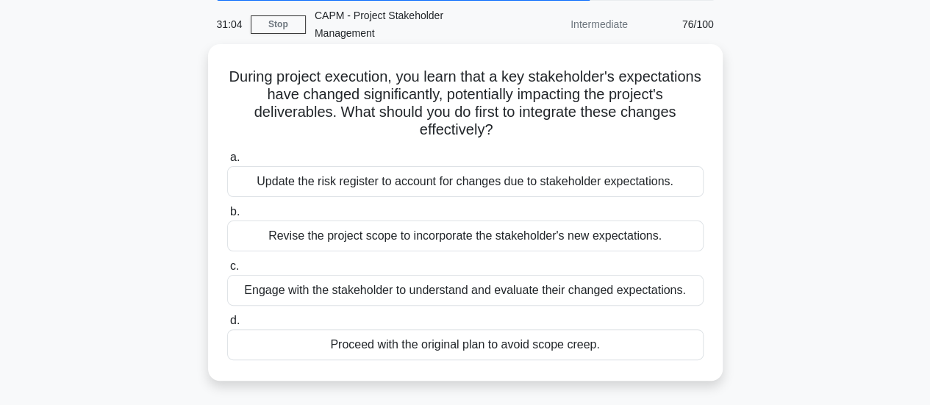
click at [608, 287] on div "Engage with the stakeholder to understand and evaluate their changed expectatio…" at bounding box center [465, 290] width 476 height 31
click at [227, 271] on input "c. Engage with the stakeholder to understand and evaluate their changed expecta…" at bounding box center [227, 267] width 0 height 10
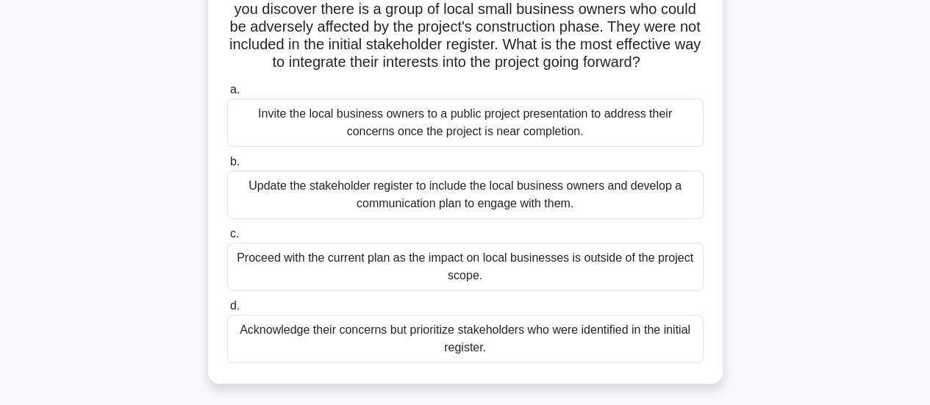
scroll to position [146, 0]
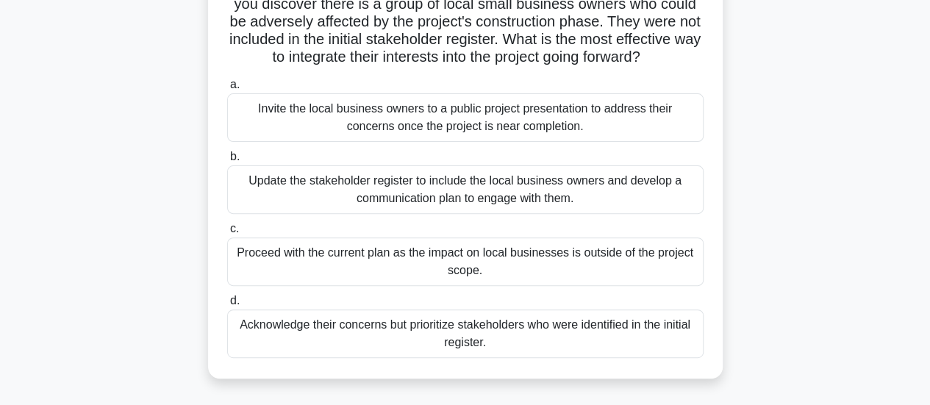
click at [576, 199] on div "Update the stakeholder register to include the local business owners and develo…" at bounding box center [465, 189] width 476 height 49
click at [227, 162] on input "b. Update the stakeholder register to include the local business owners and dev…" at bounding box center [227, 157] width 0 height 10
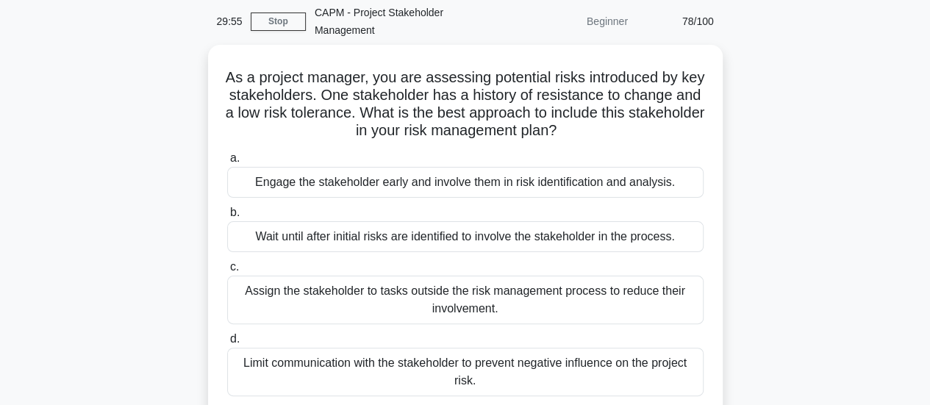
scroll to position [62, 0]
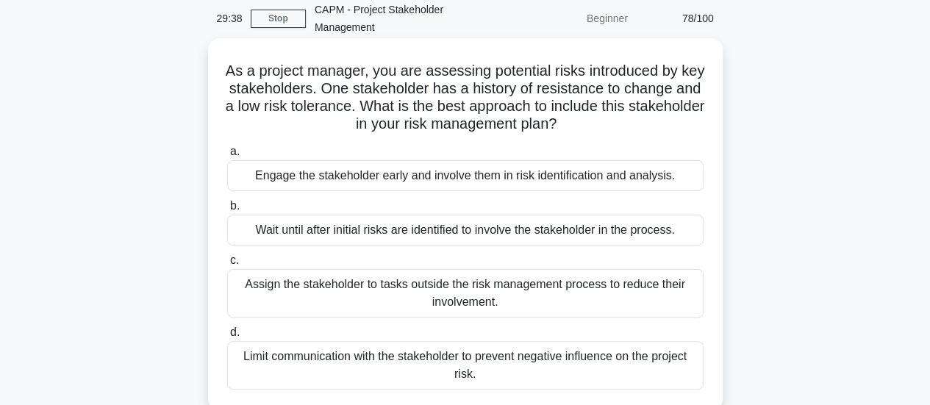
click at [598, 176] on div "Engage the stakeholder early and involve them in risk identification and analys…" at bounding box center [465, 175] width 476 height 31
click at [227, 157] on input "a. Engage the stakeholder early and involve them in risk identification and ana…" at bounding box center [227, 152] width 0 height 10
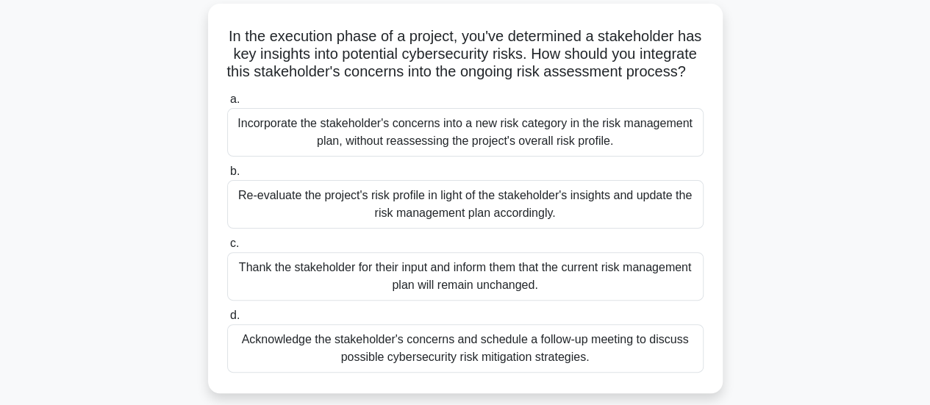
scroll to position [101, 0]
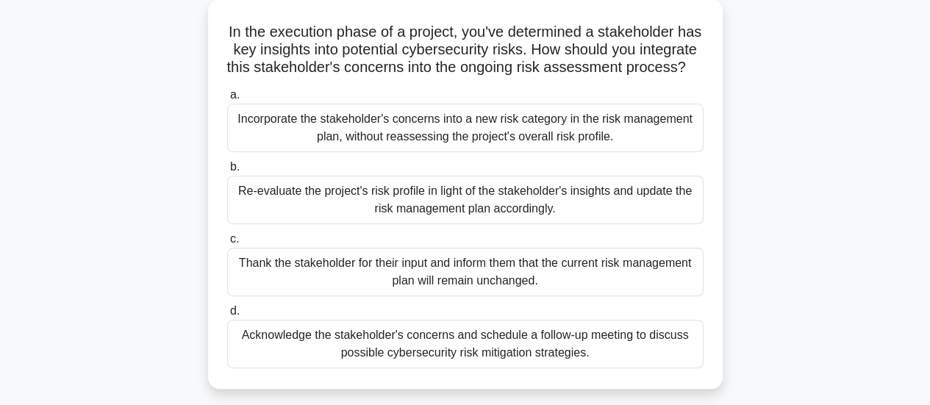
click at [565, 216] on div "Re-evaluate the project's risk profile in light of the stakeholder's insights a…" at bounding box center [465, 200] width 476 height 49
click at [227, 172] on input "b. Re-evaluate the project's risk profile in light of the stakeholder's insight…" at bounding box center [227, 167] width 0 height 10
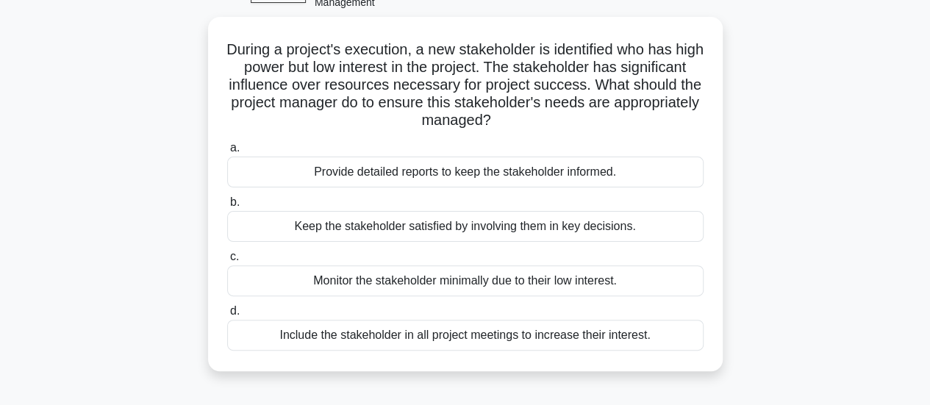
scroll to position [90, 0]
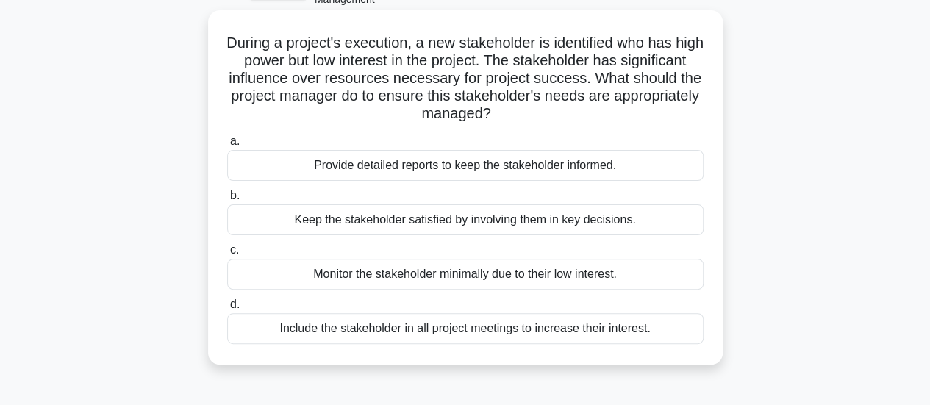
click at [616, 219] on div "Keep the stakeholder satisfied by involving them in key decisions." at bounding box center [465, 219] width 476 height 31
click at [227, 201] on input "b. Keep the stakeholder satisfied by involving them in key decisions." at bounding box center [227, 196] width 0 height 10
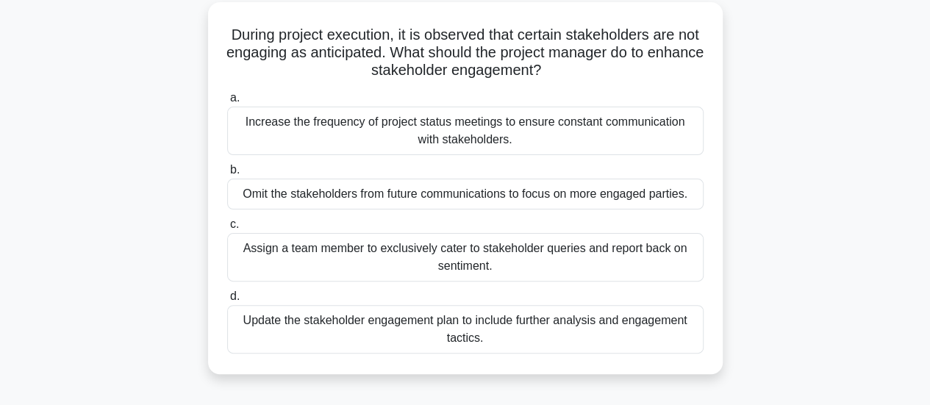
scroll to position [104, 0]
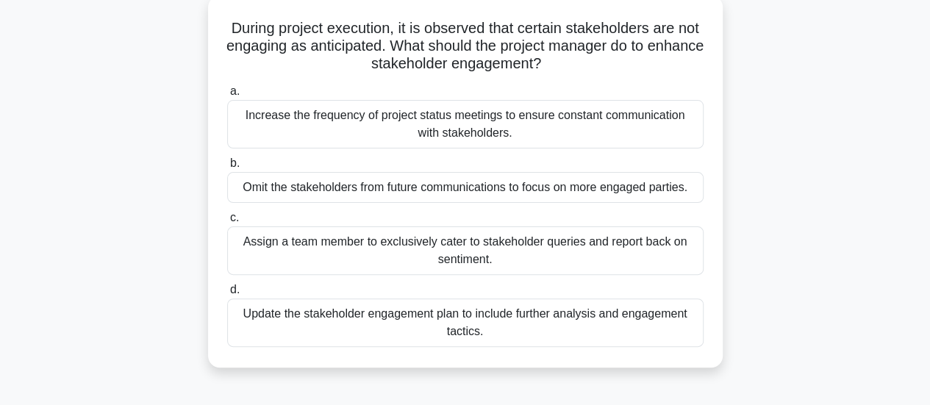
click at [498, 321] on div "Update the stakeholder engagement plan to include further analysis and engageme…" at bounding box center [465, 322] width 476 height 49
click at [227, 295] on input "d. Update the stakeholder engagement plan to include further analysis and engag…" at bounding box center [227, 290] width 0 height 10
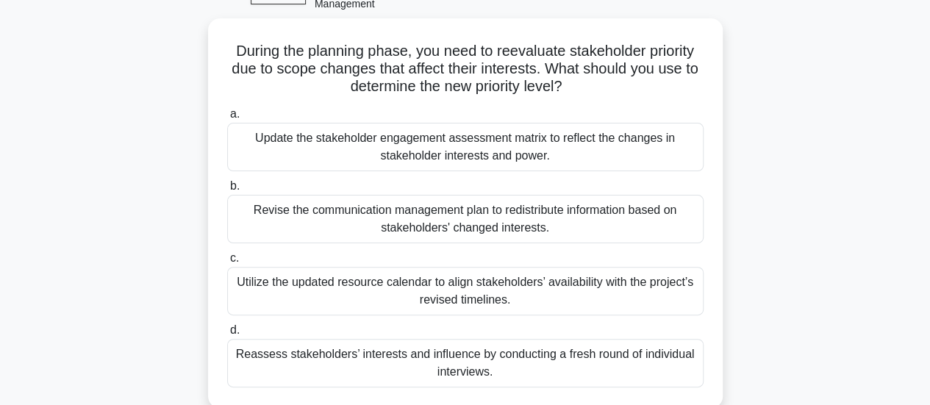
scroll to position [87, 0]
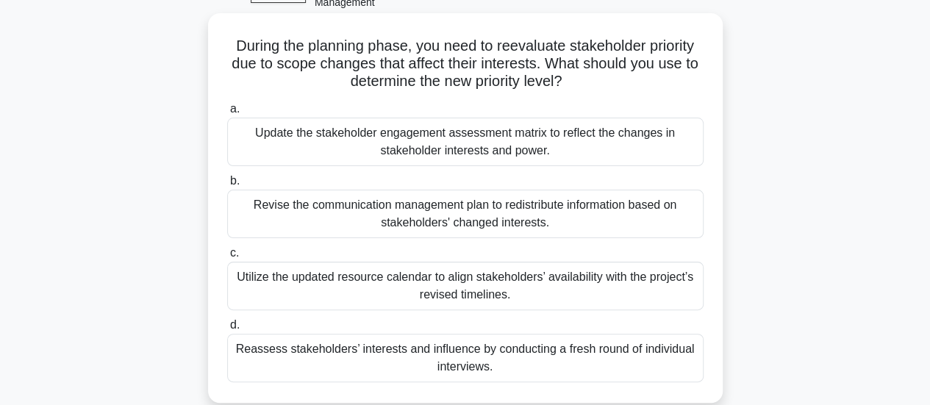
click at [486, 357] on div "Reassess stakeholders’ interests and influence by conducting a fresh round of i…" at bounding box center [465, 358] width 476 height 49
click at [227, 330] on input "d. Reassess stakeholders’ interests and influence by conducting a fresh round o…" at bounding box center [227, 326] width 0 height 10
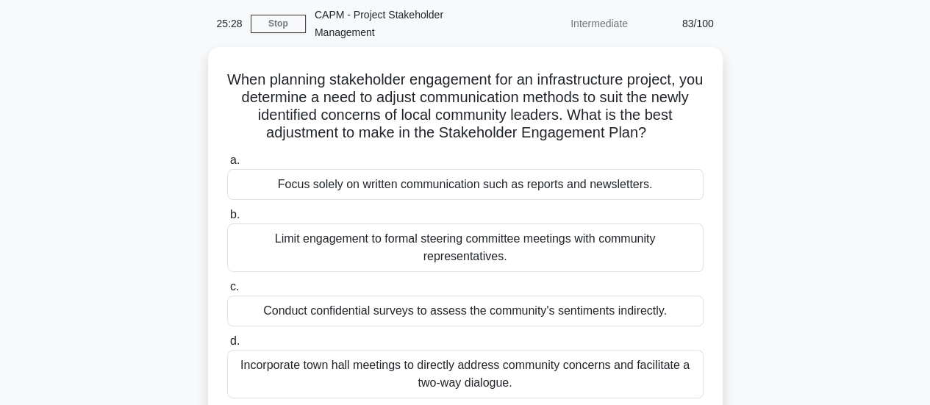
scroll to position [61, 0]
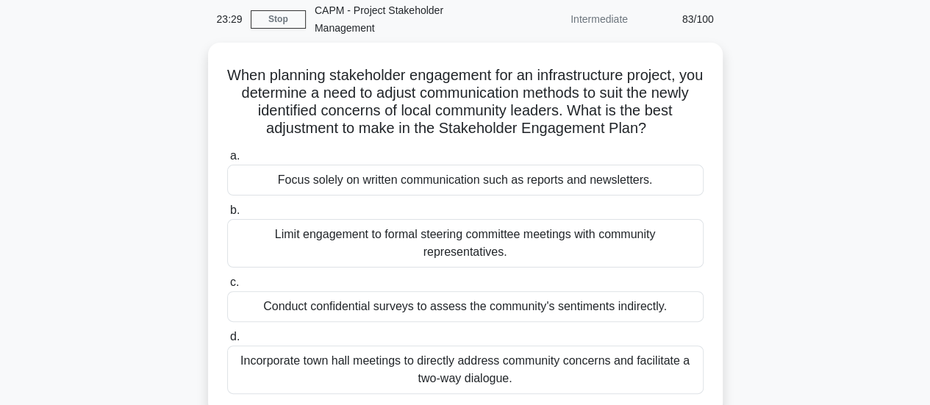
drag, startPoint x: 456, startPoint y: 309, endPoint x: 845, endPoint y: 322, distance: 389.8
click at [845, 323] on div "When planning stakeholder engagement for an infrastructure project, you determi…" at bounding box center [465, 238] width 838 height 390
click at [912, 220] on main "23:28 Stop CAPM - Project Stakeholder Management Intermediate 83/100 When plann…" at bounding box center [465, 359] width 930 height 747
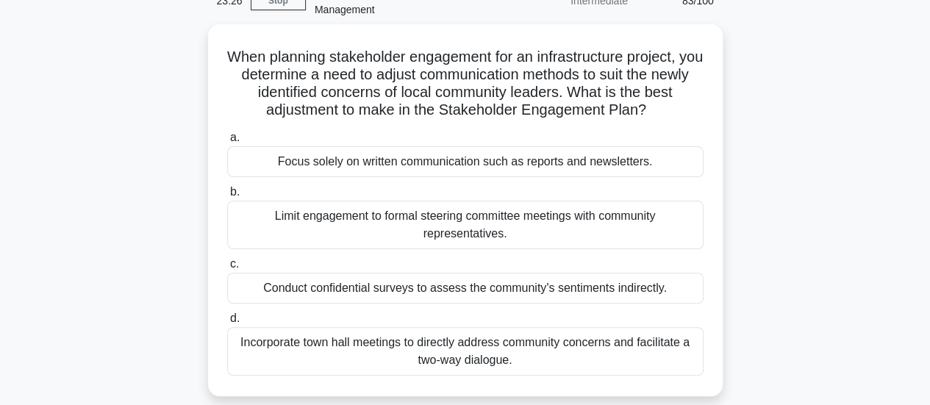
scroll to position [81, 0]
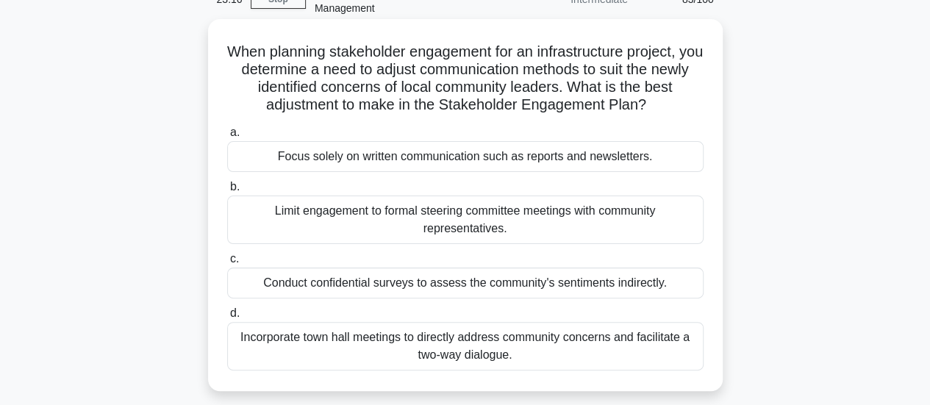
click at [572, 359] on div "Incorporate town hall meetings to directly address community concerns and facil…" at bounding box center [465, 346] width 476 height 49
click at [227, 318] on input "d. Incorporate town hall meetings to directly address community concerns and fa…" at bounding box center [227, 314] width 0 height 10
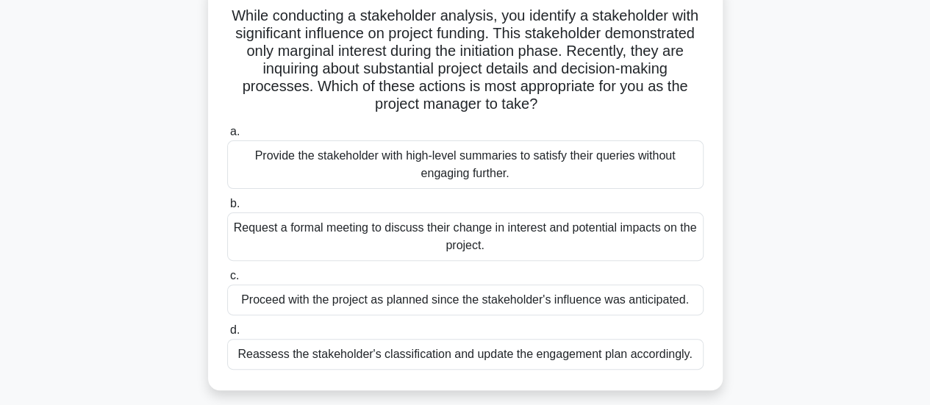
scroll to position [122, 0]
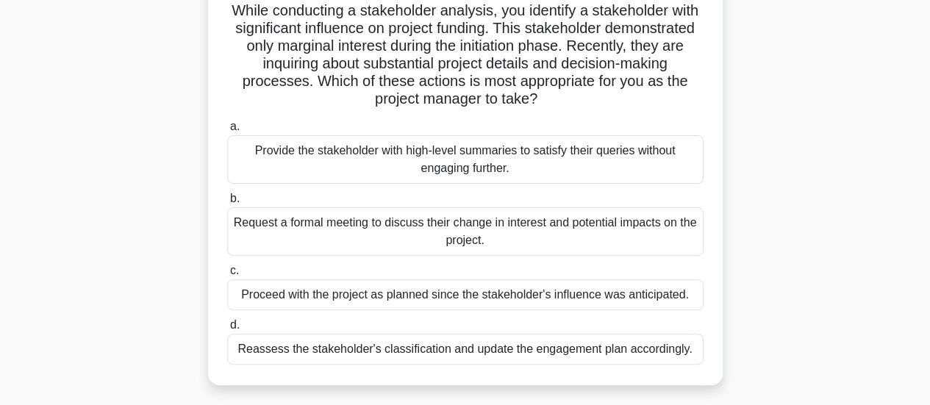
click at [658, 235] on div "Request a formal meeting to discuss their change in interest and potential impa…" at bounding box center [465, 231] width 476 height 49
click at [227, 204] on input "b. Request a formal meeting to discuss their change in interest and potential i…" at bounding box center [227, 199] width 0 height 10
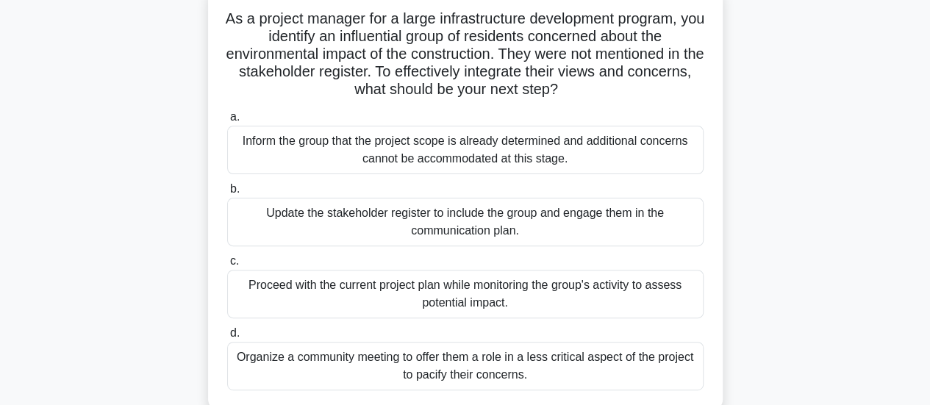
scroll to position [125, 0]
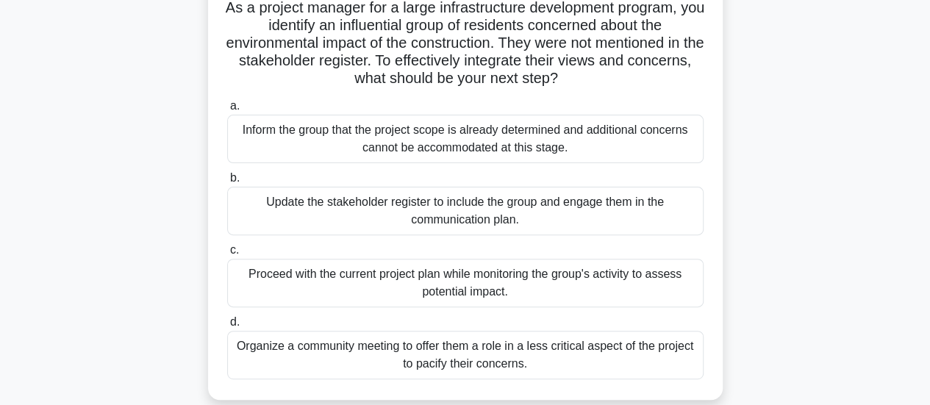
click at [573, 218] on div "Update the stakeholder register to include the group and engage them in the com…" at bounding box center [465, 211] width 476 height 49
click at [227, 183] on input "b. Update the stakeholder register to include the group and engage them in the …" at bounding box center [227, 178] width 0 height 10
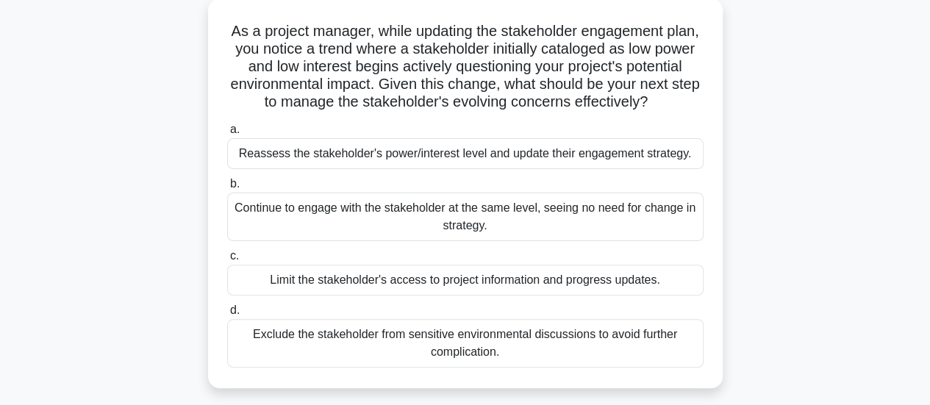
scroll to position [111, 0]
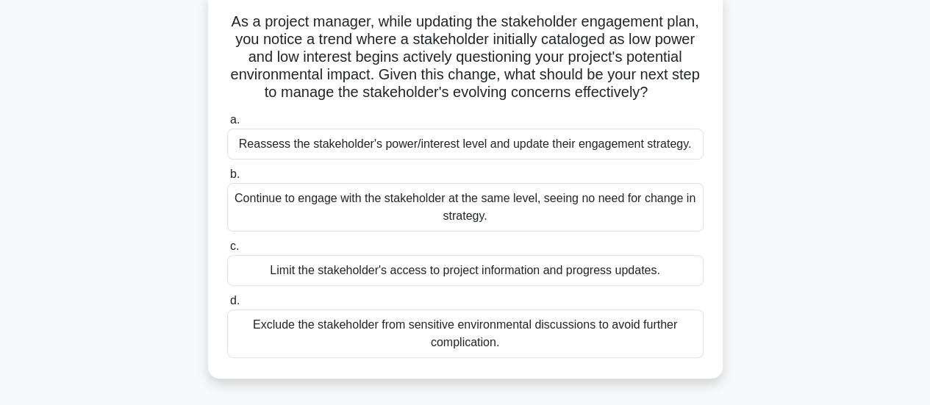
click at [593, 160] on div "Reassess the stakeholder's power/interest level and update their engagement str…" at bounding box center [465, 144] width 476 height 31
click at [227, 125] on input "a. Reassess the stakeholder's power/interest level and update their engagement …" at bounding box center [227, 120] width 0 height 10
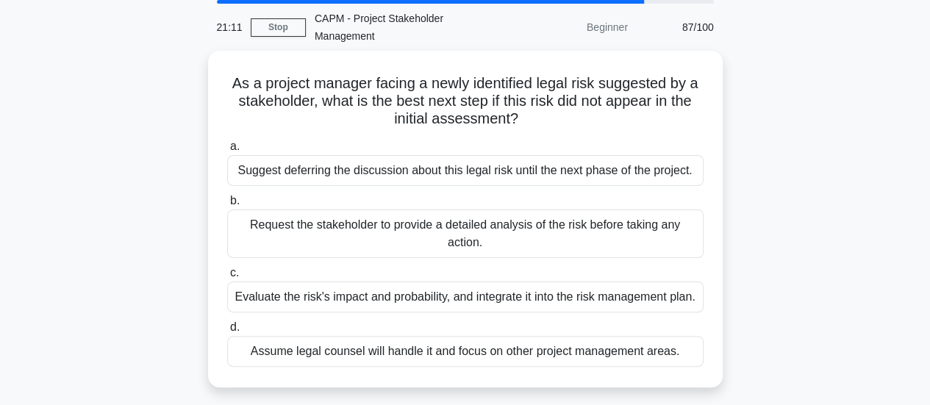
scroll to position [85, 0]
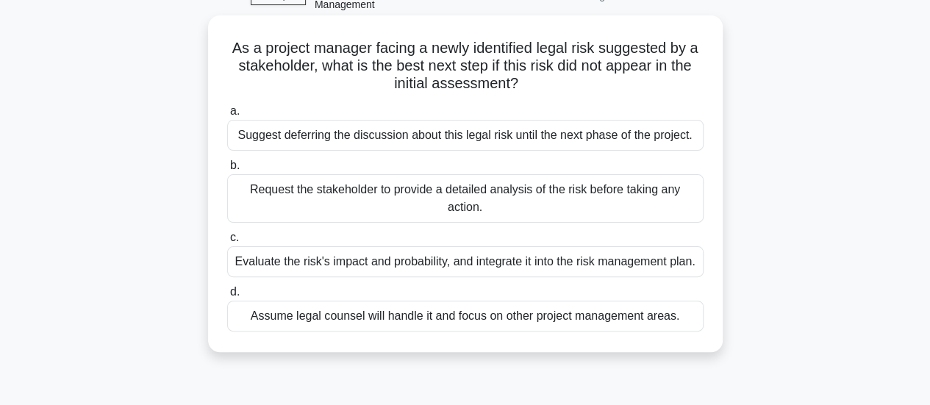
click at [620, 265] on div "Evaluate the risk's impact and probability, and integrate it into the risk mana…" at bounding box center [465, 261] width 476 height 31
click at [227, 243] on input "c. Evaluate the risk's impact and probability, and integrate it into the risk m…" at bounding box center [227, 238] width 0 height 10
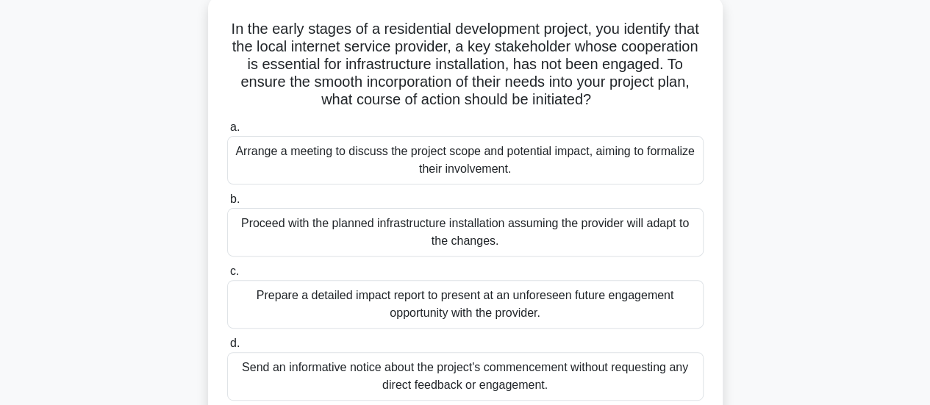
scroll to position [115, 0]
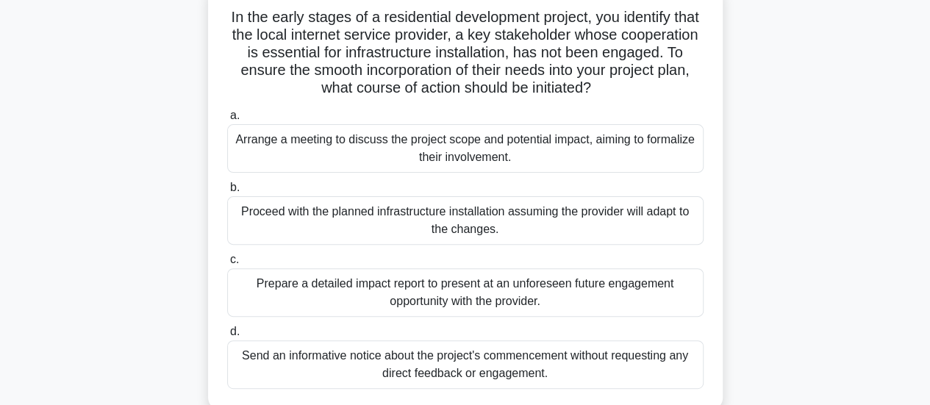
click at [653, 140] on div "Arrange a meeting to discuss the project scope and potential impact, aiming to …" at bounding box center [465, 148] width 476 height 49
click at [227, 121] on input "a. Arrange a meeting to discuss the project scope and potential impact, aiming …" at bounding box center [227, 116] width 0 height 10
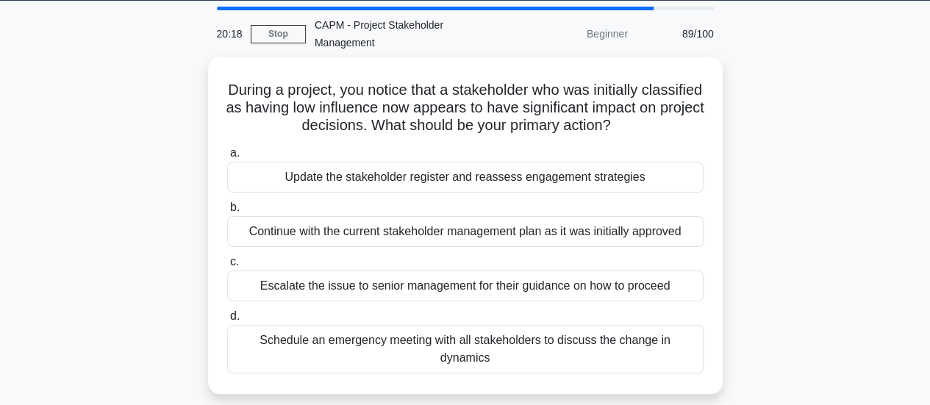
scroll to position [47, 0]
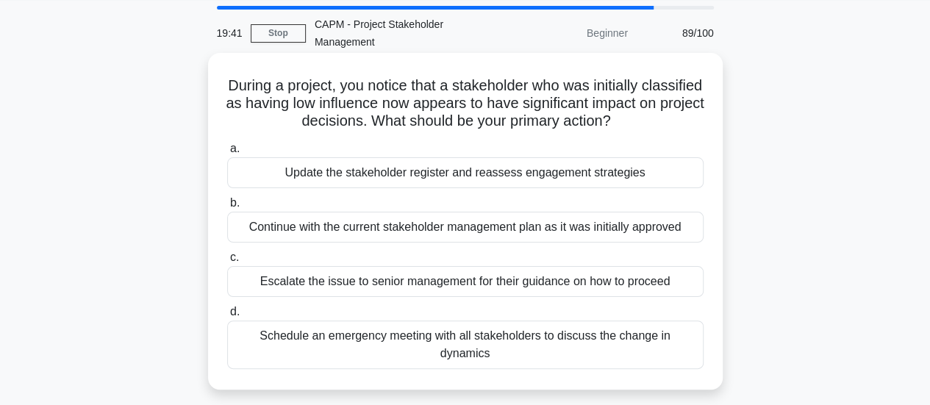
click at [610, 176] on div "Update the stakeholder register and reassess engagement strategies" at bounding box center [465, 172] width 476 height 31
click at [227, 154] on input "a. Update the stakeholder register and reassess engagement strategies" at bounding box center [227, 149] width 0 height 10
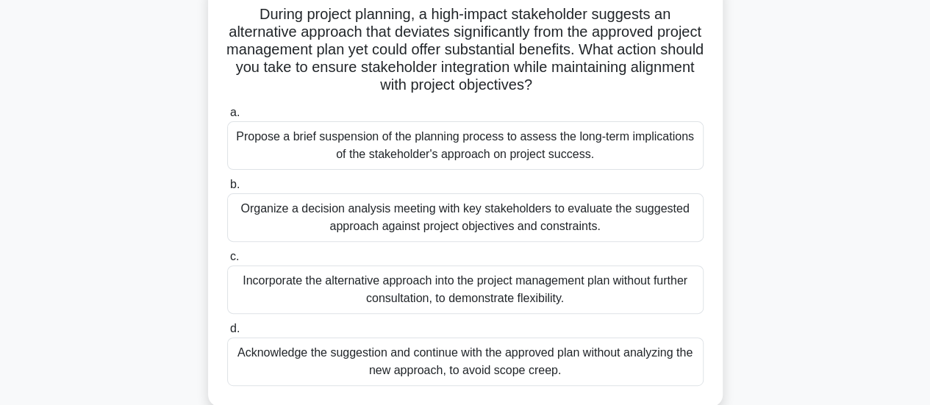
scroll to position [139, 0]
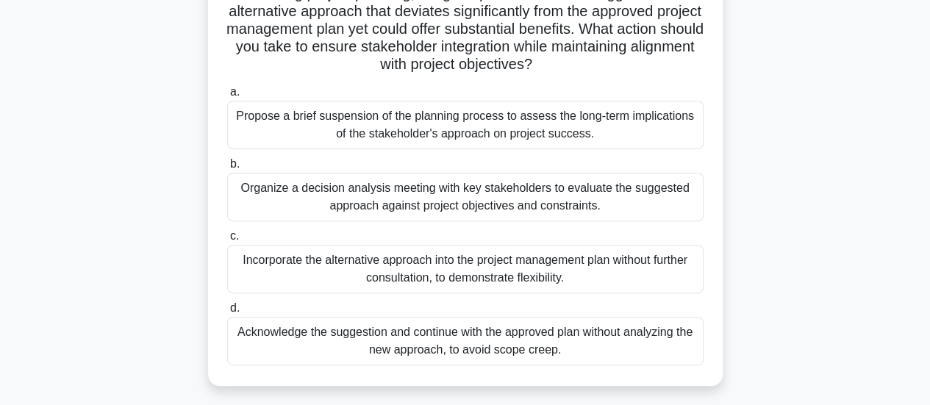
click at [572, 192] on div "Organize a decision analysis meeting with key stakeholders to evaluate the sugg…" at bounding box center [465, 197] width 476 height 49
click at [227, 169] on input "b. Organize a decision analysis meeting with key stakeholders to evaluate the s…" at bounding box center [227, 165] width 0 height 10
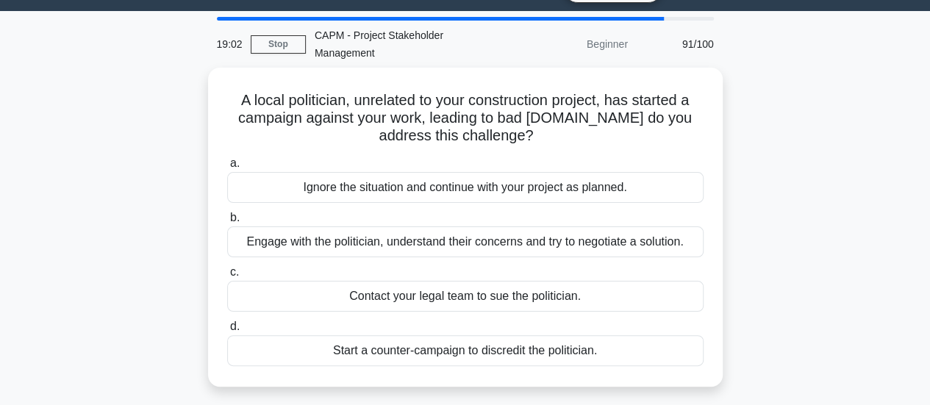
scroll to position [41, 0]
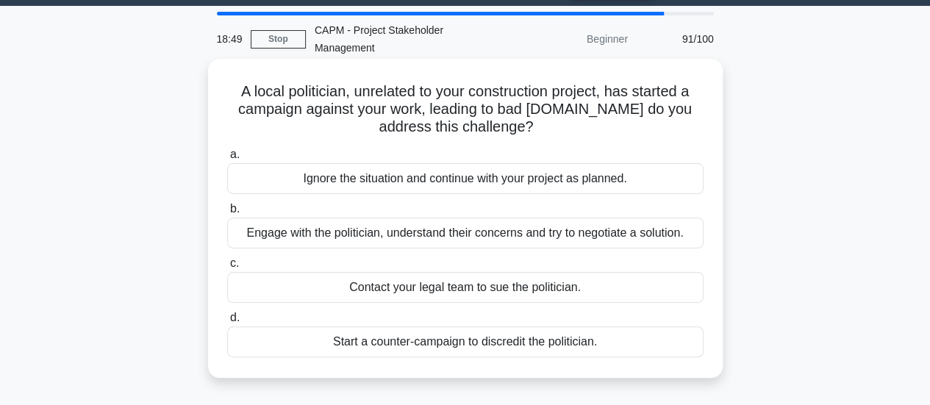
click at [629, 236] on div "Engage with the politician, understand their concerns and try to negotiate a so…" at bounding box center [465, 233] width 476 height 31
click at [227, 214] on input "b. Engage with the politician, understand their concerns and try to negotiate a…" at bounding box center [227, 209] width 0 height 10
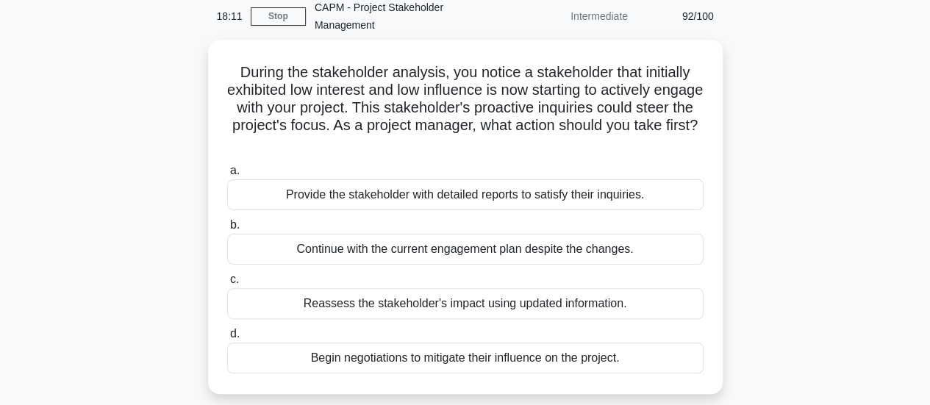
scroll to position [67, 0]
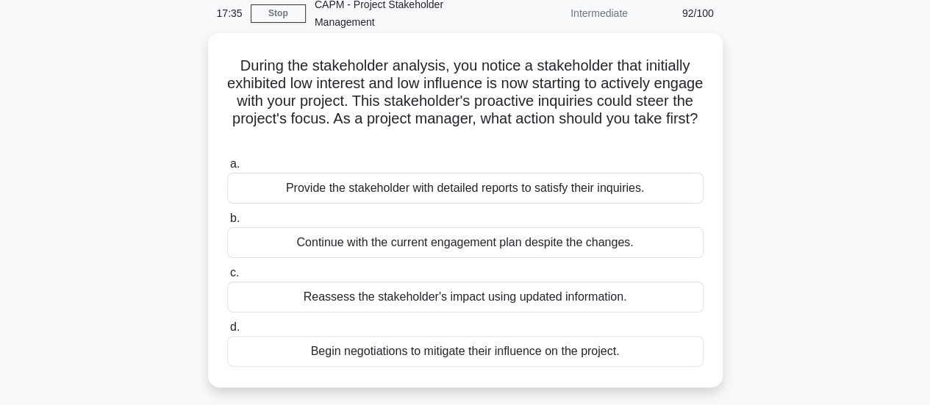
click at [415, 301] on div "Reassess the stakeholder's impact using updated information." at bounding box center [465, 297] width 476 height 31
click at [227, 278] on input "c. Reassess the stakeholder's impact using updated information." at bounding box center [227, 273] width 0 height 10
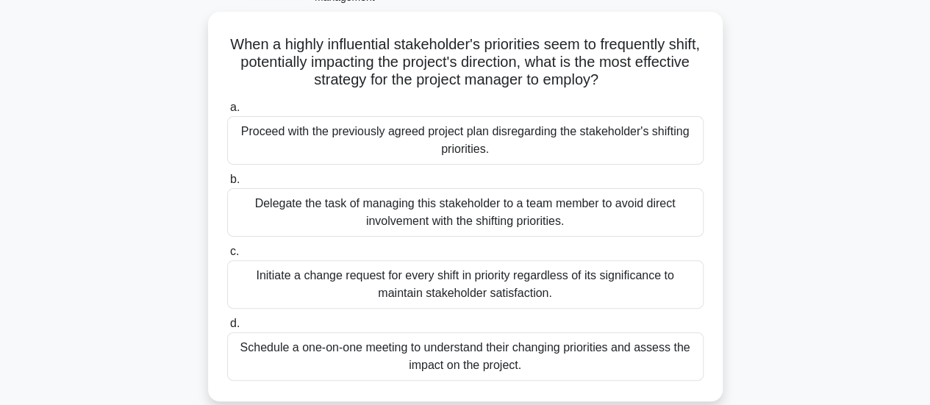
scroll to position [94, 0]
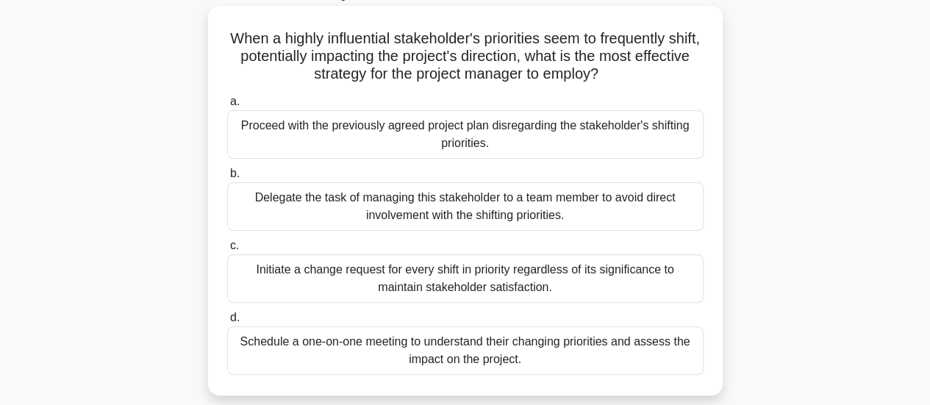
click at [562, 357] on div "Schedule a one-on-one meeting to understand their changing priorities and asses…" at bounding box center [465, 350] width 476 height 49
click at [227, 323] on input "d. Schedule a one-on-one meeting to understand their changing priorities and as…" at bounding box center [227, 318] width 0 height 10
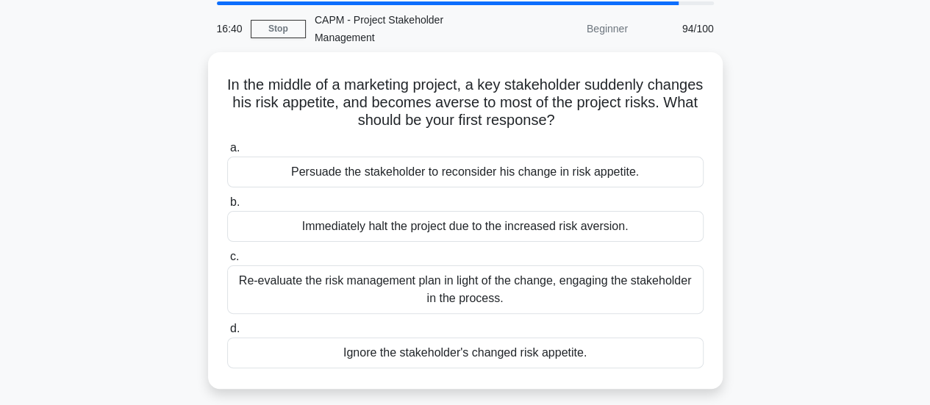
scroll to position [66, 0]
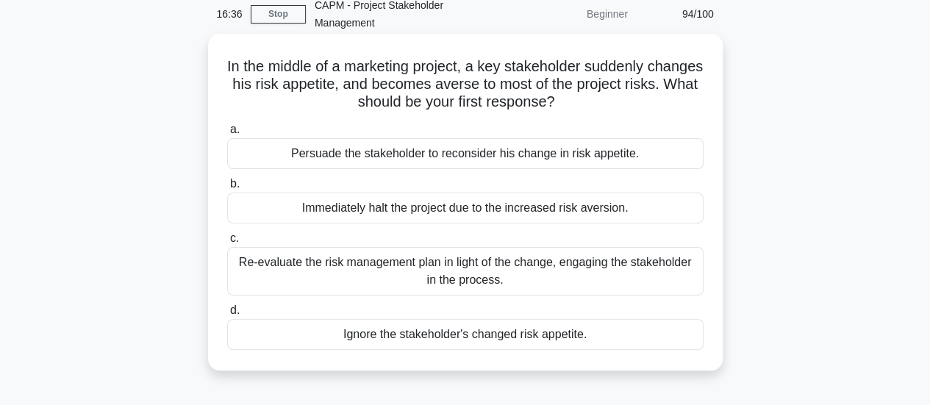
click at [563, 273] on div "Re-evaluate the risk management plan in light of the change, engaging the stake…" at bounding box center [465, 271] width 476 height 49
click at [227, 243] on input "c. Re-evaluate the risk management plan in light of the change, engaging the st…" at bounding box center [227, 239] width 0 height 10
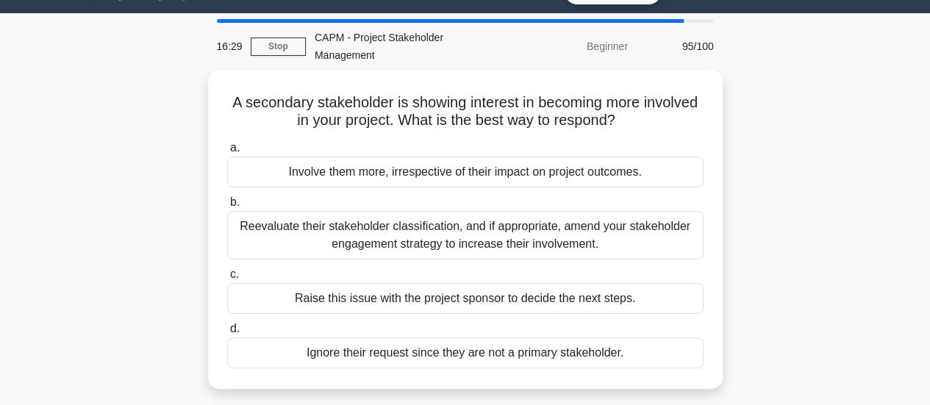
scroll to position [37, 0]
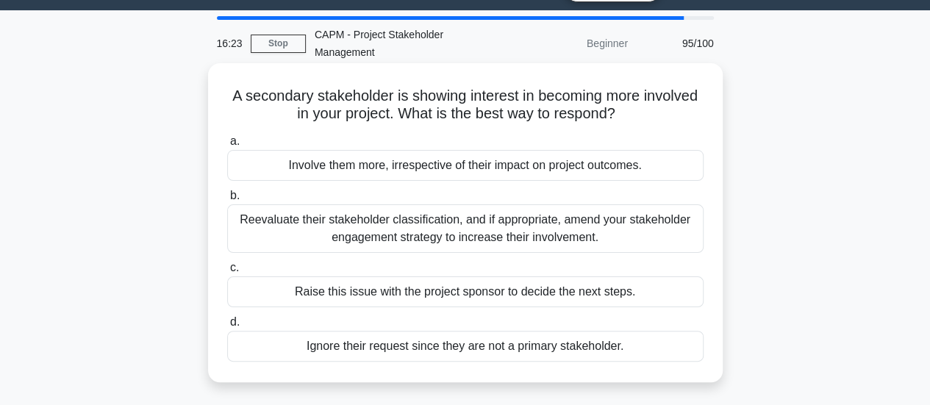
click at [532, 234] on div "Reevaluate their stakeholder classification, and if appropriate, amend your sta…" at bounding box center [465, 228] width 476 height 49
click at [227, 201] on input "b. Reevaluate their stakeholder classification, and if appropriate, amend your …" at bounding box center [227, 196] width 0 height 10
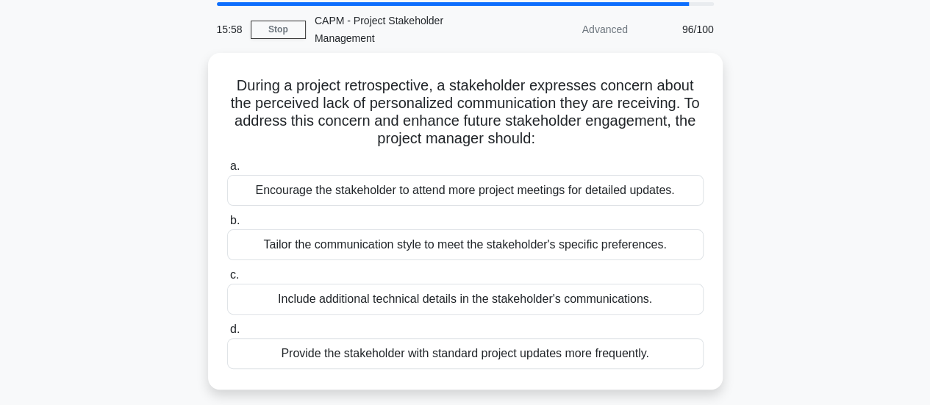
scroll to position [47, 0]
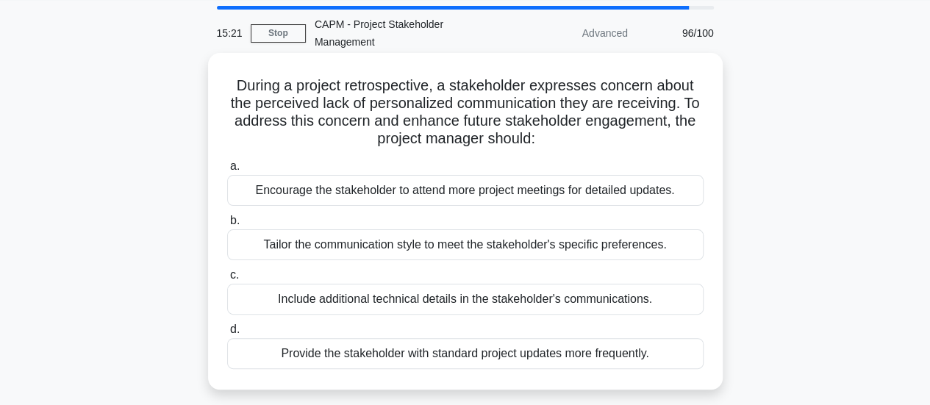
click at [554, 246] on div "Tailor the communication style to meet the stakeholder's specific preferences." at bounding box center [465, 244] width 476 height 31
click at [227, 226] on input "b. Tailor the communication style to meet the stakeholder's specific preference…" at bounding box center [227, 221] width 0 height 10
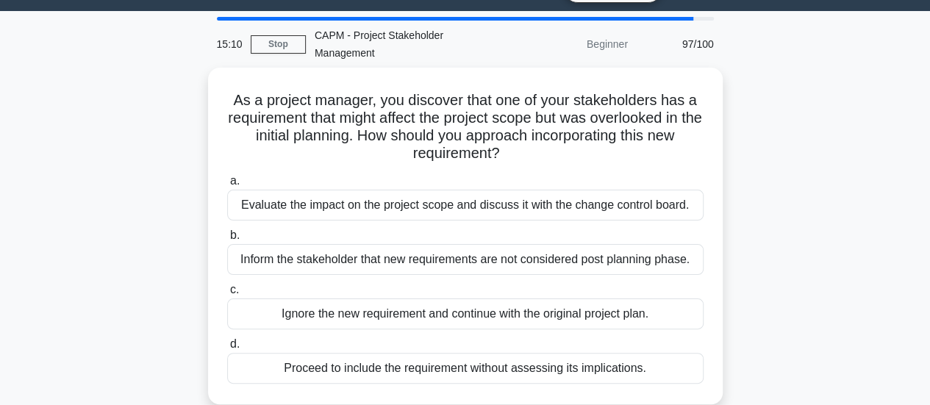
scroll to position [43, 0]
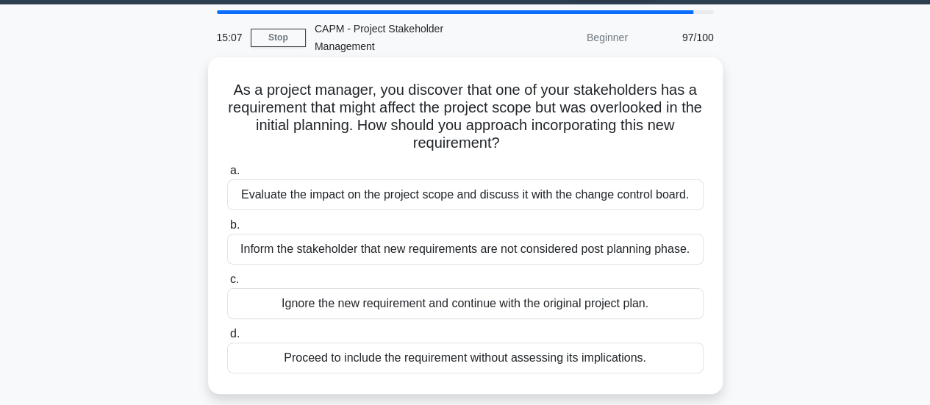
click at [557, 195] on div "Evaluate the impact on the project scope and discuss it with the change control…" at bounding box center [465, 194] width 476 height 31
click at [227, 176] on input "a. Evaluate the impact on the project scope and discuss it with the change cont…" at bounding box center [227, 171] width 0 height 10
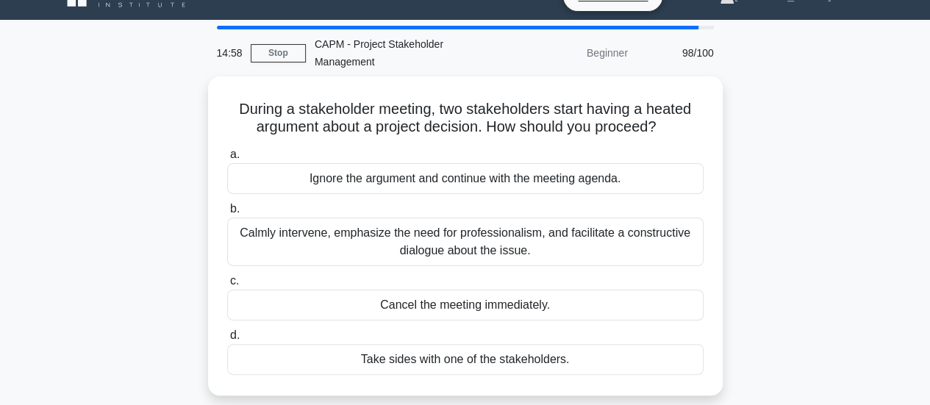
scroll to position [28, 0]
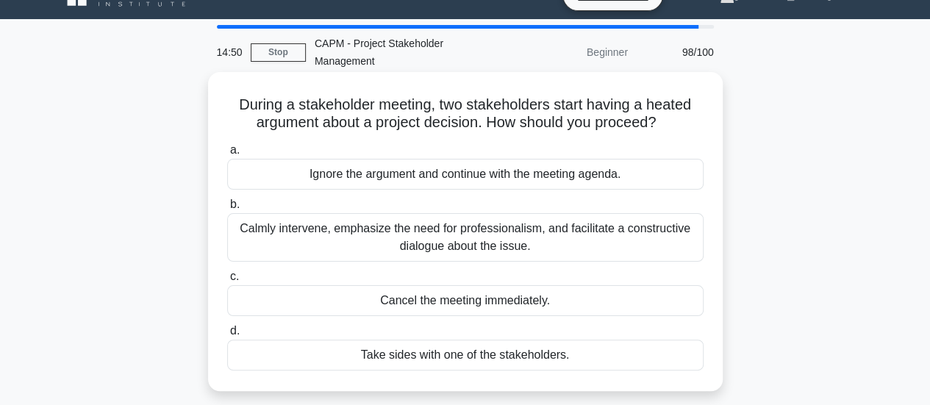
click at [532, 243] on div "Calmly intervene, emphasize the need for professionalism, and facilitate a cons…" at bounding box center [465, 237] width 476 height 49
click at [227, 210] on input "b. Calmly intervene, emphasize the need for professionalism, and facilitate a c…" at bounding box center [227, 205] width 0 height 10
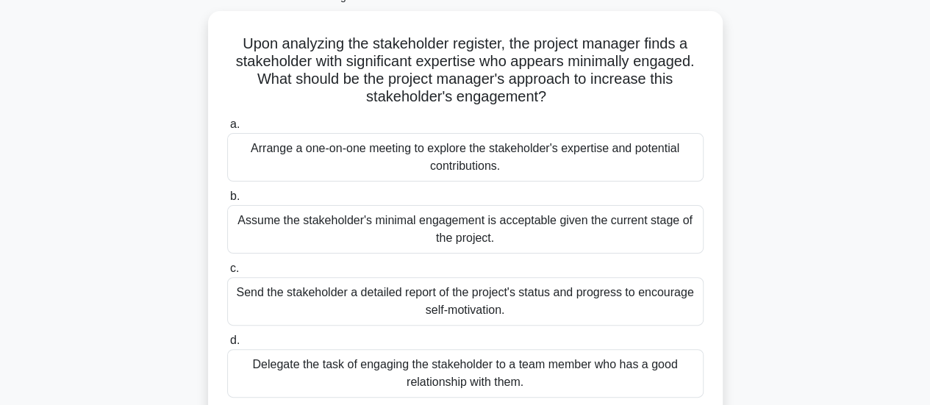
scroll to position [94, 0]
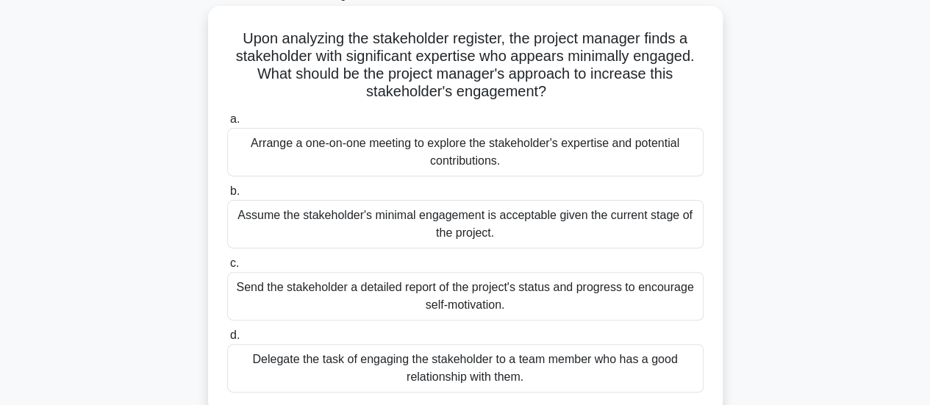
click at [639, 162] on div "Arrange a one-on-one meeting to explore the stakeholder's expertise and potenti…" at bounding box center [465, 152] width 476 height 49
click at [227, 124] on input "a. Arrange a one-on-one meeting to explore the stakeholder's expertise and pote…" at bounding box center [227, 120] width 0 height 10
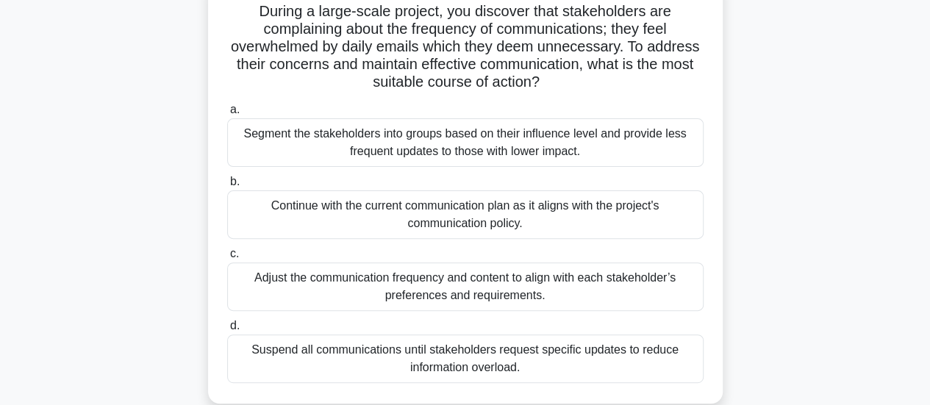
scroll to position [115, 0]
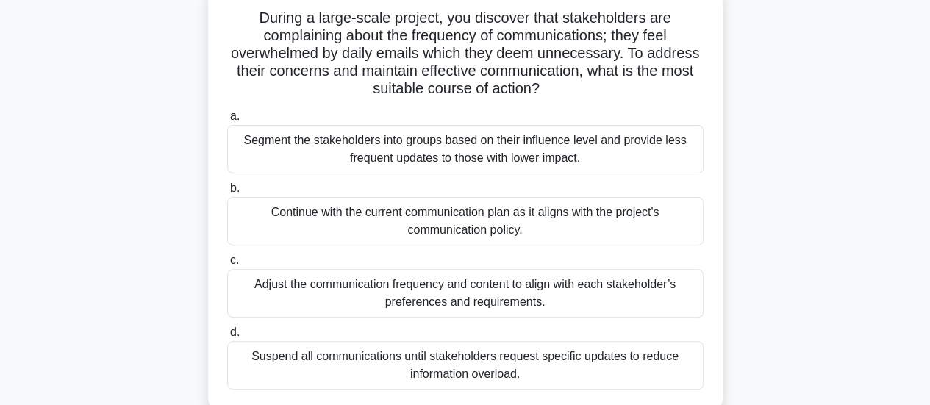
click at [631, 146] on div "Segment the stakeholders into groups based on their influence level and provide…" at bounding box center [465, 149] width 476 height 49
click at [227, 121] on input "a. Segment the stakeholders into groups based on their influence level and prov…" at bounding box center [227, 117] width 0 height 10
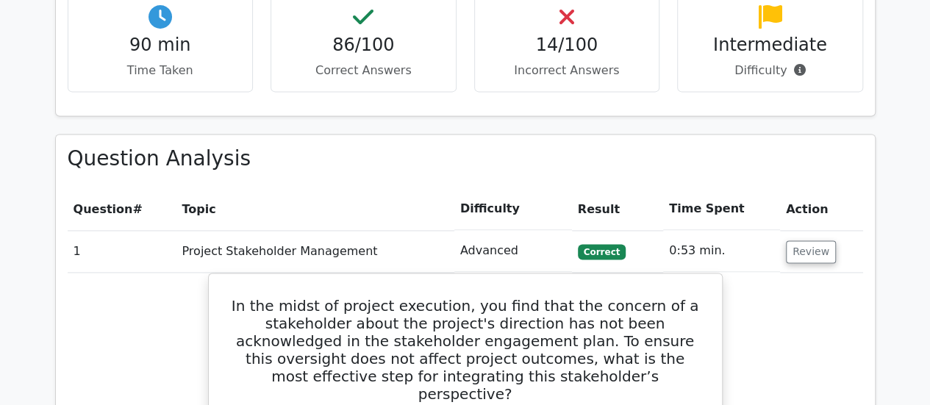
scroll to position [806, 0]
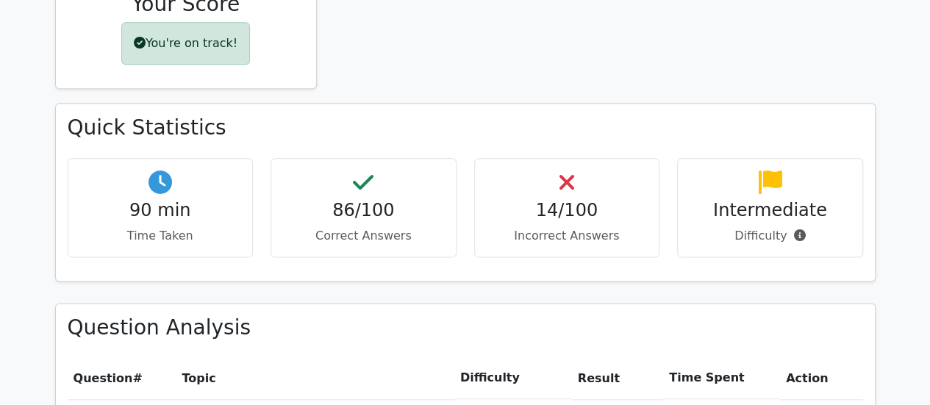
click at [551, 158] on div "14/100 Incorrect Answers" at bounding box center [567, 207] width 186 height 99
click at [574, 200] on h4 "14/100" at bounding box center [567, 210] width 161 height 21
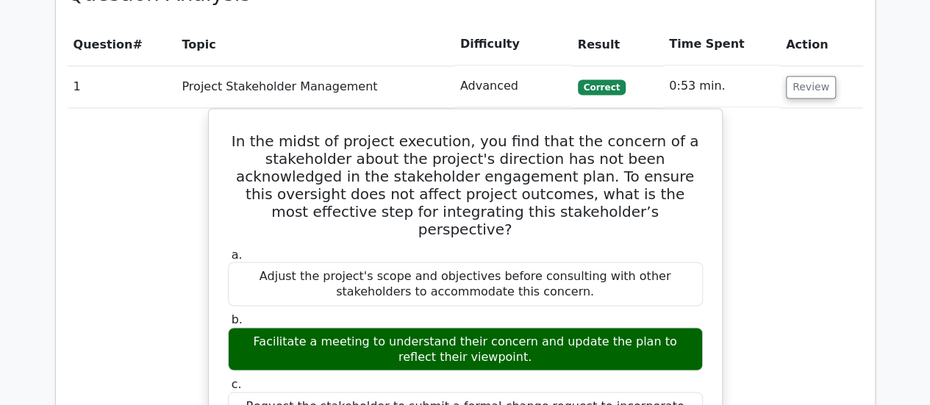
scroll to position [1067, 0]
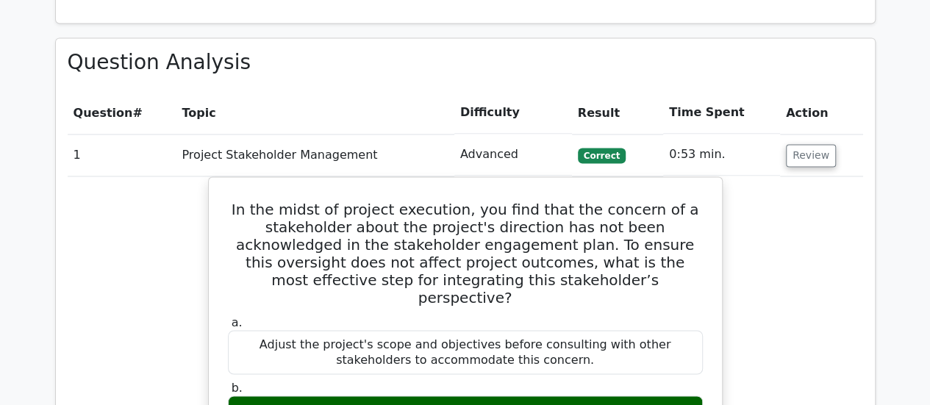
click at [748, 134] on td "0:53 min." at bounding box center [721, 155] width 117 height 42
click at [810, 144] on button "Review" at bounding box center [811, 155] width 50 height 23
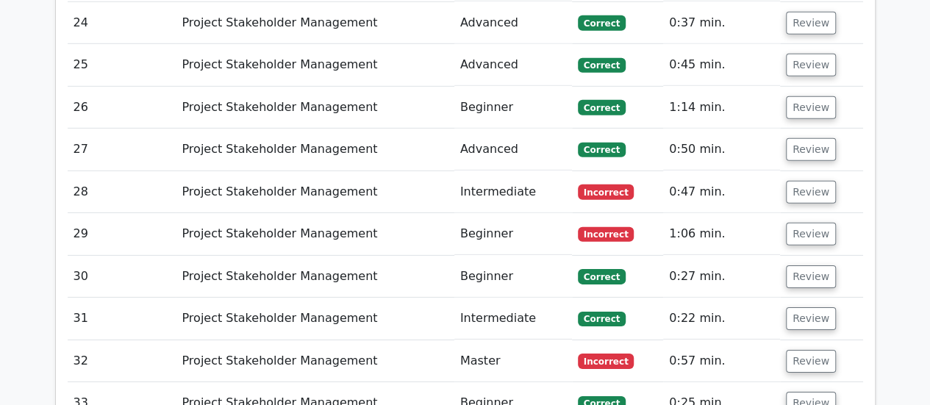
scroll to position [2301, 0]
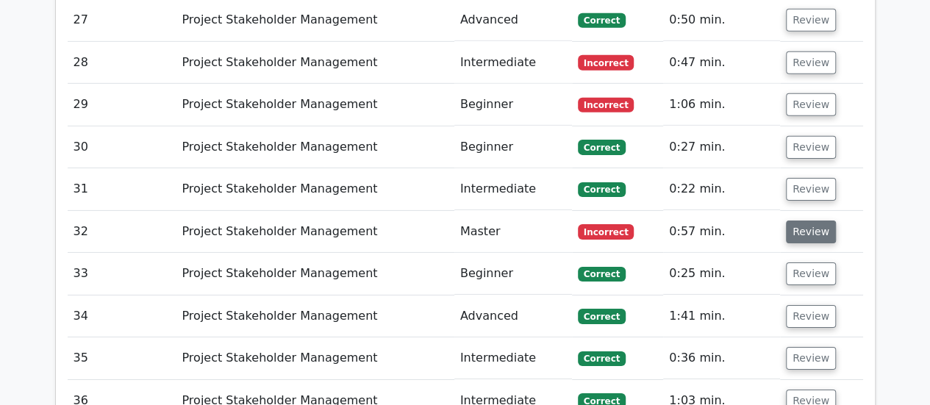
click at [809, 221] on button "Review" at bounding box center [811, 232] width 50 height 23
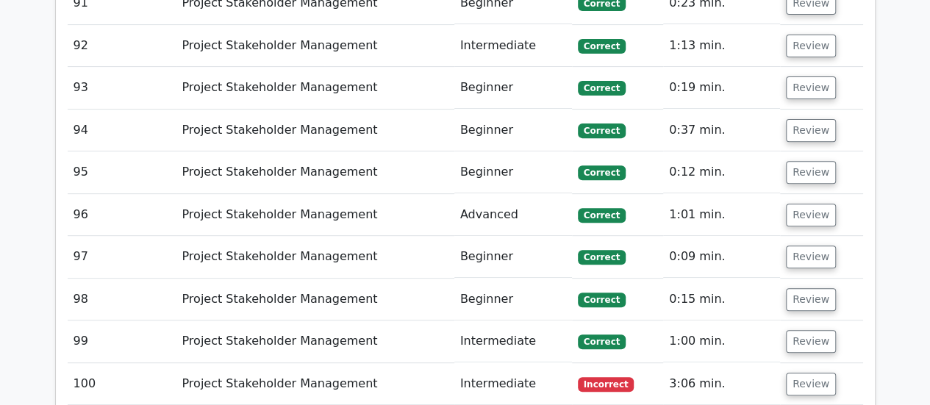
scroll to position [5786, 0]
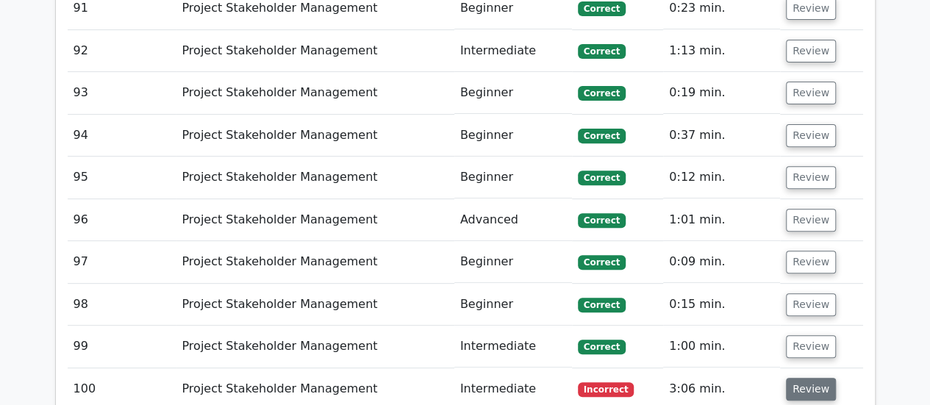
click at [822, 378] on button "Review" at bounding box center [811, 389] width 50 height 23
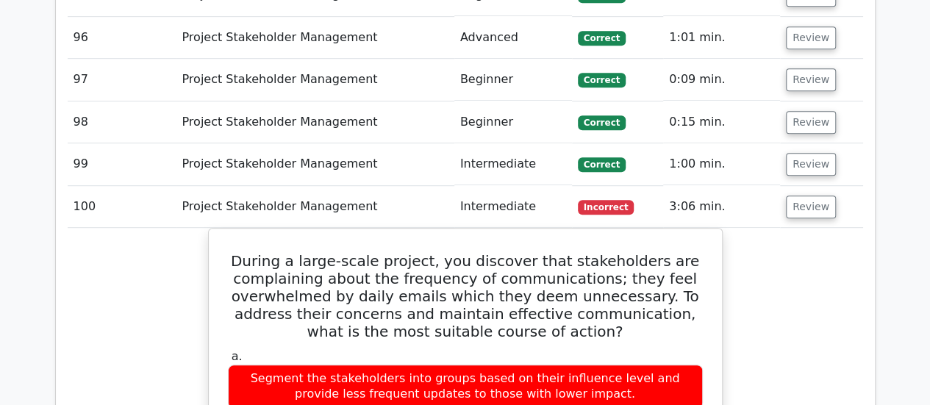
scroll to position [5816, 0]
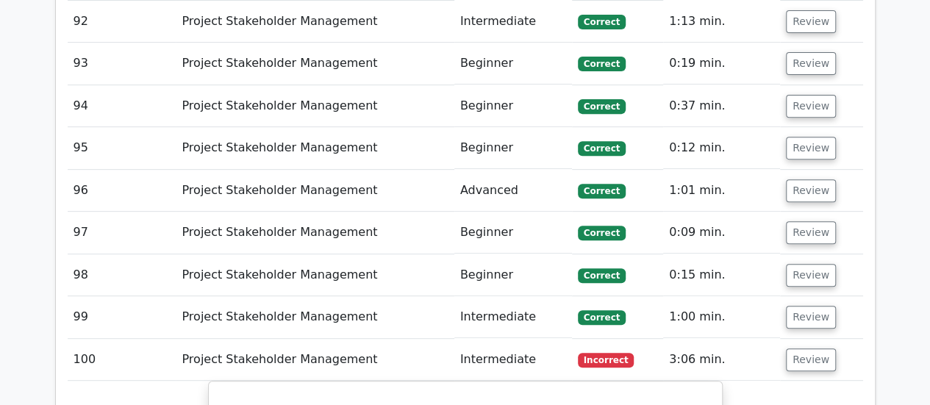
click at [823, 348] on button "Review" at bounding box center [811, 359] width 50 height 23
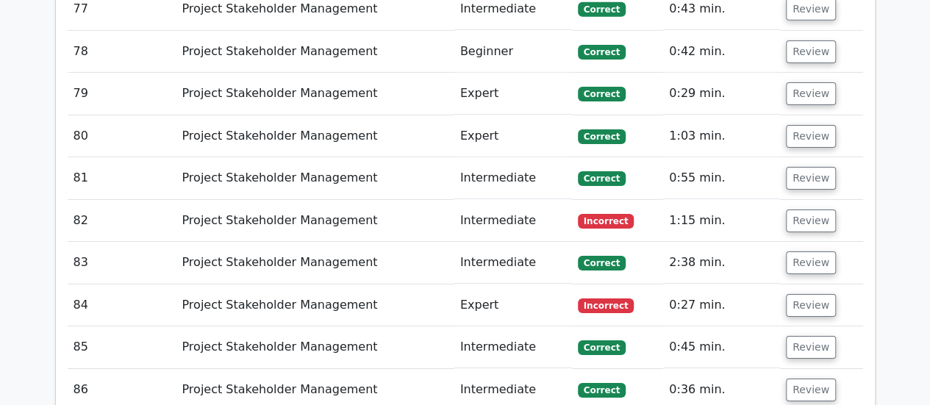
scroll to position [5180, 0]
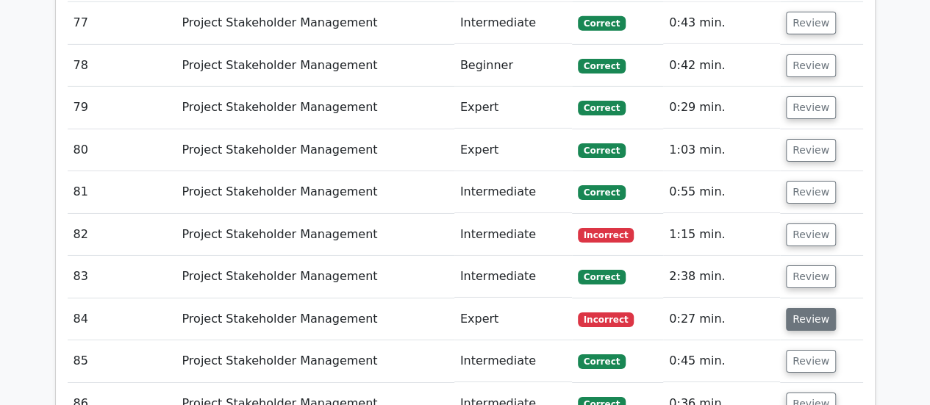
click at [812, 308] on button "Review" at bounding box center [811, 319] width 50 height 23
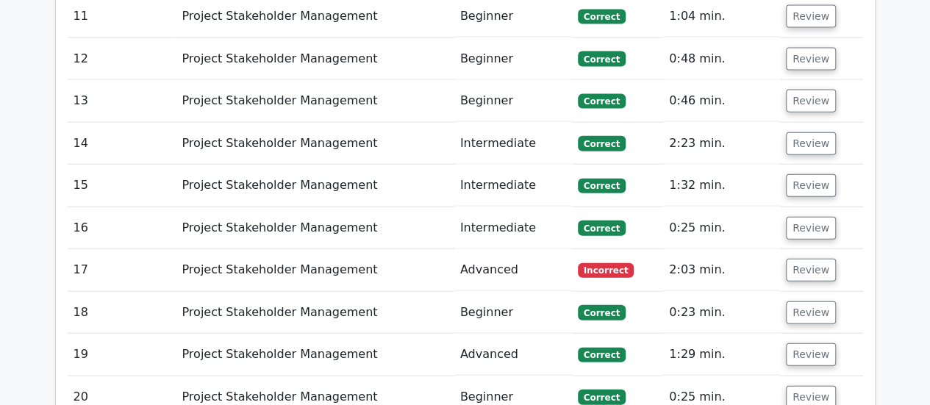
scroll to position [1700, 0]
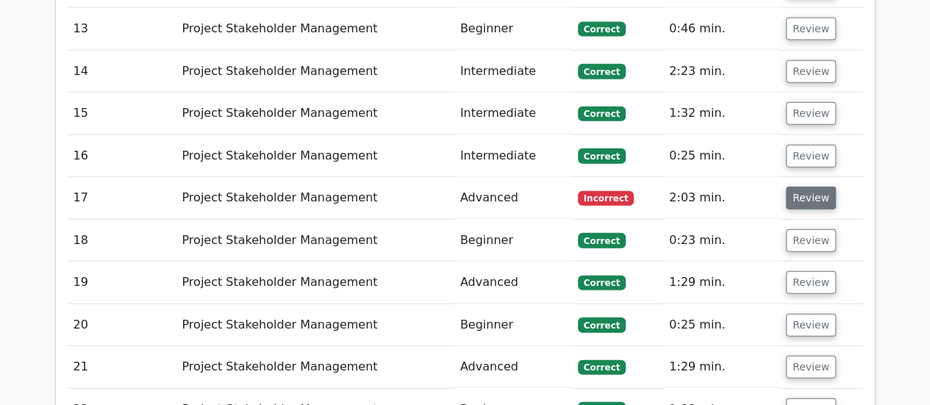
click at [799, 187] on button "Review" at bounding box center [811, 198] width 50 height 23
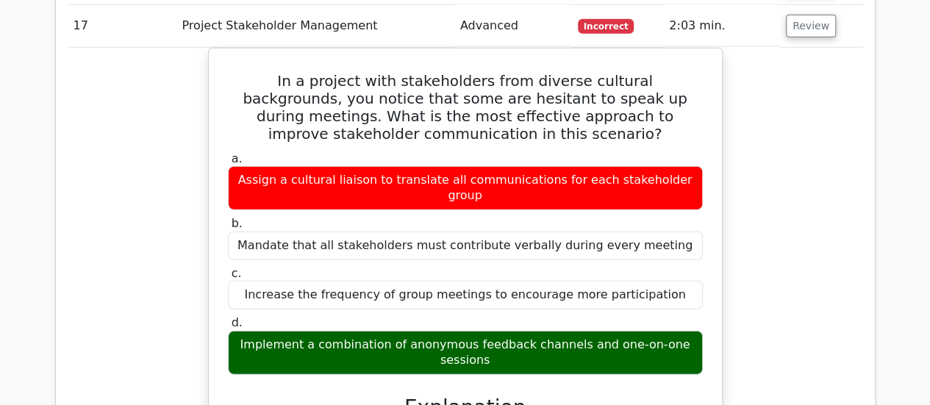
scroll to position [1767, 0]
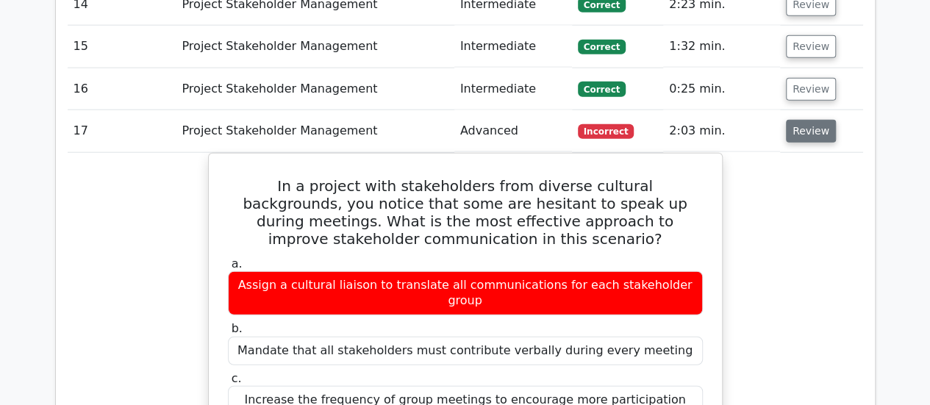
click at [815, 120] on button "Review" at bounding box center [811, 131] width 50 height 23
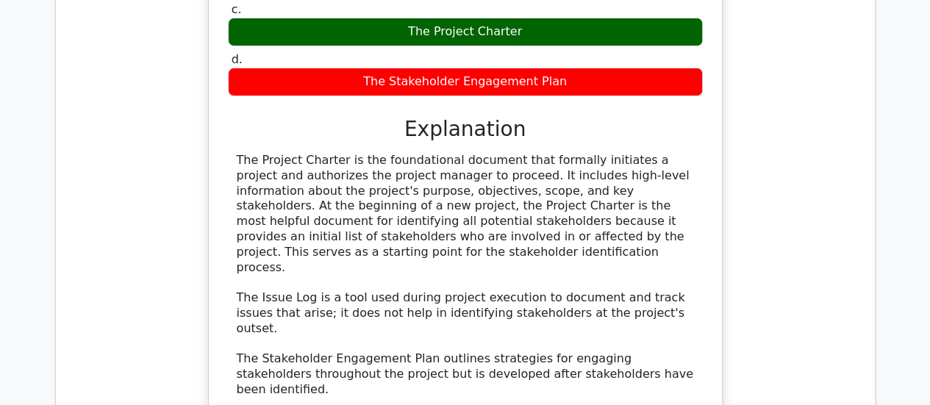
scroll to position [2751, 0]
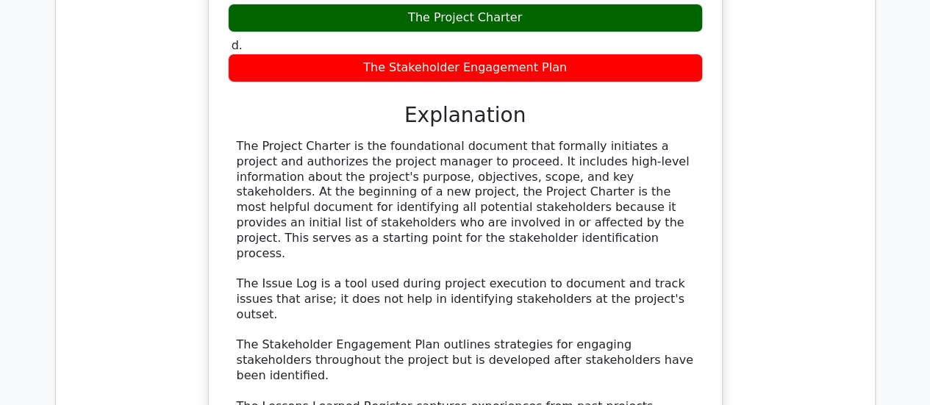
click at [835, 233] on div "You are beginning a new project and need to identify all potential stakeholders…" at bounding box center [465, 170] width 795 height 735
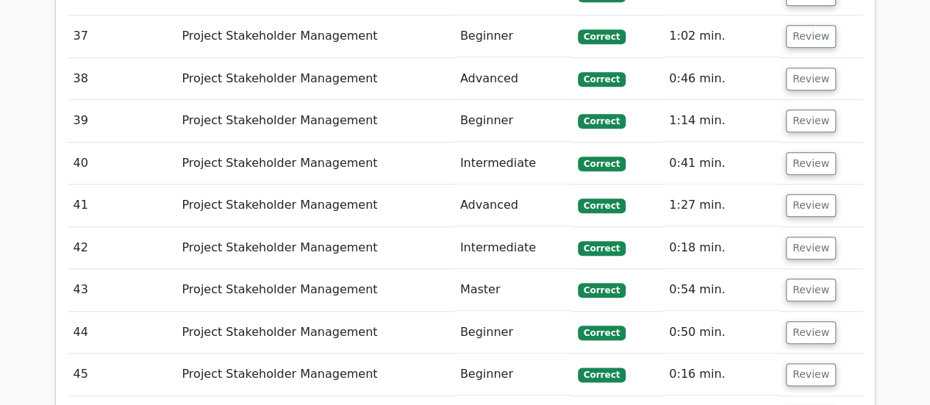
scroll to position [3597, 0]
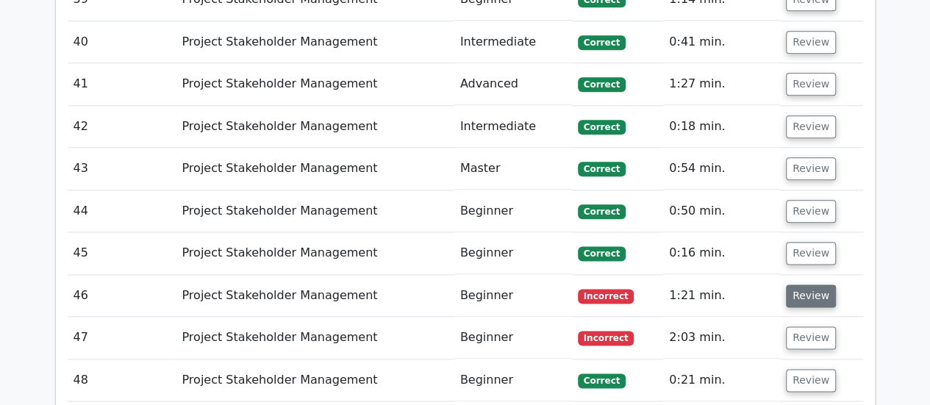
click at [804, 284] on button "Review" at bounding box center [811, 295] width 50 height 23
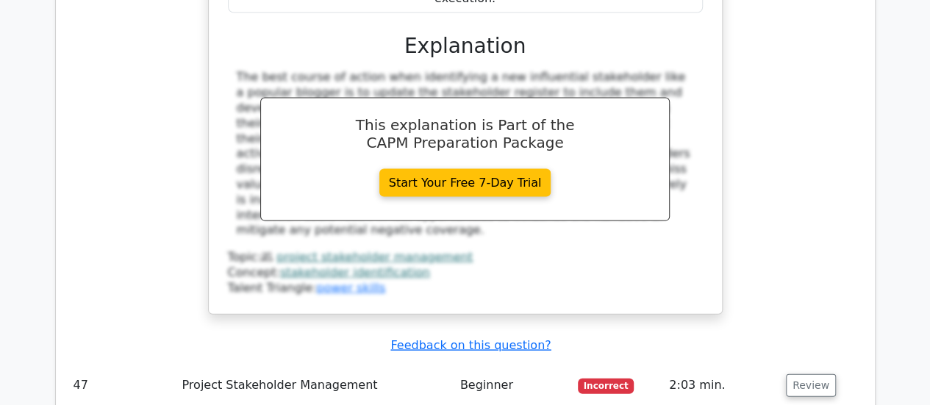
scroll to position [4319, 0]
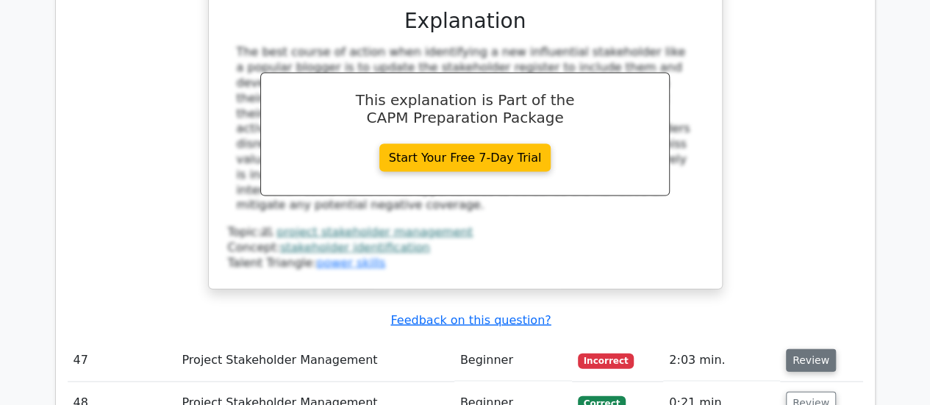
click at [806, 349] on button "Review" at bounding box center [811, 360] width 50 height 23
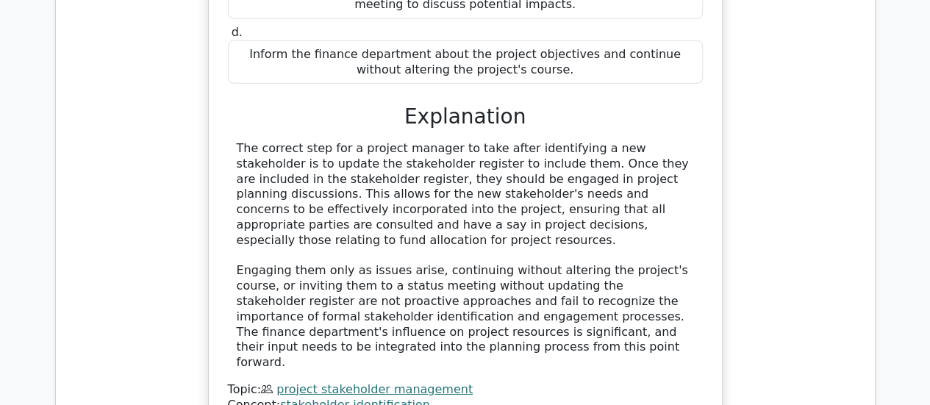
scroll to position [5095, 0]
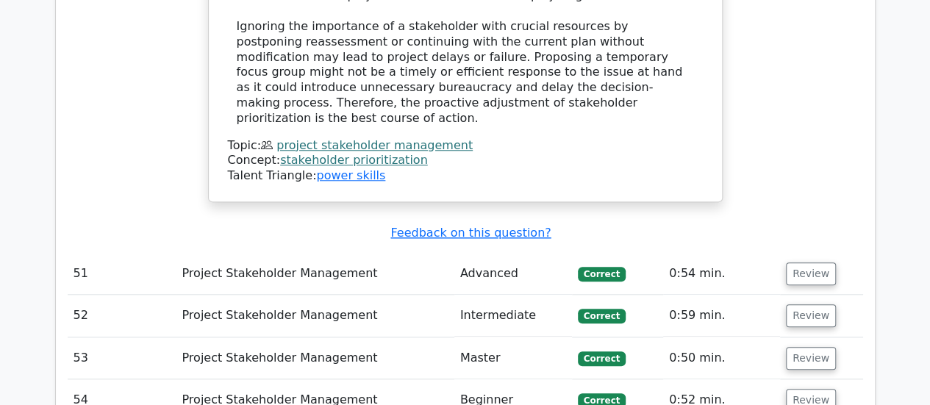
scroll to position [6183, 0]
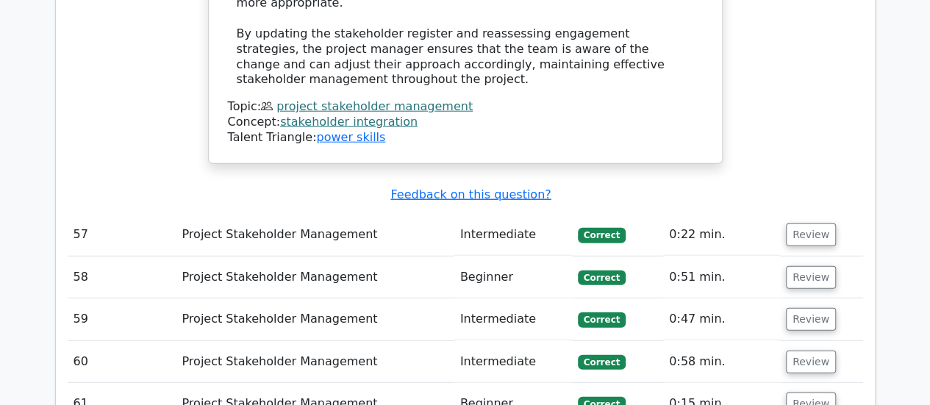
scroll to position [7470, 0]
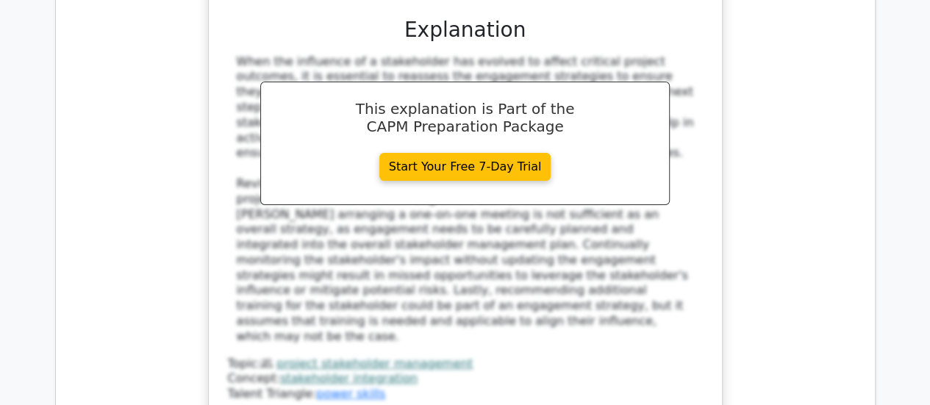
scroll to position [8386, 0]
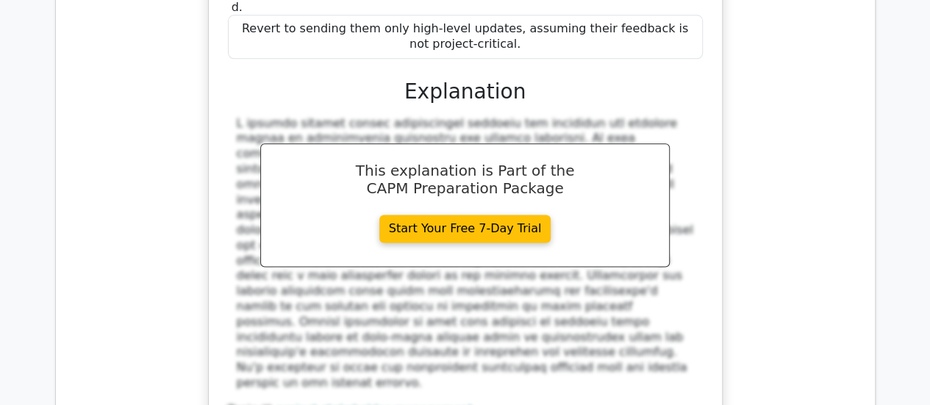
scroll to position [9273, 0]
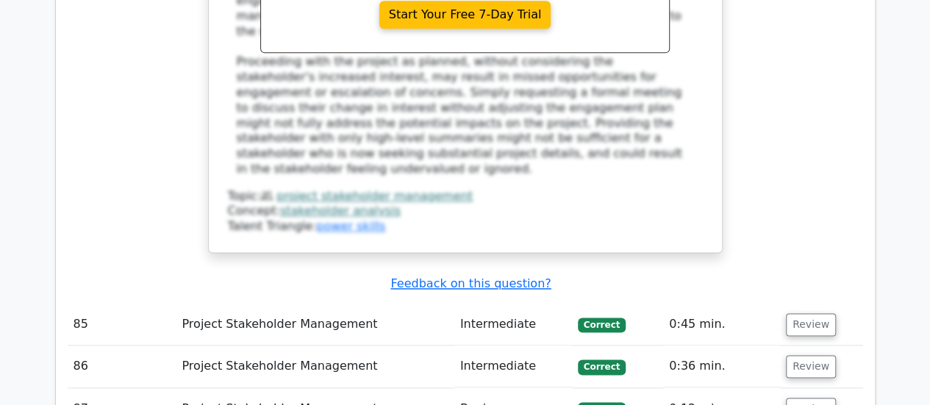
scroll to position [12227, 0]
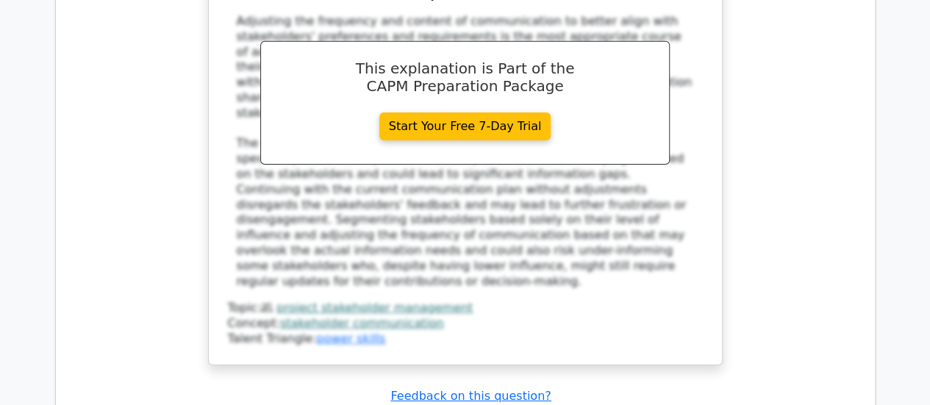
scroll to position [13571, 0]
